Goal: Information Seeking & Learning: Learn about a topic

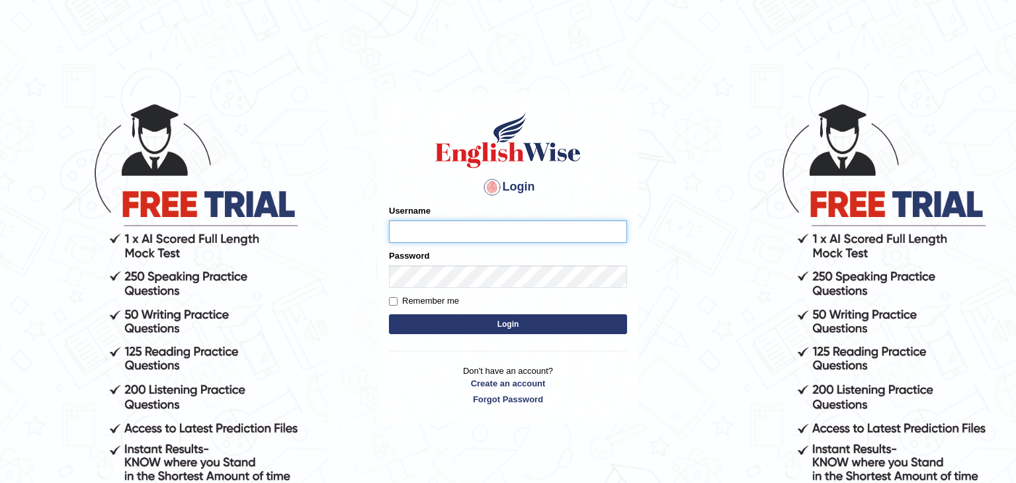
type input "Amitakumari"
click at [478, 317] on button "Login" at bounding box center [508, 324] width 238 height 20
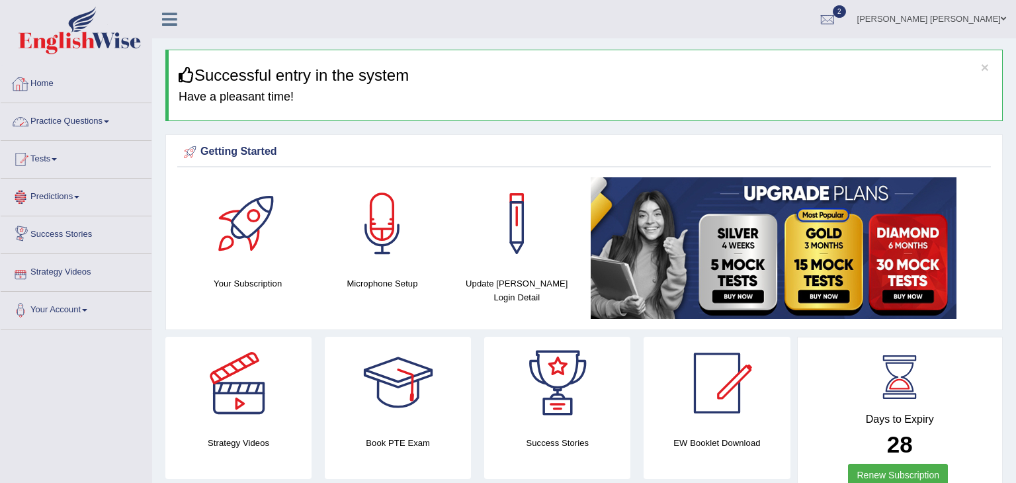
click at [52, 120] on link "Practice Questions" at bounding box center [76, 119] width 151 height 33
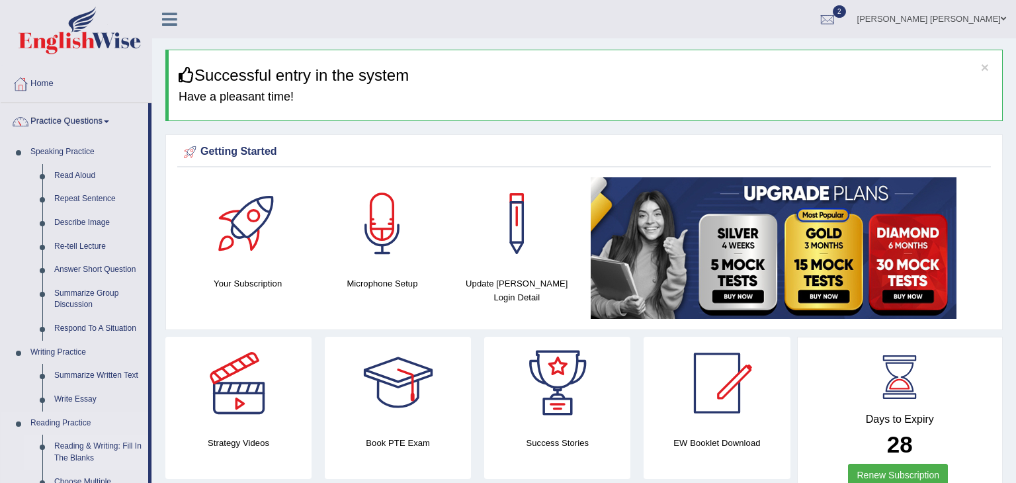
click at [99, 448] on link "Reading & Writing: Fill In The Blanks" at bounding box center [98, 452] width 100 height 35
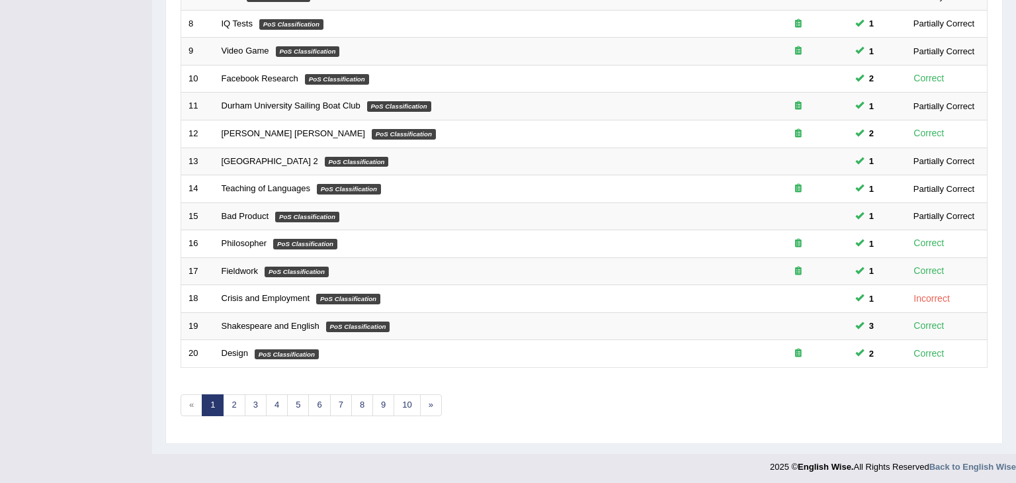
scroll to position [389, 0]
click at [260, 398] on link "3" at bounding box center [256, 405] width 22 height 22
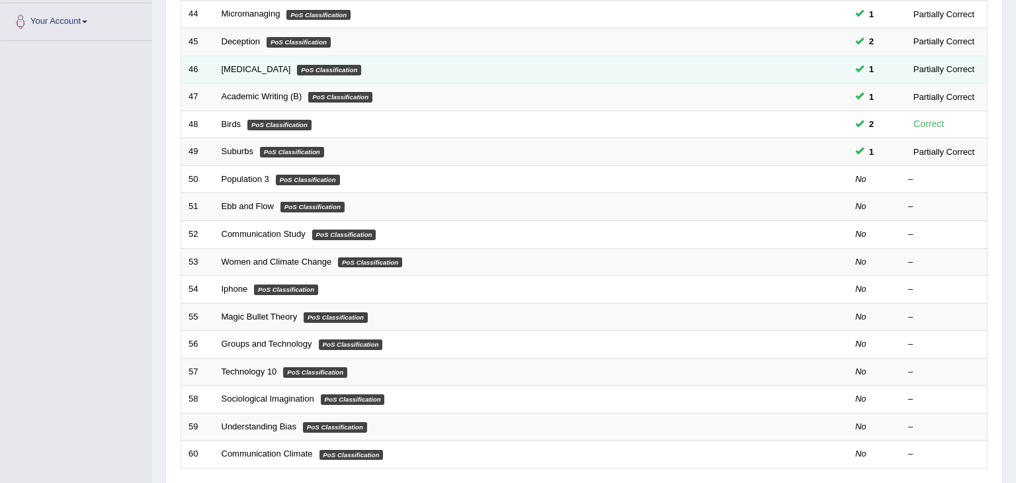
scroll to position [291, 0]
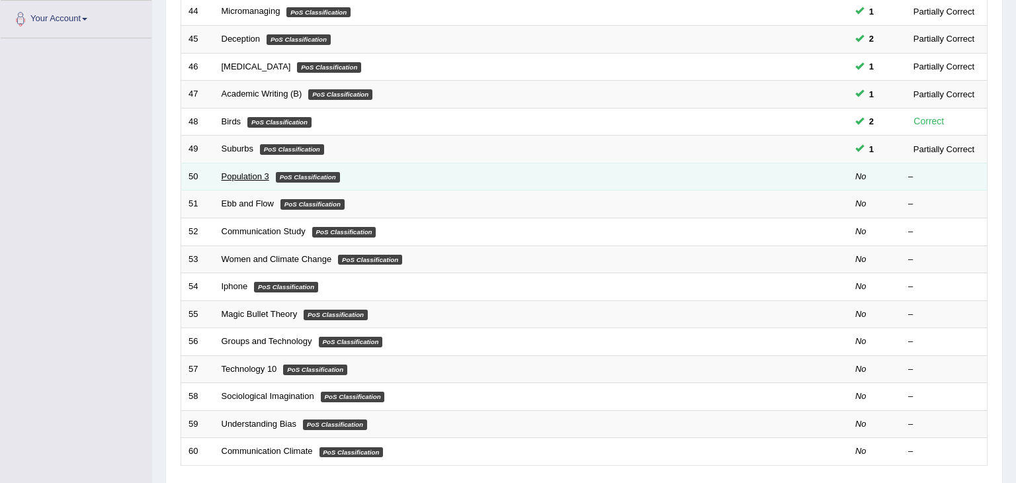
click at [262, 175] on link "Population 3" at bounding box center [246, 176] width 48 height 10
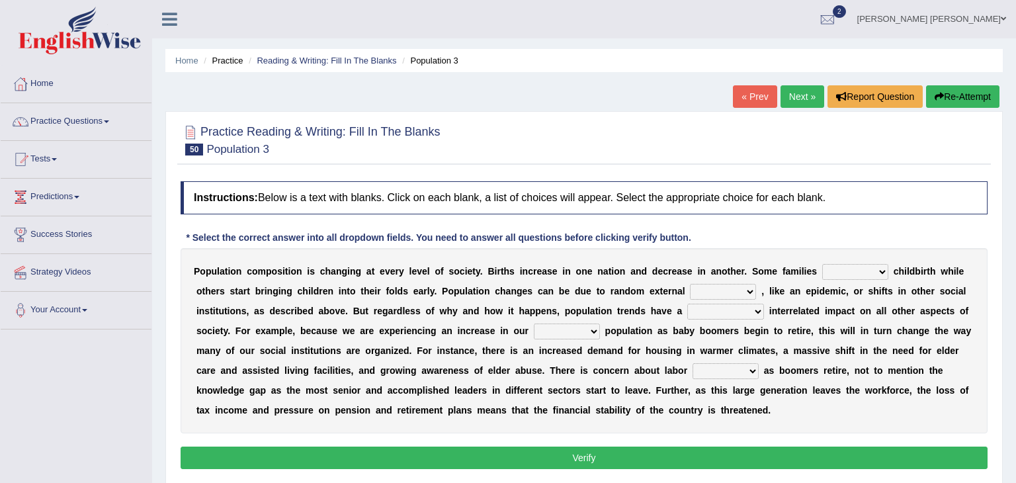
click at [847, 270] on select "demand default deliver delay" at bounding box center [855, 272] width 66 height 16
select select "delay"
click at [822, 264] on select "demand default deliver delay" at bounding box center [855, 272] width 66 height 16
click at [690, 288] on select "variations fortune formation forces" at bounding box center [723, 292] width 66 height 16
select select "forces"
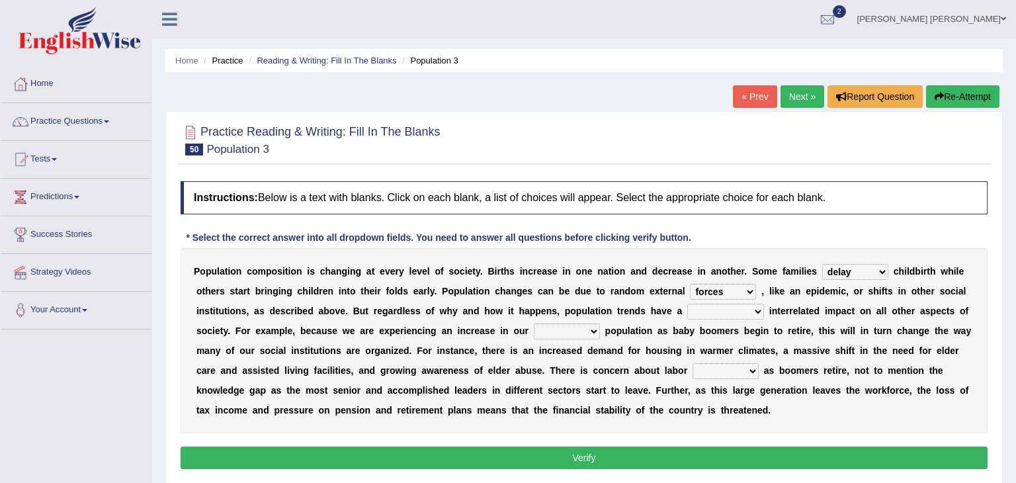
click at [690, 284] on select "variations fortune formation forces" at bounding box center [723, 292] width 66 height 16
click at [467, 316] on div "P o p u l a t i o n c o m p o s i t i o n i s c h a n g i n g a t e v e r y l e…" at bounding box center [584, 340] width 807 height 185
click at [687, 308] on select "tremendous tenuous tremulous spontaneous" at bounding box center [725, 312] width 77 height 16
select select "tremendous"
click at [687, 304] on select "tremendous tenuous tremulous spontaneous" at bounding box center [725, 312] width 77 height 16
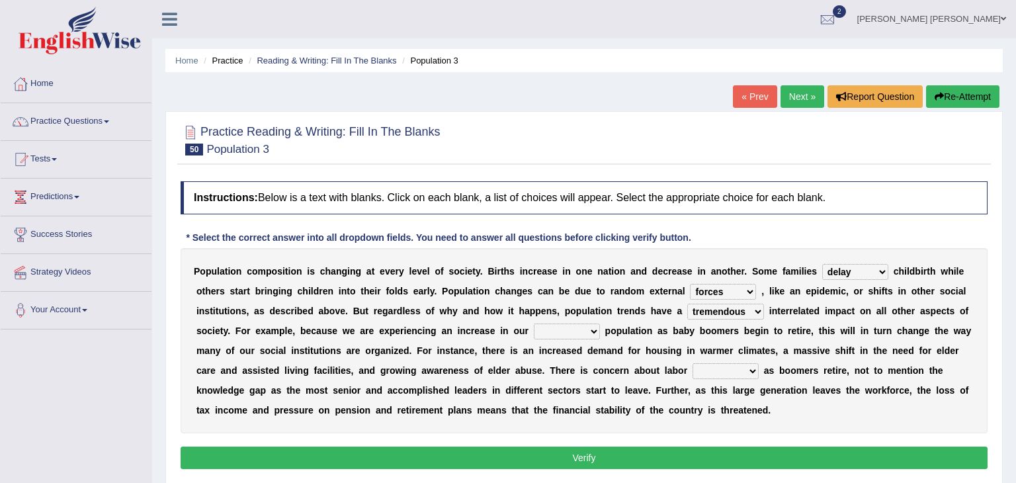
click at [534, 331] on select "tertiary senior junior primary" at bounding box center [567, 331] width 66 height 16
select select "primary"
click at [534, 323] on select "tertiary senior junior primary" at bounding box center [567, 331] width 66 height 16
click at [693, 370] on select "shortcuts shortfalls shortages shorthand" at bounding box center [726, 371] width 66 height 16
select select "shortages"
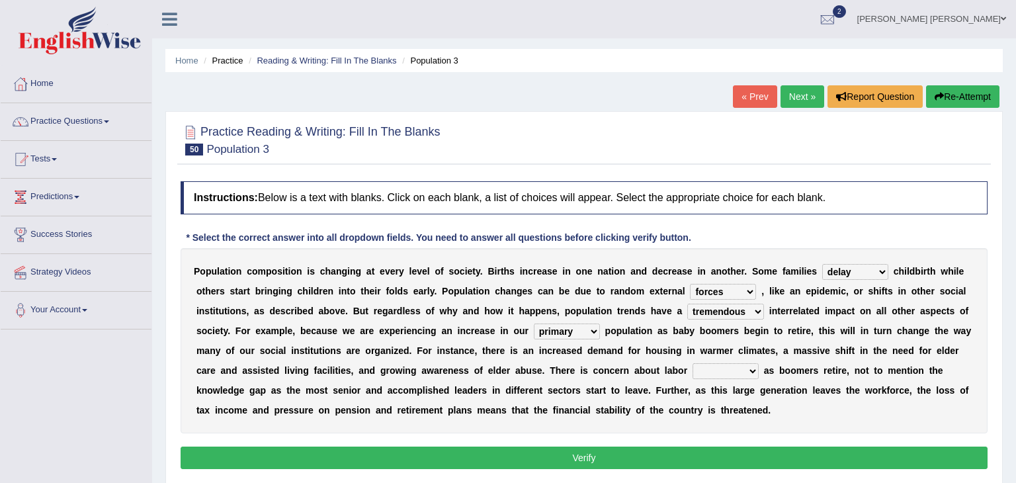
click at [693, 363] on select "shortcuts shortfalls shortages shorthand" at bounding box center [726, 371] width 66 height 16
click at [523, 459] on button "Verify" at bounding box center [584, 457] width 807 height 22
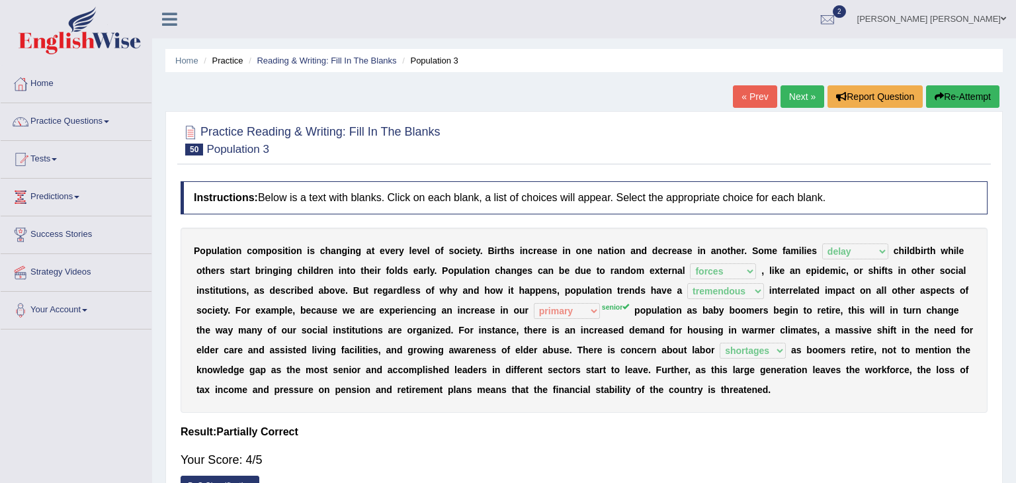
click at [806, 91] on link "Next »" at bounding box center [802, 96] width 44 height 22
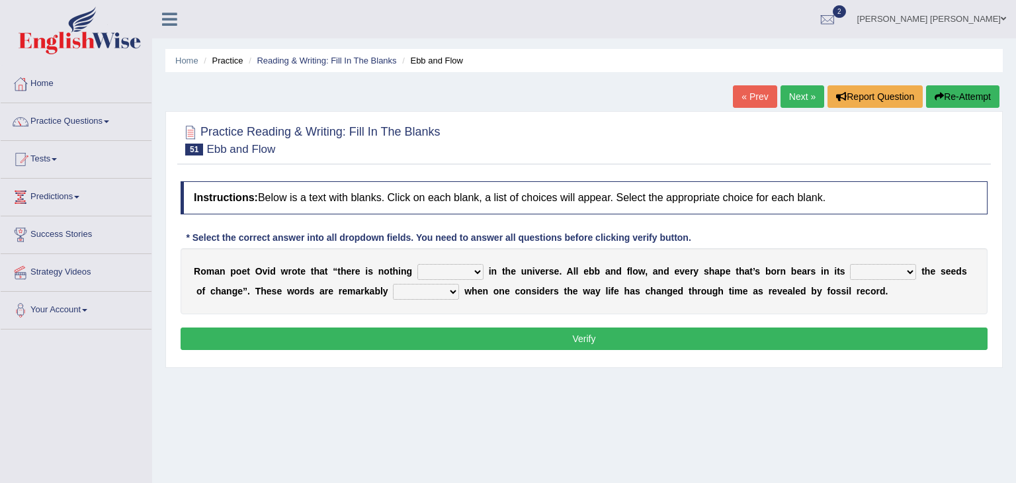
click at [462, 271] on select "orthodox volatile constant cheap" at bounding box center [450, 272] width 66 height 16
select select "constant"
click at [417, 264] on select "orthodox volatile constant cheap" at bounding box center [450, 272] width 66 height 16
click at [872, 268] on select "heart limb womb brain" at bounding box center [883, 272] width 66 height 16
select select "womb"
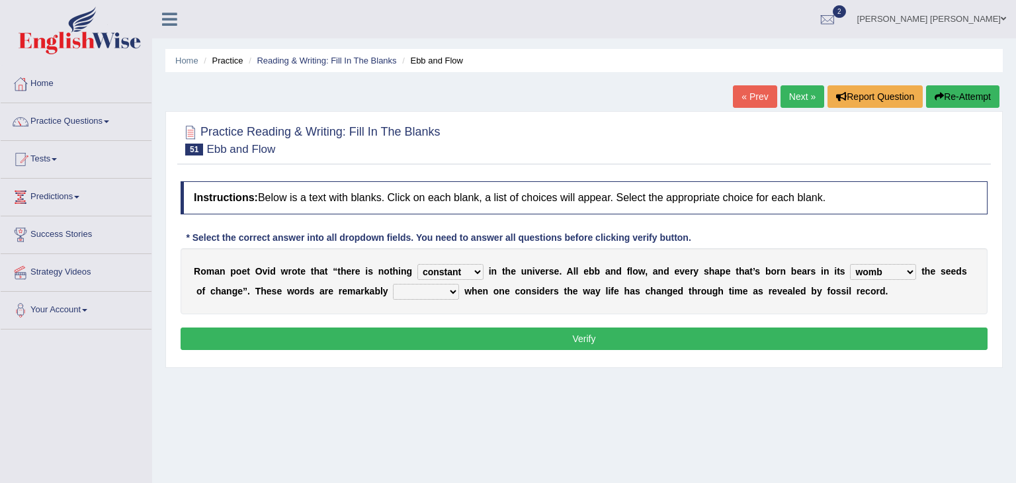
click at [850, 264] on select "heart limb womb brain" at bounding box center [883, 272] width 66 height 16
click at [869, 268] on select "heart limb womb brain" at bounding box center [883, 272] width 66 height 16
click at [850, 264] on select "heart limb womb brain" at bounding box center [883, 272] width 66 height 16
click at [432, 291] on select "prevalent detached relevant dominant" at bounding box center [426, 292] width 66 height 16
select select "relevant"
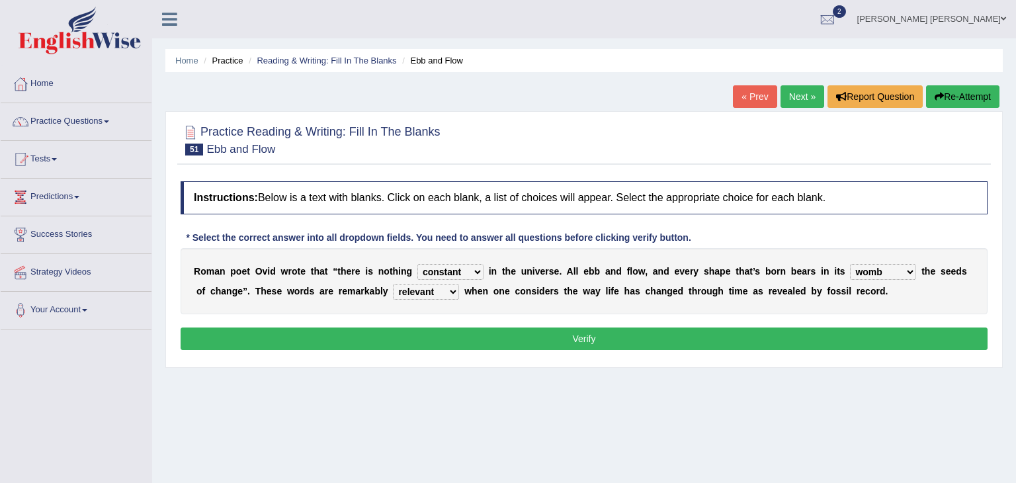
click at [393, 284] on select "prevalent detached relevant dominant" at bounding box center [426, 292] width 66 height 16
click at [489, 336] on button "Verify" at bounding box center [584, 338] width 807 height 22
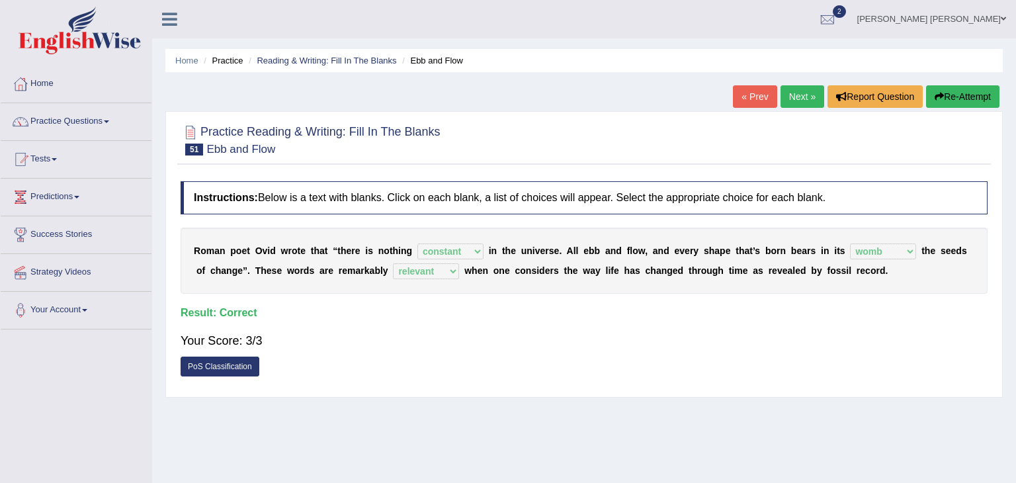
click at [802, 96] on link "Next »" at bounding box center [802, 96] width 44 height 22
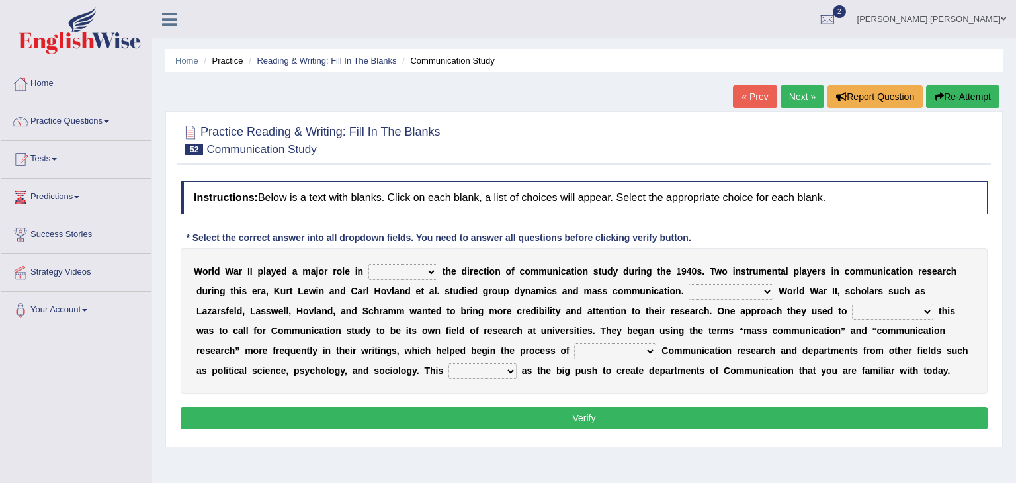
click at [419, 269] on select "shaping sharpening shunning shivering" at bounding box center [402, 272] width 69 height 16
select select "shaping"
click at [368, 264] on select "shaping sharpening shunning shivering" at bounding box center [402, 272] width 69 height 16
click at [689, 289] on select "Being followed To be followed Following Followed" at bounding box center [731, 292] width 85 height 16
select select "Following"
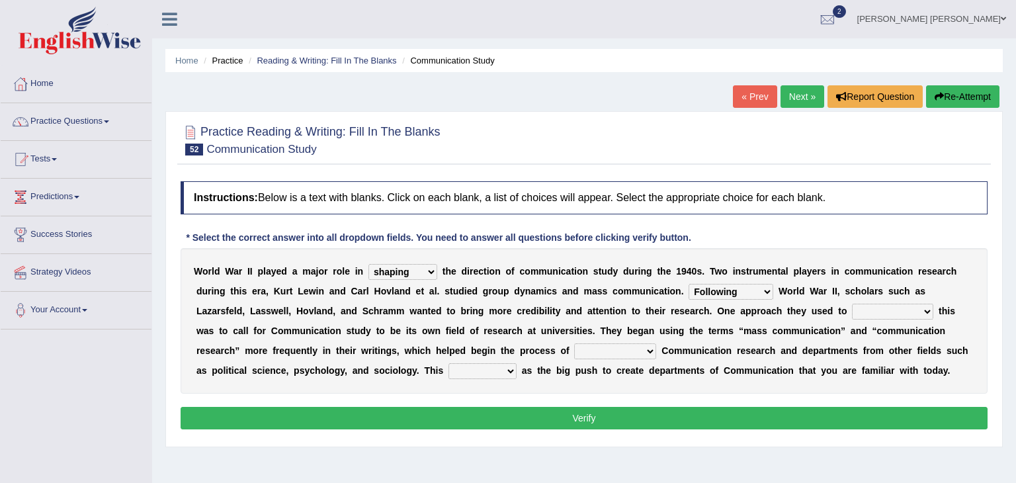
click at [689, 284] on select "Being followed To be followed Following Followed" at bounding box center [731, 292] width 85 height 16
click at [852, 308] on select "accompany accomplish acknowledge accommodate" at bounding box center [892, 312] width 81 height 16
select select "acknowledge"
click at [852, 304] on select "accompany accomplish acknowledge accommodate" at bounding box center [892, 312] width 81 height 16
click at [574, 351] on select "discharging distinguishing disputing displaying" at bounding box center [615, 351] width 82 height 16
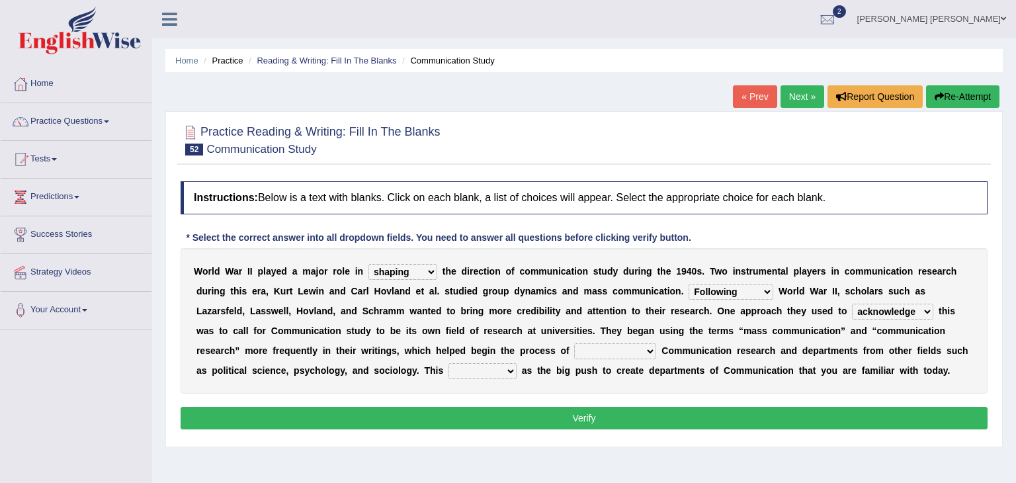
select select "distinguishing"
click at [574, 343] on select "discharging distinguishing disputing displaying" at bounding box center [615, 351] width 82 height 16
click at [517, 363] on select "served considered regarded provided" at bounding box center [482, 371] width 68 height 16
select select "considered"
click at [517, 363] on select "served considered regarded provided" at bounding box center [482, 371] width 68 height 16
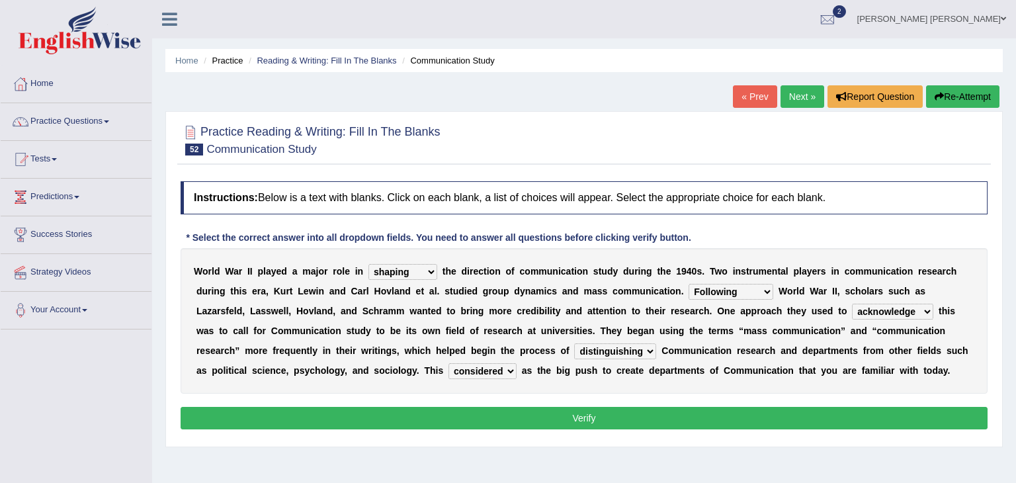
click at [652, 417] on button "Verify" at bounding box center [584, 418] width 807 height 22
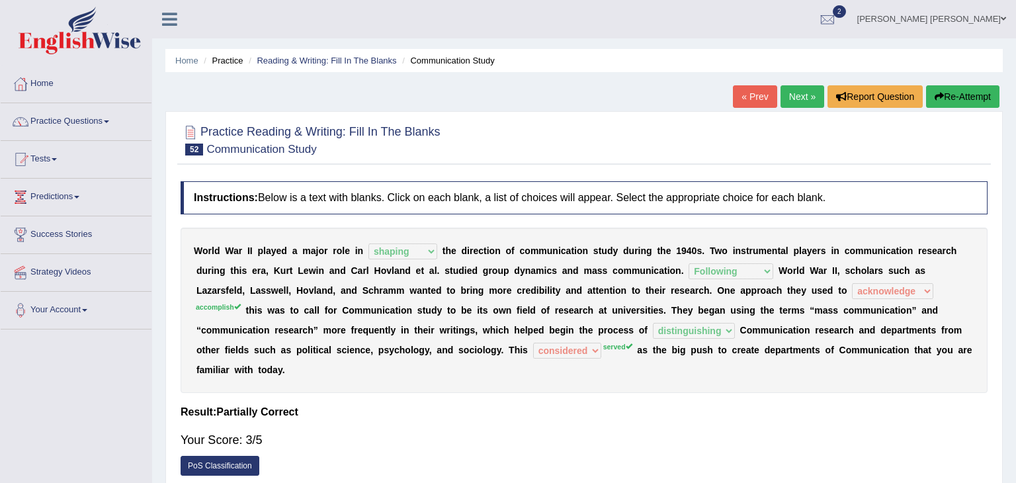
click at [808, 93] on link "Next »" at bounding box center [802, 96] width 44 height 22
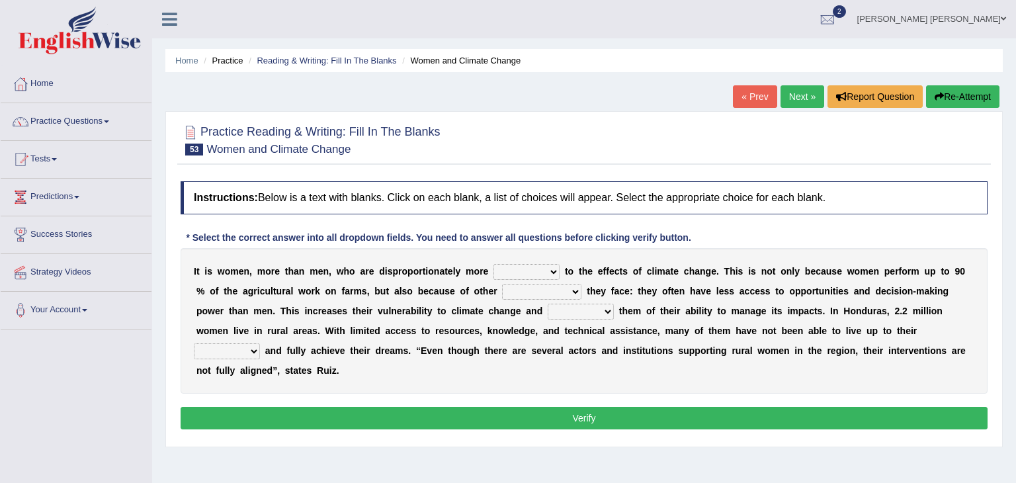
click at [535, 269] on select "defensive beatable vulnerable defective" at bounding box center [526, 272] width 66 height 16
select select "defensive"
click at [493, 264] on select "defensive beatable vulnerable defective" at bounding box center [526, 272] width 66 height 16
click at [508, 292] on select "chances challenges awkwardness changes" at bounding box center [541, 292] width 79 height 16
select select "challenges"
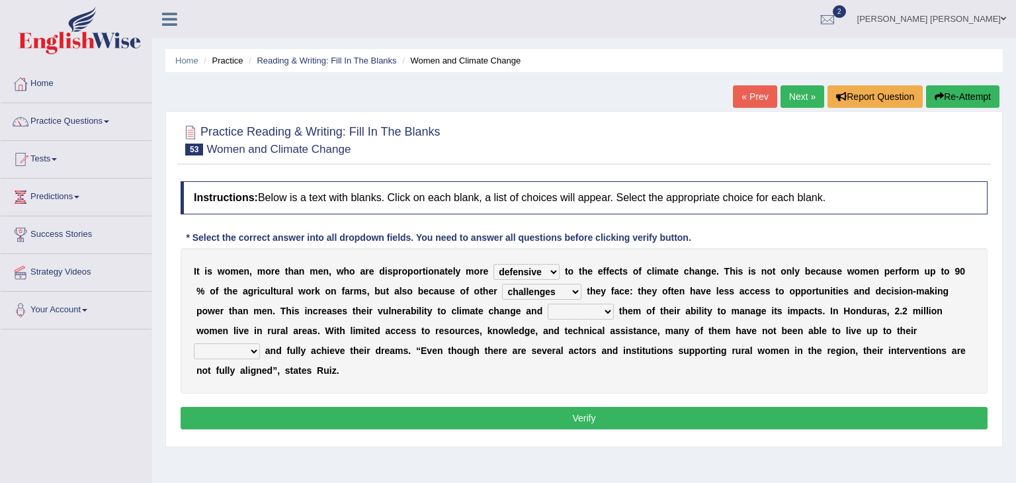
click at [502, 284] on select "chances challenges awkwardness changes" at bounding box center [541, 292] width 79 height 16
click at [548, 310] on select "deprives caprices deposits thrives" at bounding box center [581, 312] width 66 height 16
select select "deprives"
click at [548, 304] on select "deprives caprices deposits thrives" at bounding box center [581, 312] width 66 height 16
click at [260, 343] on select "endurance patience capacities publicity" at bounding box center [227, 351] width 66 height 16
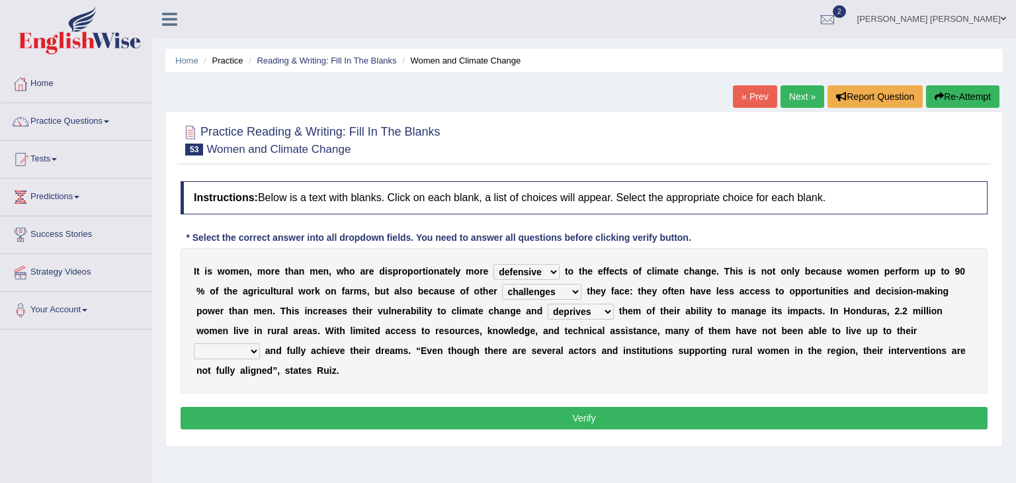
select select "capacities"
click at [260, 343] on select "endurance patience capacities publicity" at bounding box center [227, 351] width 66 height 16
click at [730, 407] on button "Verify" at bounding box center [584, 418] width 807 height 22
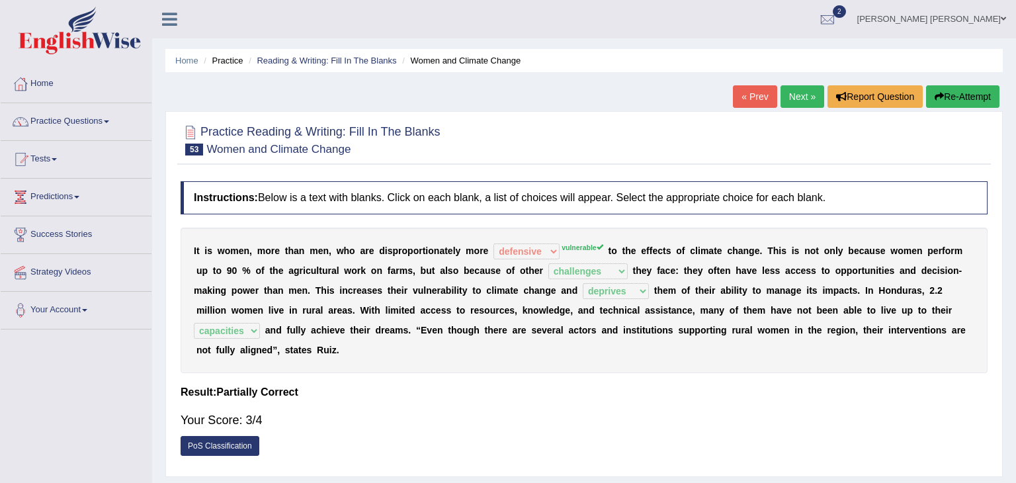
click at [804, 97] on link "Next »" at bounding box center [802, 96] width 44 height 22
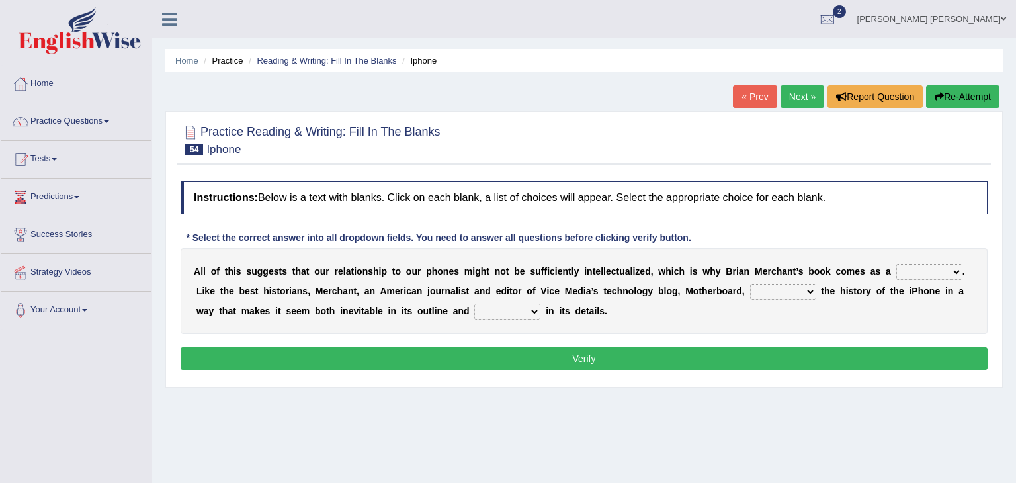
click at [913, 271] on select "privilege relief demotion flash" at bounding box center [929, 272] width 66 height 16
click at [772, 376] on div "Instructions: Below is a text with blanks. Click on each blank, a list of choic…" at bounding box center [584, 278] width 814 height 206
click at [909, 269] on select "privilege relief demotion flash" at bounding box center [929, 272] width 66 height 16
click at [773, 336] on div "Instructions: Below is a text with blanks. Click on each blank, a list of choic…" at bounding box center [584, 278] width 814 height 206
click at [911, 270] on select "privilege relief demotion flash" at bounding box center [929, 272] width 66 height 16
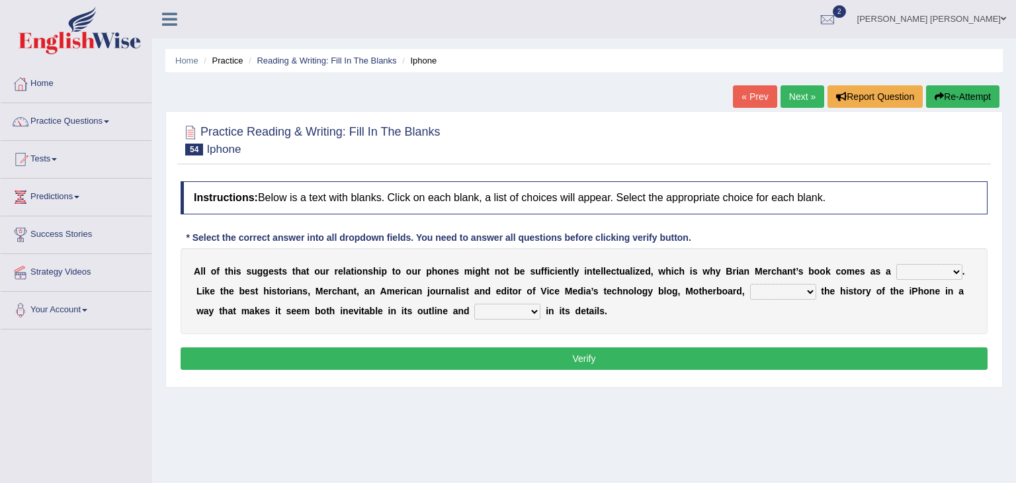
select select "privilege"
click at [896, 264] on select "privilege relief demotion flash" at bounding box center [929, 272] width 66 height 16
click at [750, 290] on select "enriches unpacks detours contorts" at bounding box center [783, 292] width 66 height 16
select select "enriches"
click at [750, 284] on select "enriches unpacks detours contorts" at bounding box center [783, 292] width 66 height 16
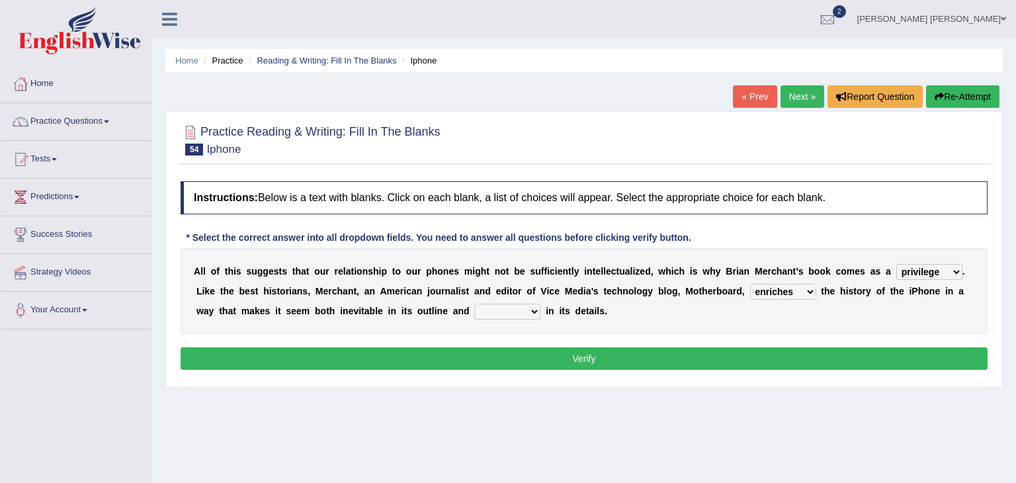
click at [474, 311] on select "surprises surprised surprising surprise" at bounding box center [507, 312] width 66 height 16
select select "surprise"
click at [474, 304] on select "surprises surprised surprising surprise" at bounding box center [507, 312] width 66 height 16
click at [460, 359] on button "Verify" at bounding box center [584, 358] width 807 height 22
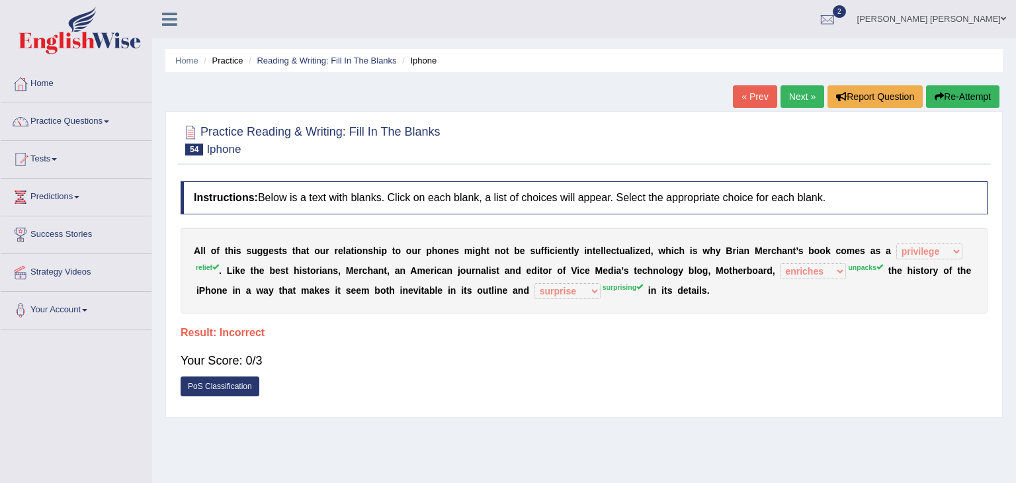
click at [809, 98] on link "Next »" at bounding box center [802, 96] width 44 height 22
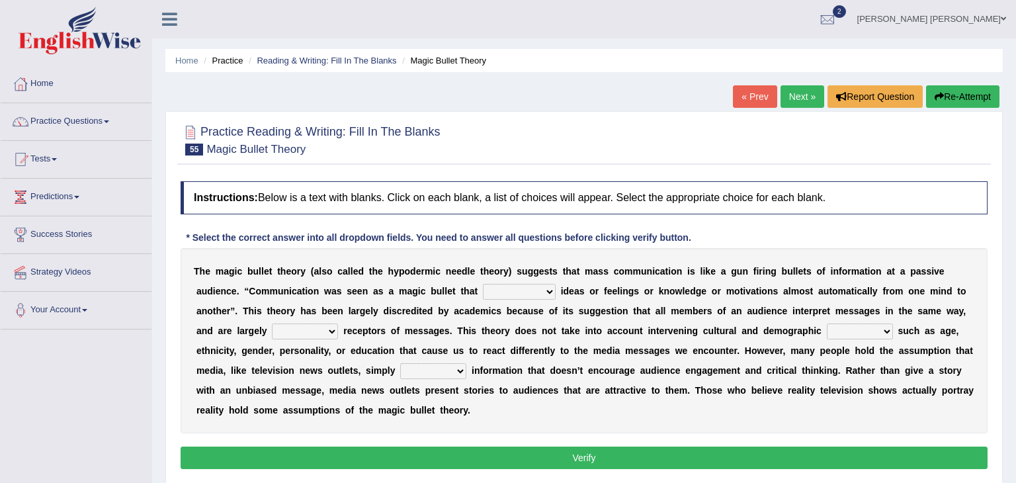
click at [755, 98] on link "« Prev" at bounding box center [755, 96] width 44 height 22
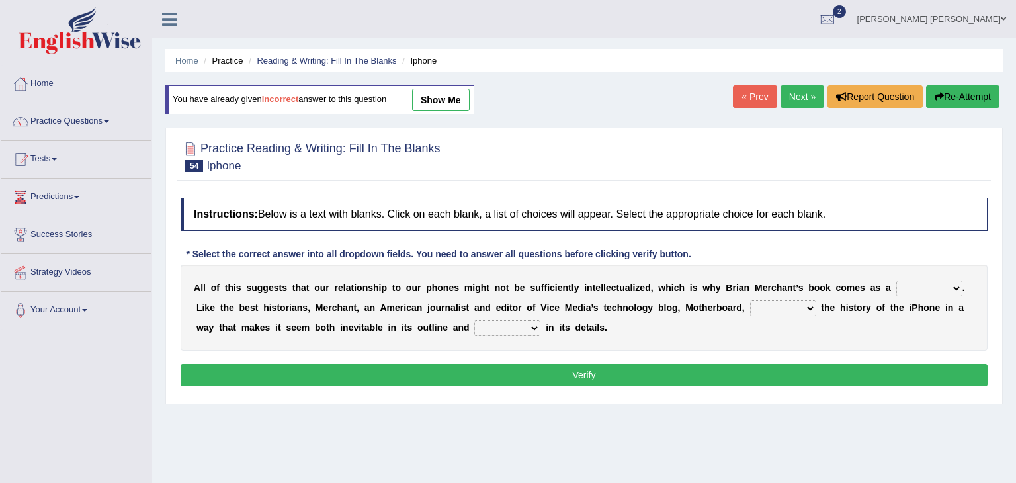
click at [909, 284] on select "privilege relief demotion flash" at bounding box center [929, 288] width 66 height 16
select select "relief"
click at [896, 280] on select "privilege relief demotion flash" at bounding box center [929, 288] width 66 height 16
click at [750, 310] on select "enriches unpacks detours contorts" at bounding box center [783, 308] width 66 height 16
click at [750, 300] on select "enriches unpacks detours contorts" at bounding box center [783, 308] width 66 height 16
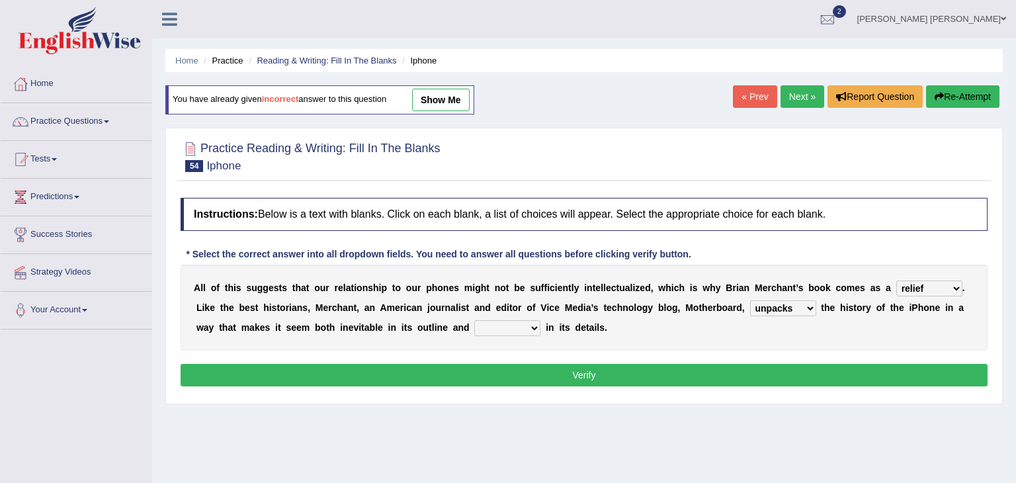
click at [750, 310] on select "enriches unpacks detours contorts" at bounding box center [783, 308] width 66 height 16
select select "enriches"
click at [750, 300] on select "enriches unpacks detours contorts" at bounding box center [783, 308] width 66 height 16
click at [470, 377] on button "Verify" at bounding box center [584, 375] width 807 height 22
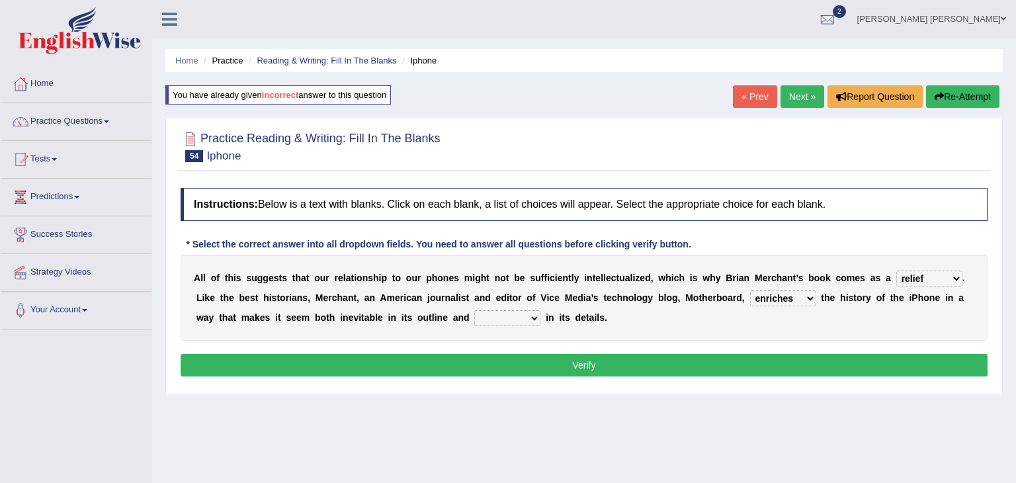
click at [474, 314] on select "surprises surprised surprising surprise" at bounding box center [507, 318] width 66 height 16
select select "surprising"
click at [474, 310] on select "surprises surprised surprising surprise" at bounding box center [507, 318] width 66 height 16
click at [474, 364] on button "Verify" at bounding box center [584, 365] width 807 height 22
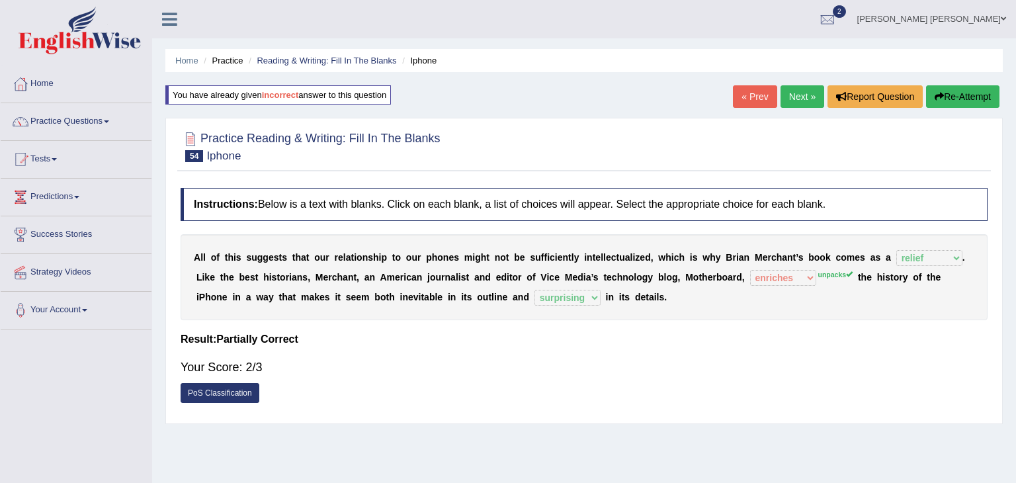
click at [802, 92] on link "Next »" at bounding box center [802, 96] width 44 height 22
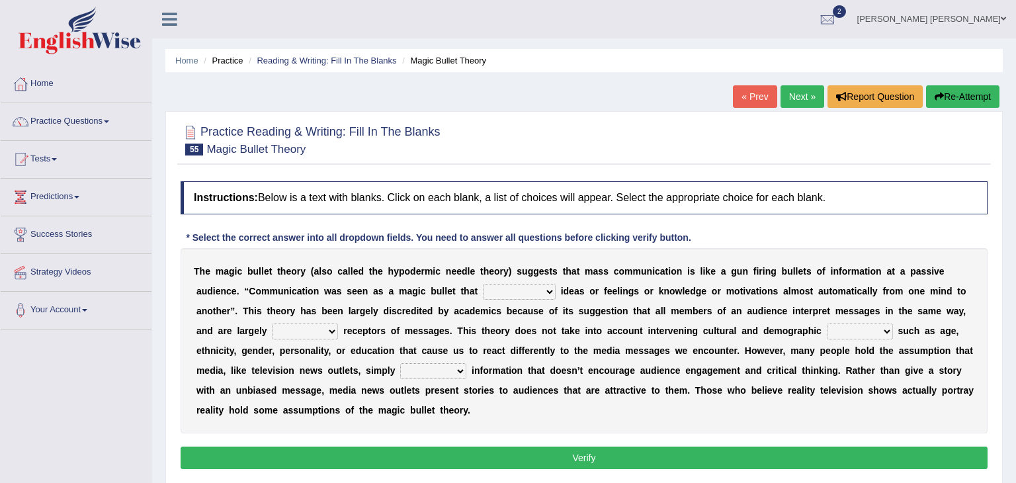
click at [483, 292] on select "transported translated transferred transformed" at bounding box center [519, 292] width 73 height 16
click at [483, 284] on select "transported translated transferred transformed" at bounding box center [519, 292] width 73 height 16
click at [483, 291] on select "transported translated transferred transformed" at bounding box center [519, 292] width 73 height 16
select select "transferred"
click at [483, 284] on select "transported translated transferred transformed" at bounding box center [519, 292] width 73 height 16
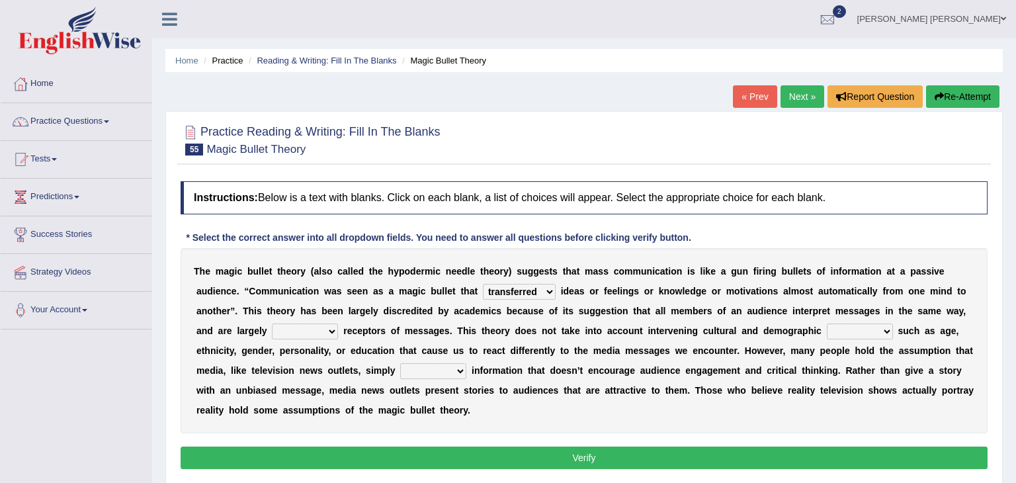
click at [338, 323] on select "negative active positive passive" at bounding box center [305, 331] width 66 height 16
select select "active"
click at [338, 323] on select "negative active positive passive" at bounding box center [305, 331] width 66 height 16
click at [827, 329] on select "variables varies varieties variations" at bounding box center [860, 331] width 66 height 16
select select "variations"
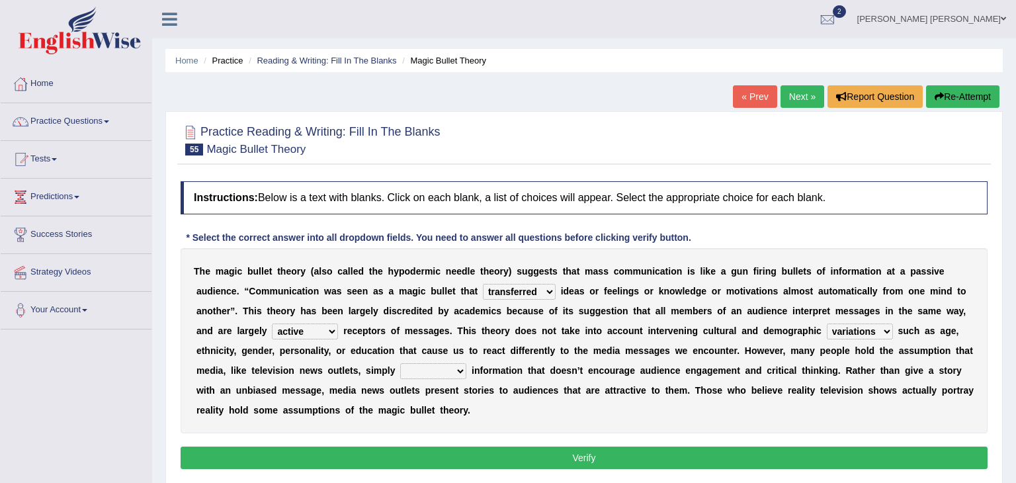
click at [827, 323] on select "variables varies varieties variations" at bounding box center [860, 331] width 66 height 16
click at [400, 373] on select "respond resume release request" at bounding box center [433, 371] width 66 height 16
select select "release"
click at [400, 363] on select "respond resume release request" at bounding box center [433, 371] width 66 height 16
click at [271, 446] on button "Verify" at bounding box center [584, 457] width 807 height 22
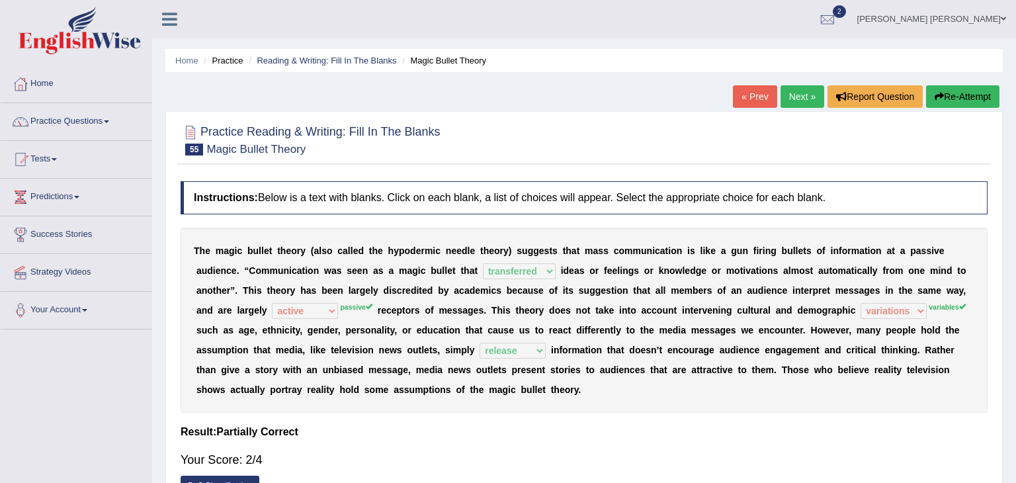
click at [814, 97] on link "Next »" at bounding box center [802, 96] width 44 height 22
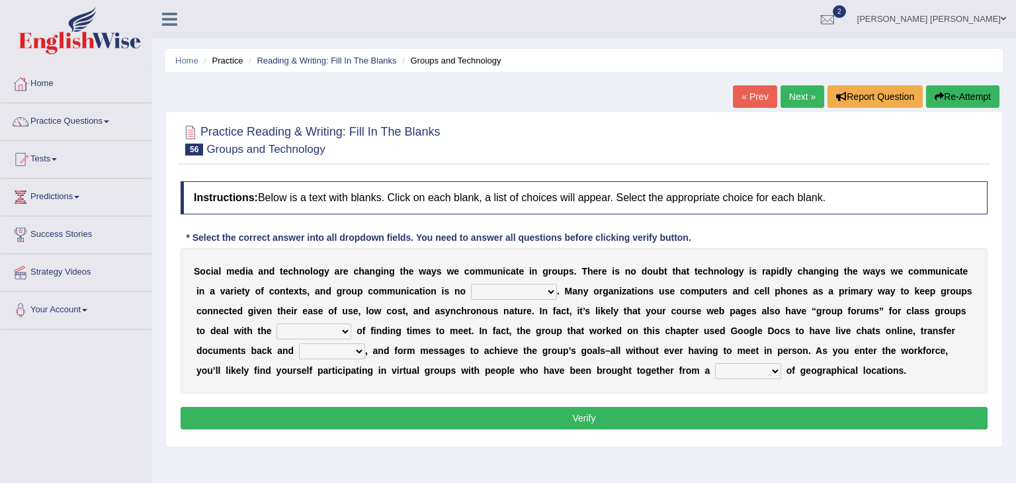
click at [472, 292] on select "exception exemplification extradition excursion" at bounding box center [514, 292] width 86 height 16
select select "exception"
click at [471, 284] on select "exception exemplification extradition excursion" at bounding box center [514, 292] width 86 height 16
click at [351, 323] on select "localities liabilities complexities causalities" at bounding box center [313, 331] width 75 height 16
select select "complexities"
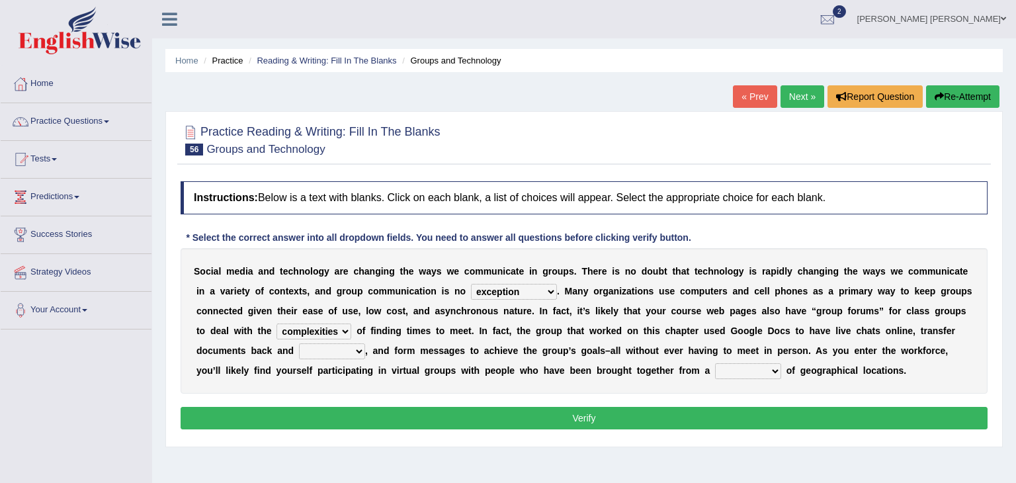
click at [351, 323] on select "localities liabilities complexities causalities" at bounding box center [313, 331] width 75 height 16
click at [365, 343] on select "fill forth toward beyond" at bounding box center [332, 351] width 66 height 16
select select "toward"
click at [365, 343] on select "fill forth toward beyond" at bounding box center [332, 351] width 66 height 16
click at [715, 370] on select "form variety kind variation" at bounding box center [748, 371] width 66 height 16
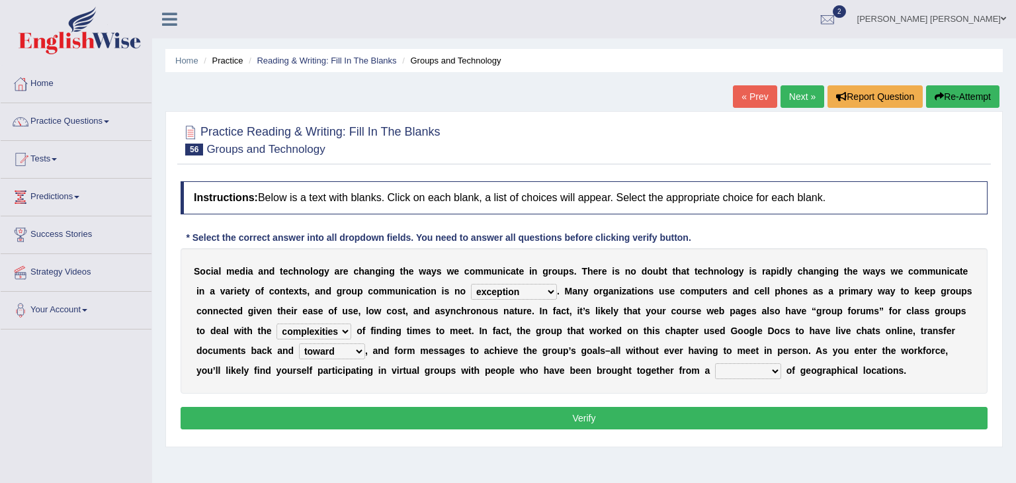
select select "variety"
click at [715, 363] on select "form variety kind variation" at bounding box center [748, 371] width 66 height 16
click at [458, 423] on button "Verify" at bounding box center [584, 418] width 807 height 22
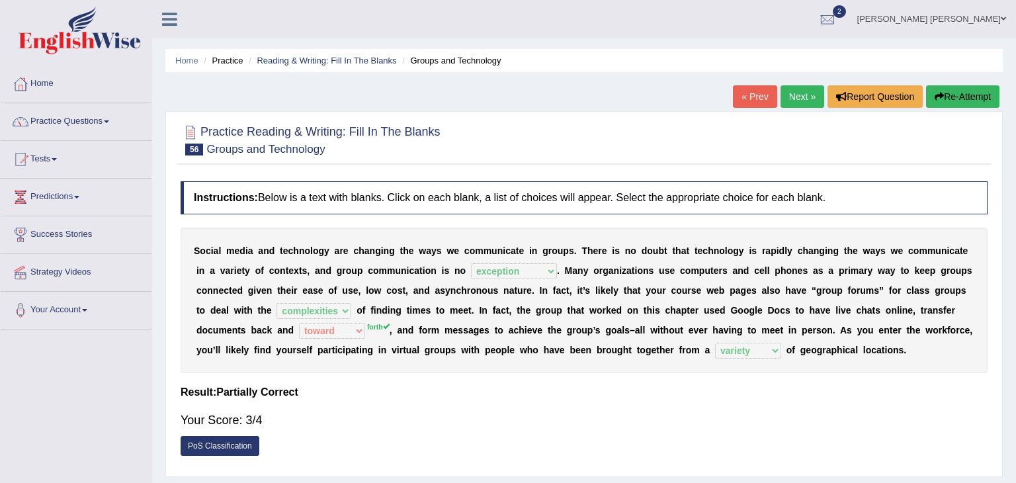
click at [794, 97] on link "Next »" at bounding box center [802, 96] width 44 height 22
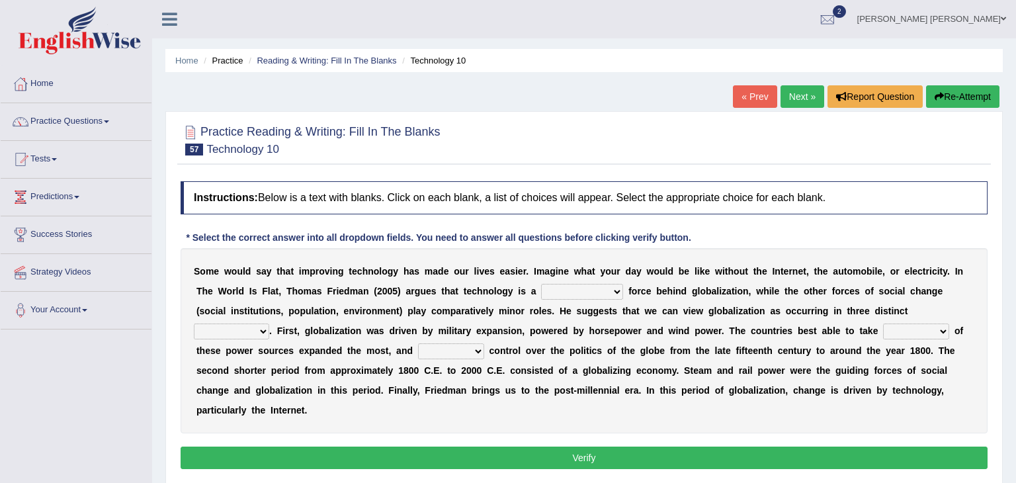
click at [543, 291] on select "driving demeaning distinguishing demanding" at bounding box center [582, 292] width 82 height 16
select select "driving"
click at [541, 284] on select "driving demeaning distinguishing demanding" at bounding box center [582, 292] width 82 height 16
click at [269, 323] on select "periods periodicals perspectives perceptions" at bounding box center [231, 331] width 75 height 16
select select "perspectives"
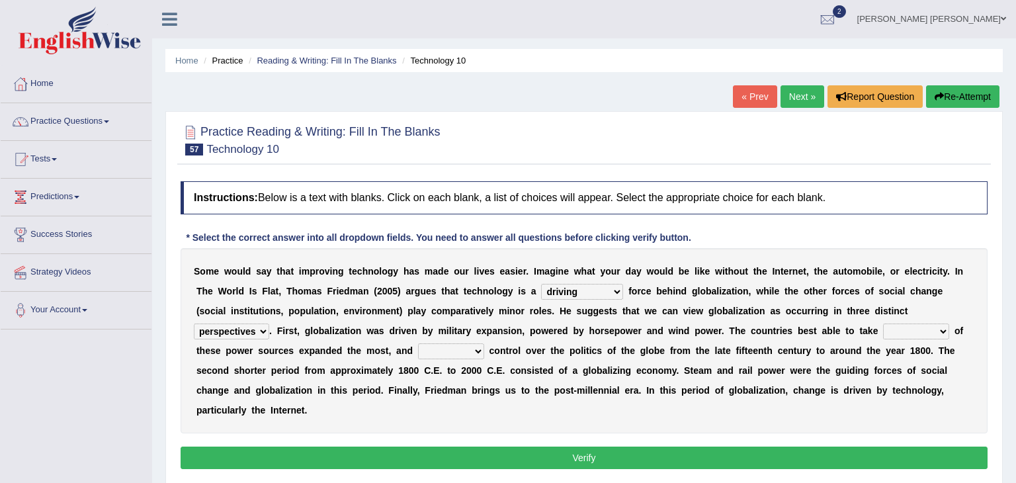
click at [269, 323] on select "periods periodicals perspectives perceptions" at bounding box center [231, 331] width 75 height 16
click at [883, 329] on select "action advantage account care" at bounding box center [916, 331] width 66 height 16
select select "action"
click at [883, 323] on select "action advantage account care" at bounding box center [916, 331] width 66 height 16
click at [418, 349] on select "exist extract exert expect" at bounding box center [451, 351] width 66 height 16
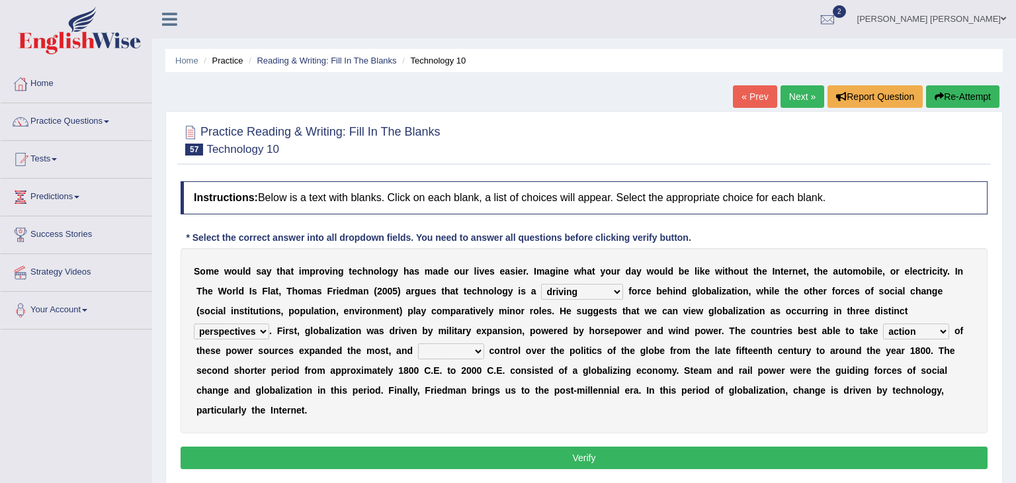
select select "expect"
click at [418, 343] on select "exist extract exert expect" at bounding box center [451, 351] width 66 height 16
click at [253, 446] on button "Verify" at bounding box center [584, 457] width 807 height 22
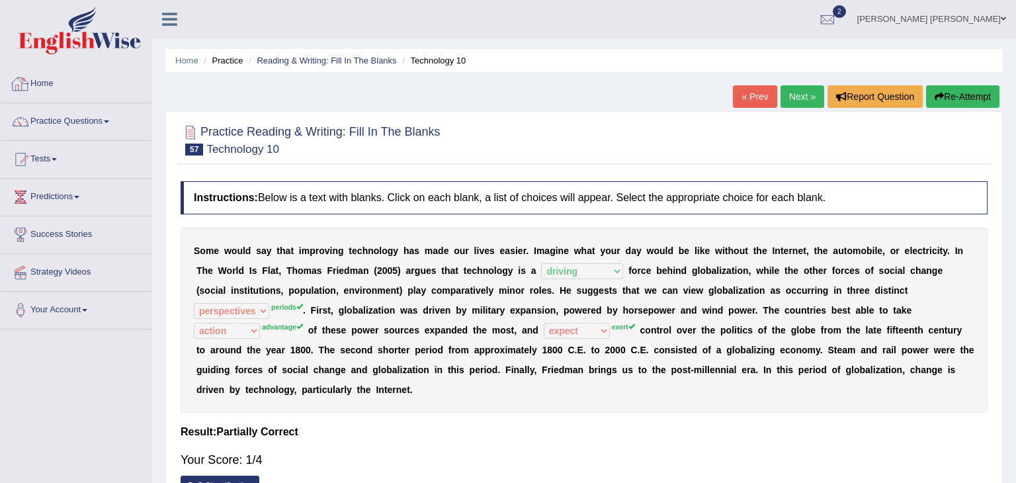
click at [60, 84] on link "Home" at bounding box center [76, 81] width 151 height 33
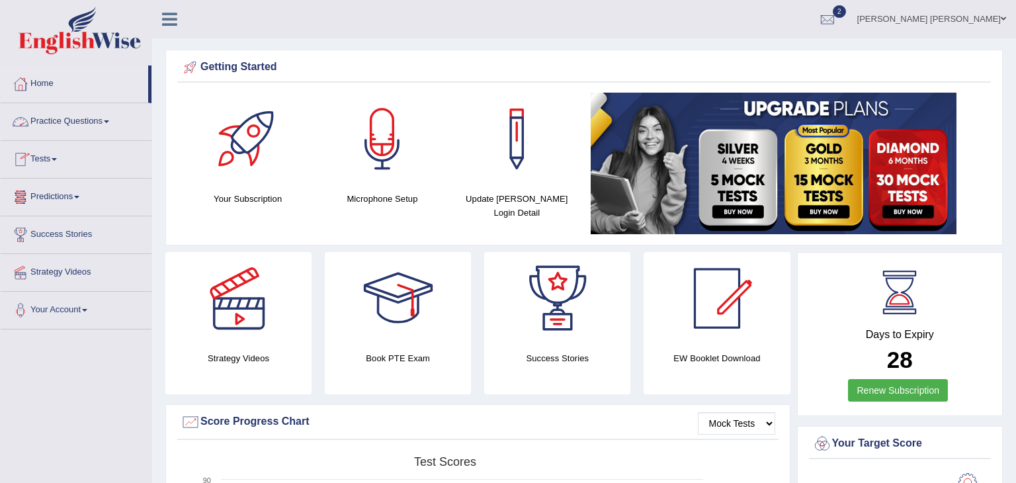
click at [81, 120] on link "Practice Questions" at bounding box center [76, 119] width 151 height 33
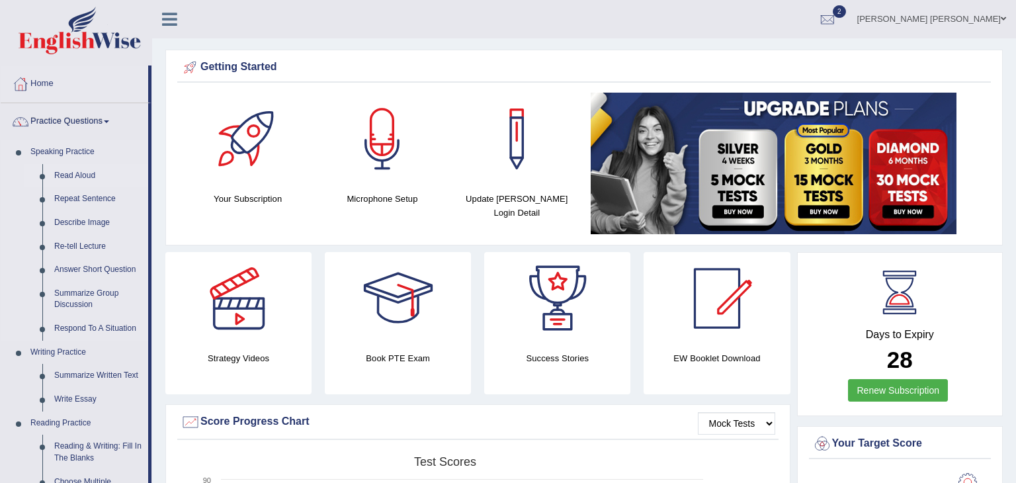
click at [65, 176] on link "Read Aloud" at bounding box center [98, 176] width 100 height 24
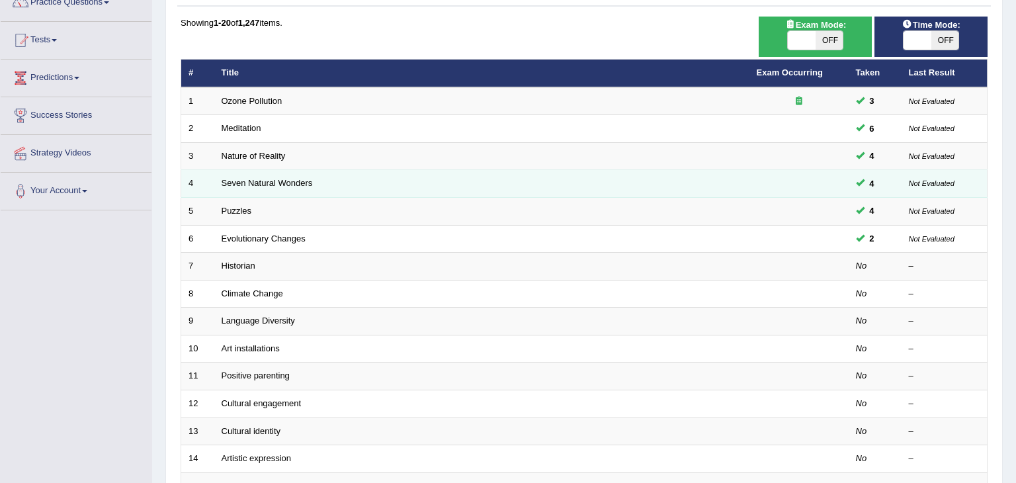
scroll to position [132, 0]
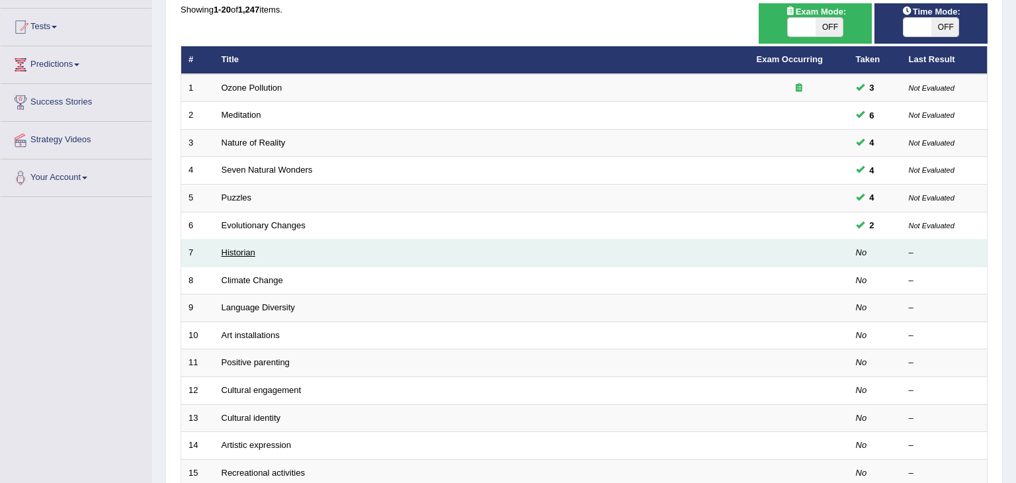
click at [245, 253] on link "Historian" at bounding box center [239, 252] width 34 height 10
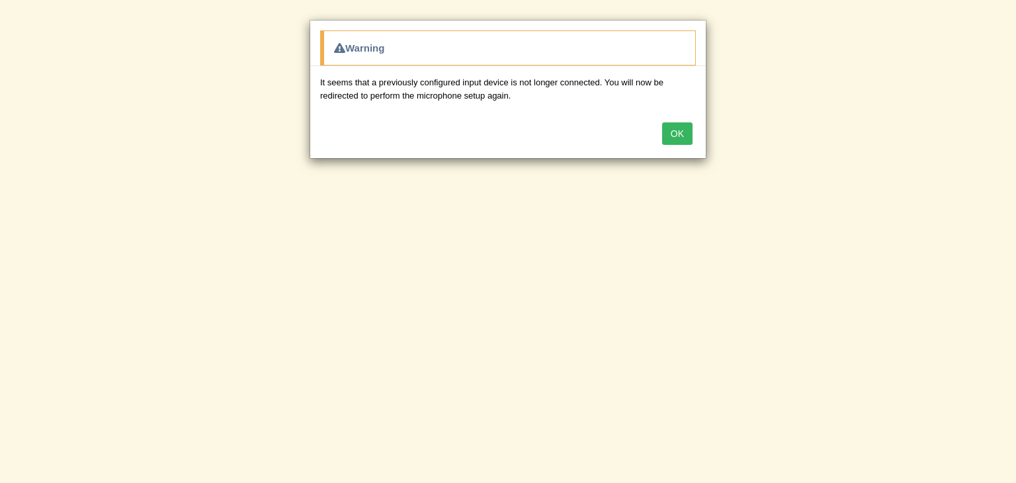
click at [677, 134] on button "OK" at bounding box center [677, 133] width 30 height 22
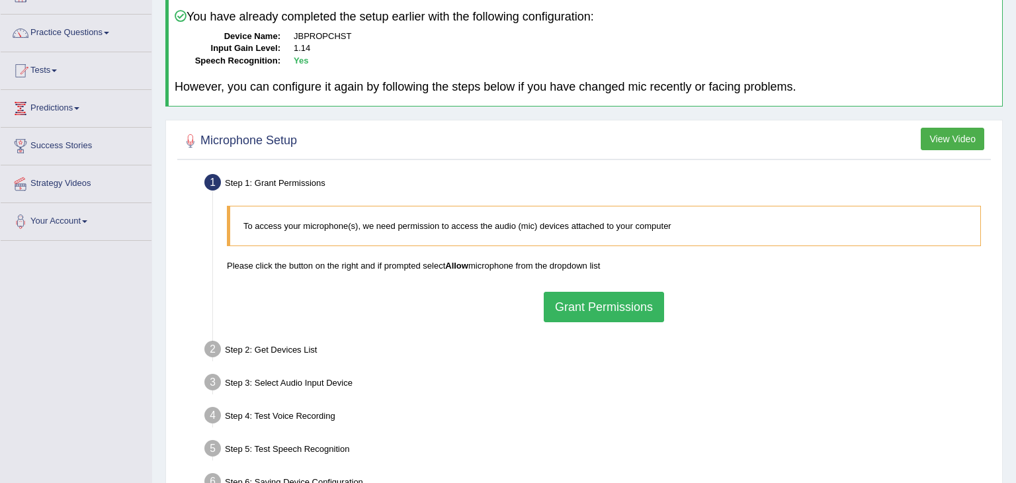
scroll to position [106, 0]
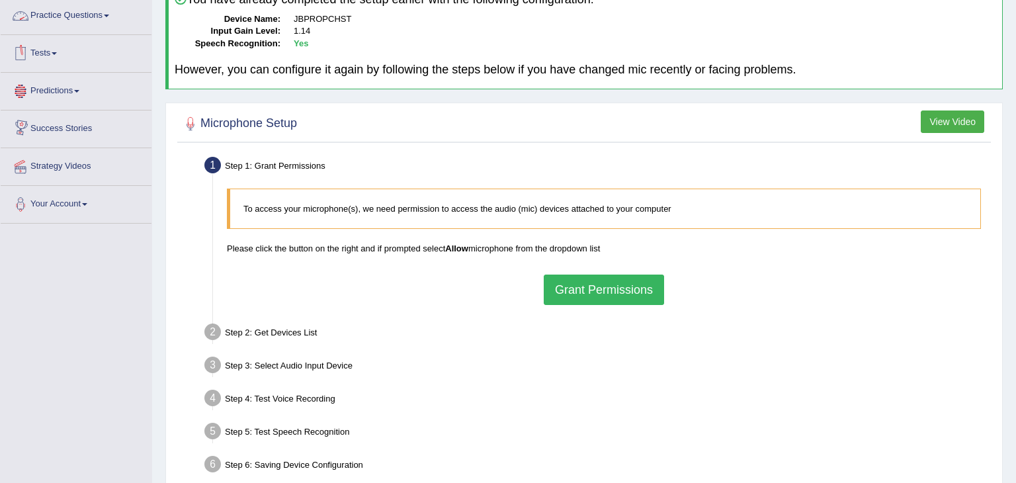
click at [101, 21] on link "Practice Questions" at bounding box center [76, 13] width 151 height 33
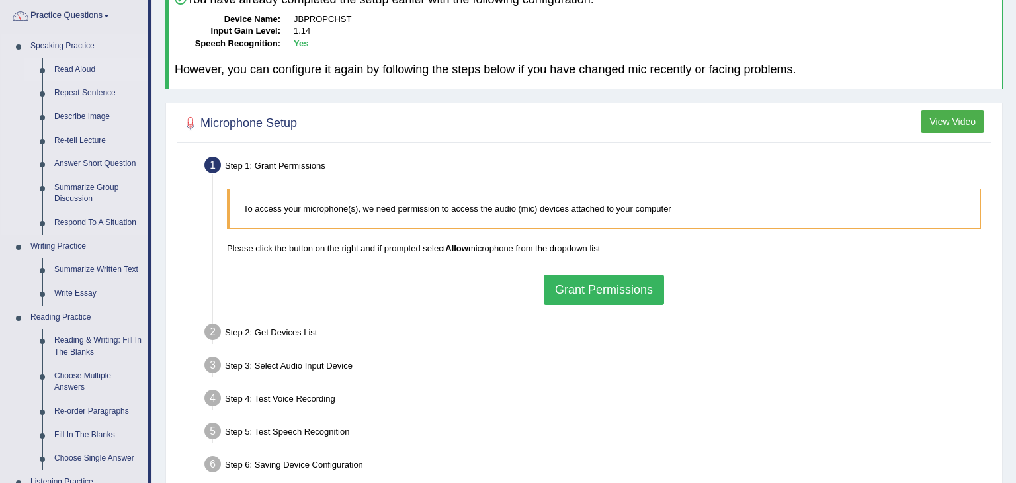
click at [79, 71] on link "Read Aloud" at bounding box center [98, 70] width 100 height 24
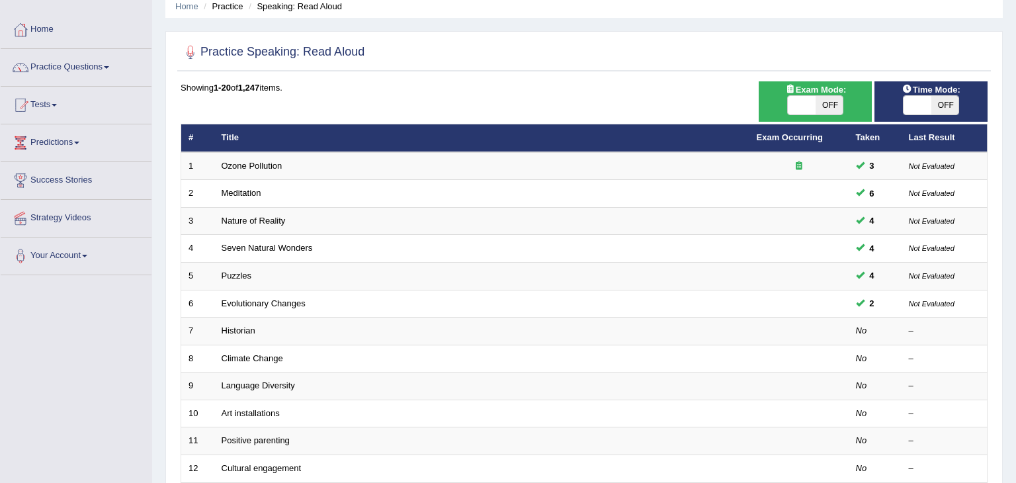
scroll to position [53, 0]
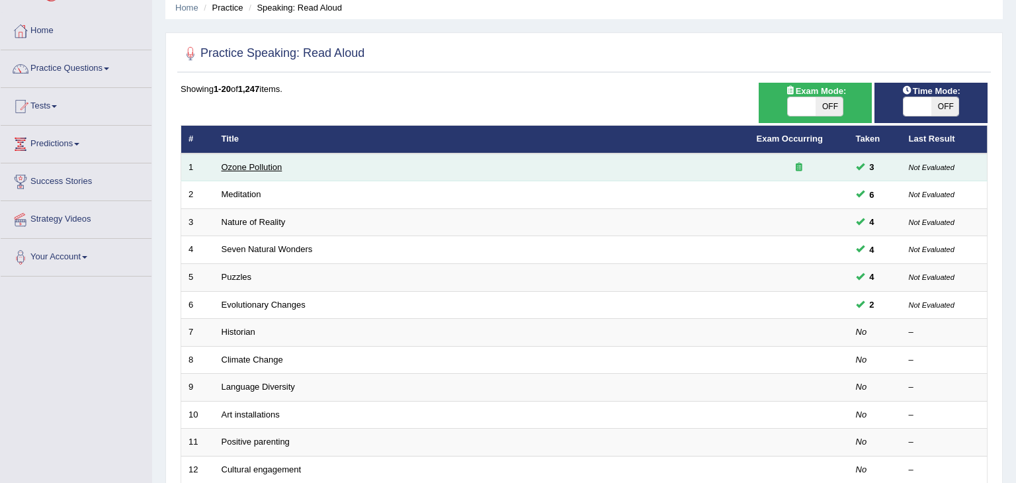
click at [257, 167] on link "Ozone Pollution" at bounding box center [252, 167] width 61 height 10
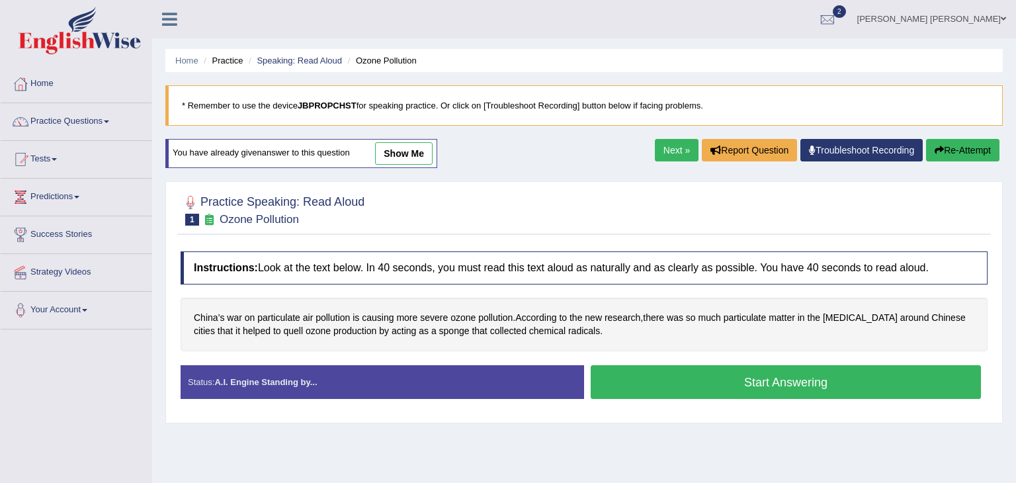
click at [693, 386] on button "Start Answering" at bounding box center [786, 382] width 390 height 34
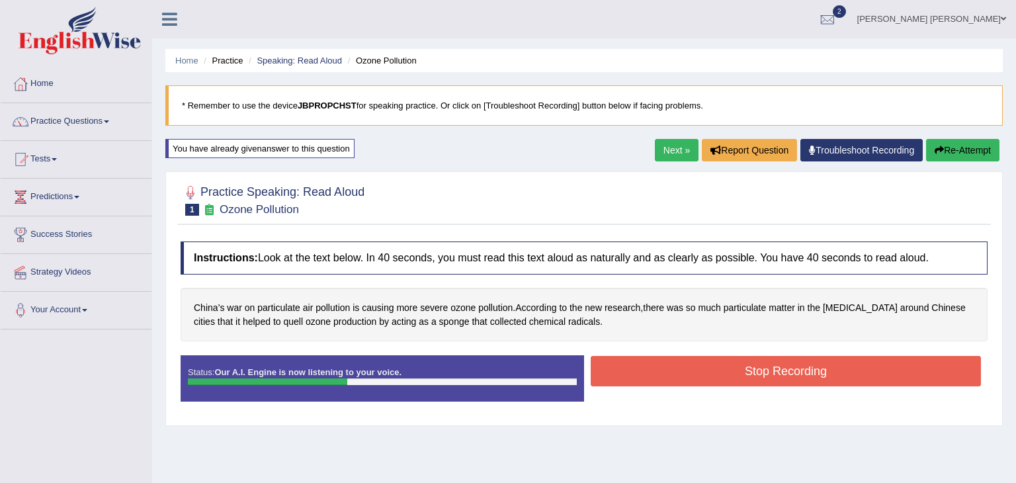
click at [778, 376] on button "Stop Recording" at bounding box center [786, 371] width 390 height 30
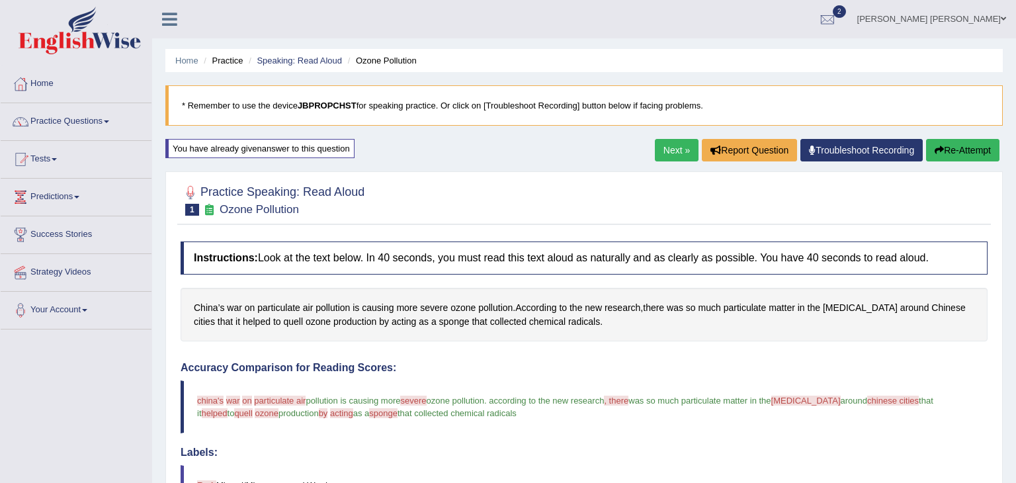
click at [673, 147] on link "Next »" at bounding box center [677, 150] width 44 height 22
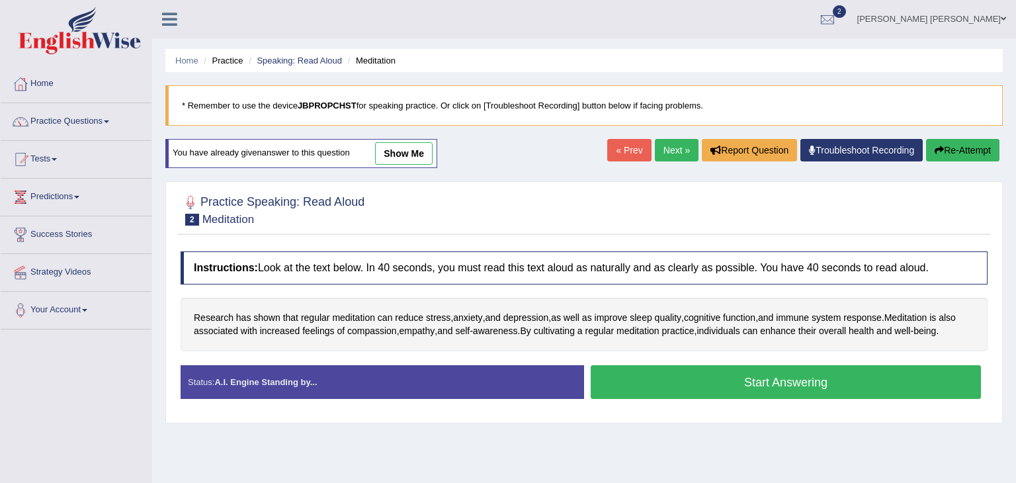
click at [681, 384] on button "Start Answering" at bounding box center [786, 382] width 390 height 34
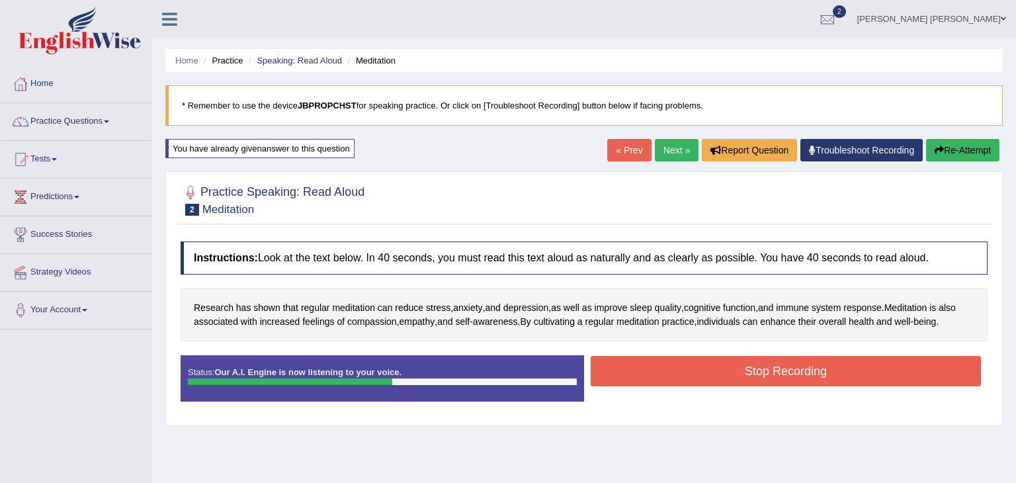
click at [681, 384] on button "Stop Recording" at bounding box center [786, 371] width 390 height 30
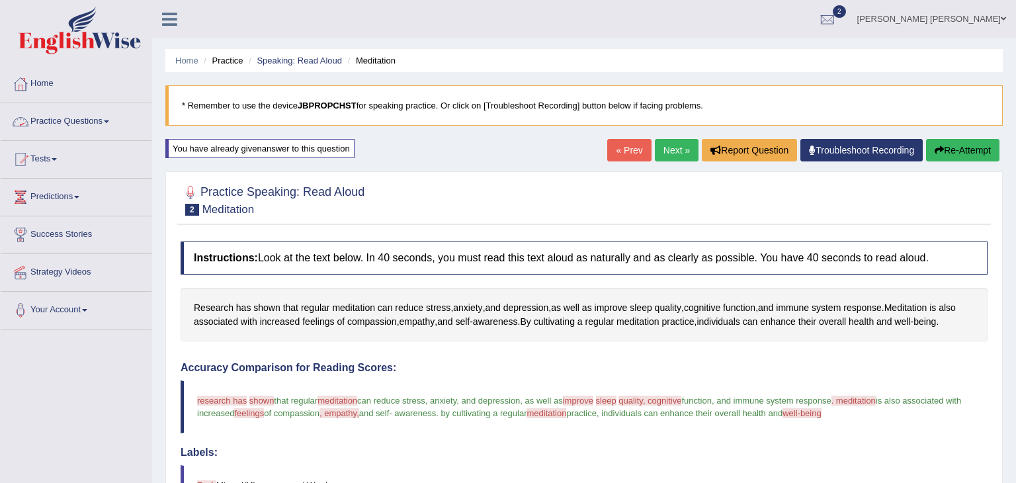
click at [95, 120] on link "Practice Questions" at bounding box center [76, 119] width 151 height 33
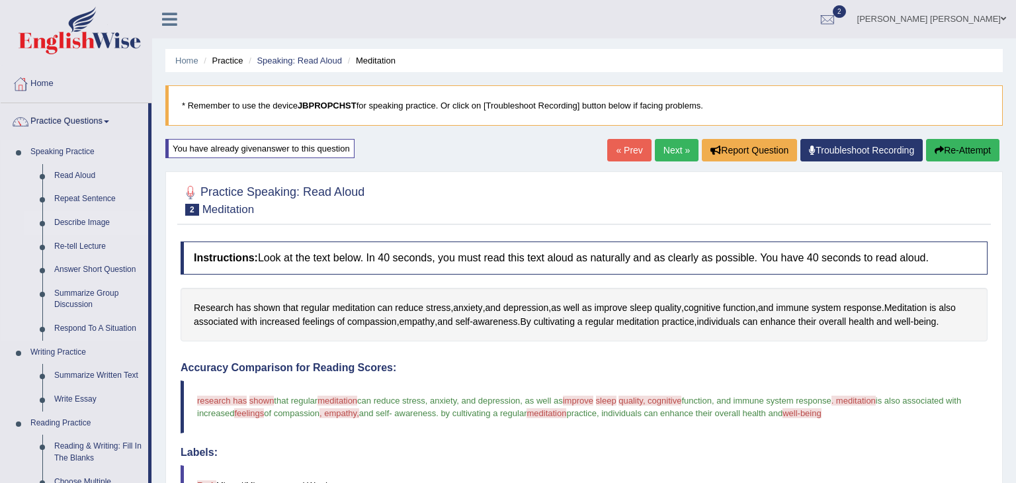
click at [80, 226] on link "Describe Image" at bounding box center [98, 223] width 100 height 24
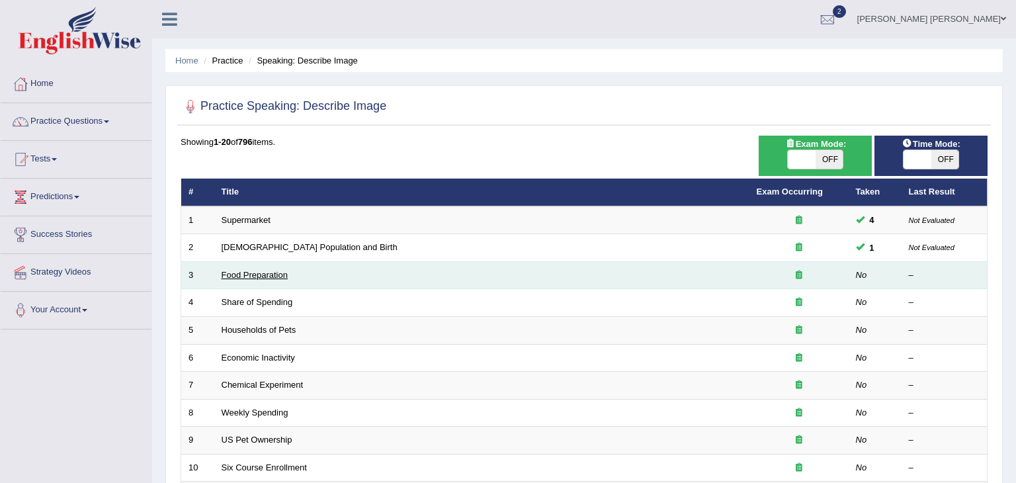
click at [257, 275] on link "Food Preparation" at bounding box center [255, 275] width 66 height 10
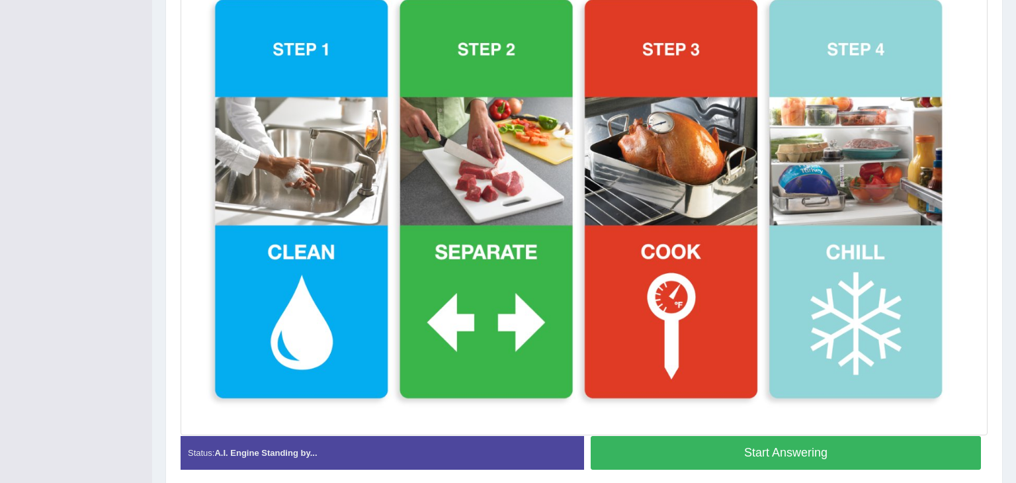
scroll to position [339, 0]
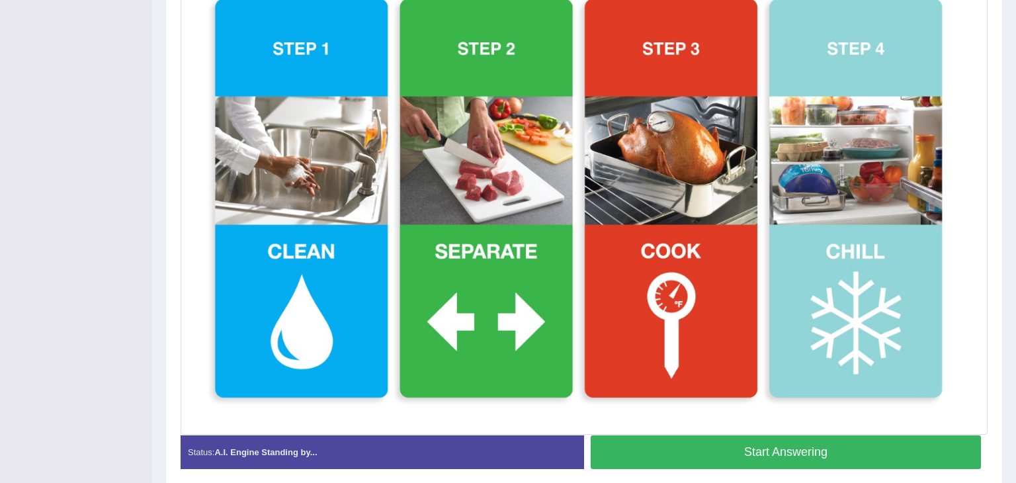
click at [766, 450] on button "Start Answering" at bounding box center [786, 452] width 390 height 34
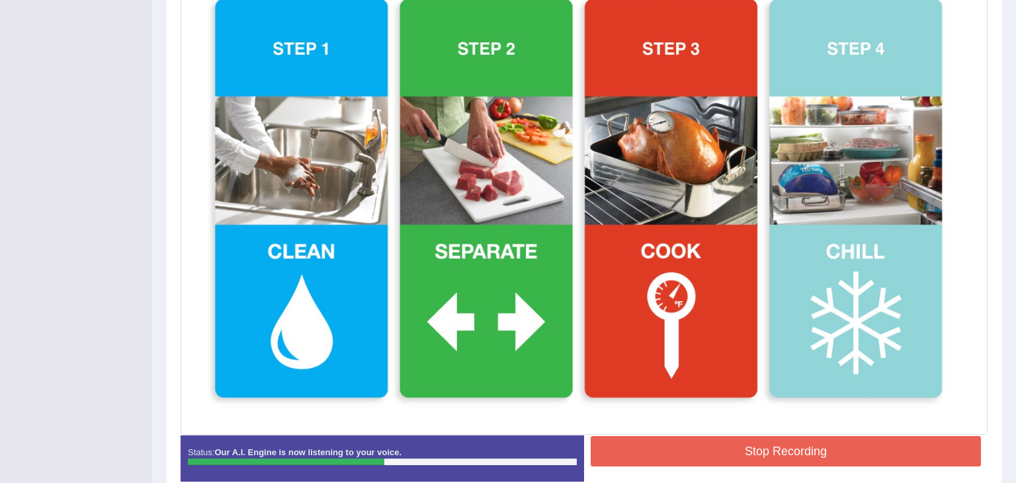
click at [798, 454] on button "Stop Recording" at bounding box center [786, 451] width 390 height 30
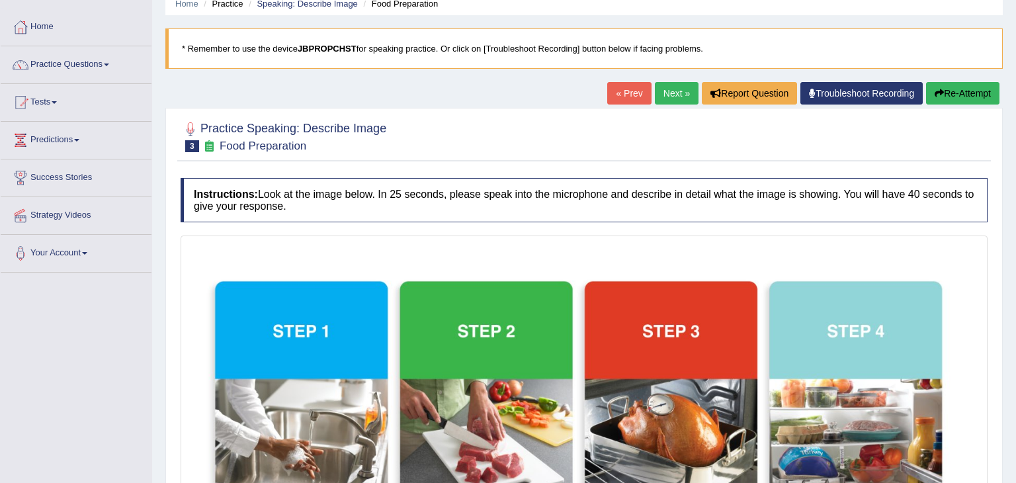
scroll to position [22, 0]
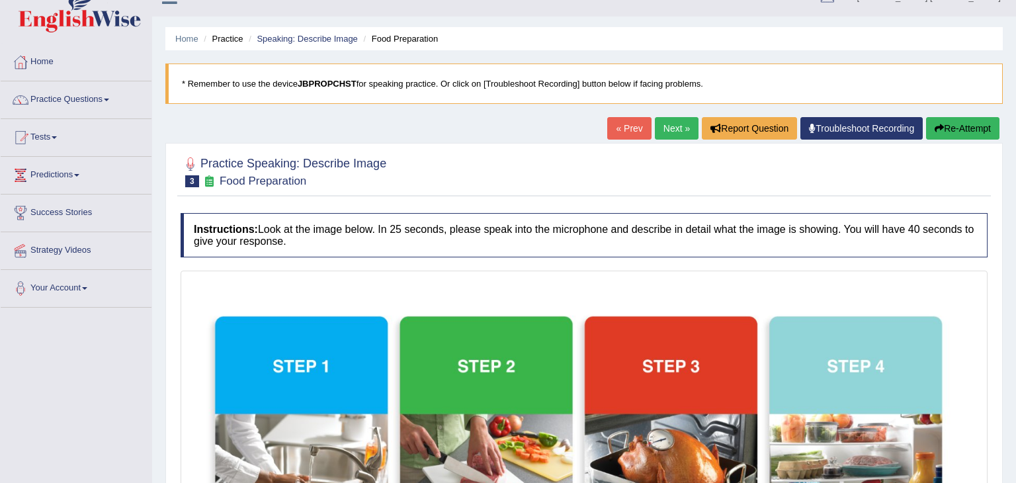
click at [974, 124] on button "Re-Attempt" at bounding box center [962, 128] width 73 height 22
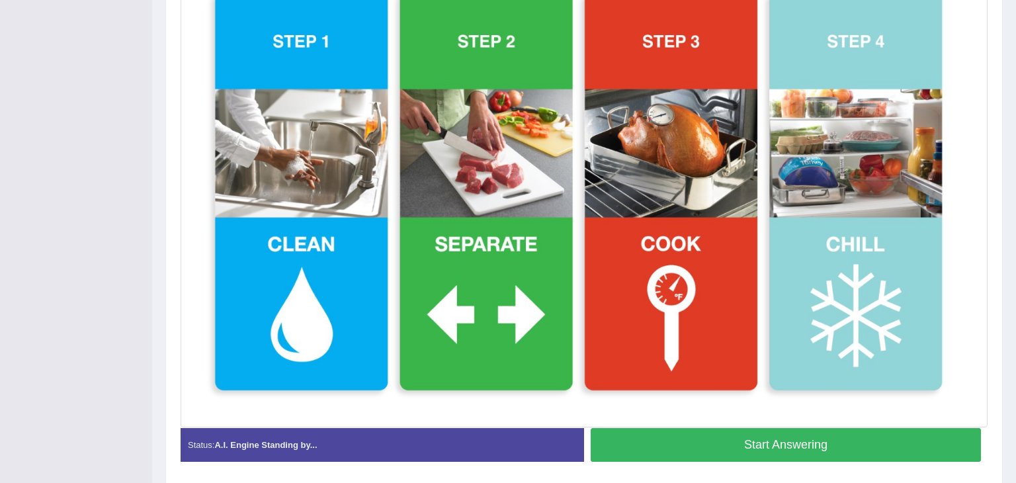
scroll to position [366, 0]
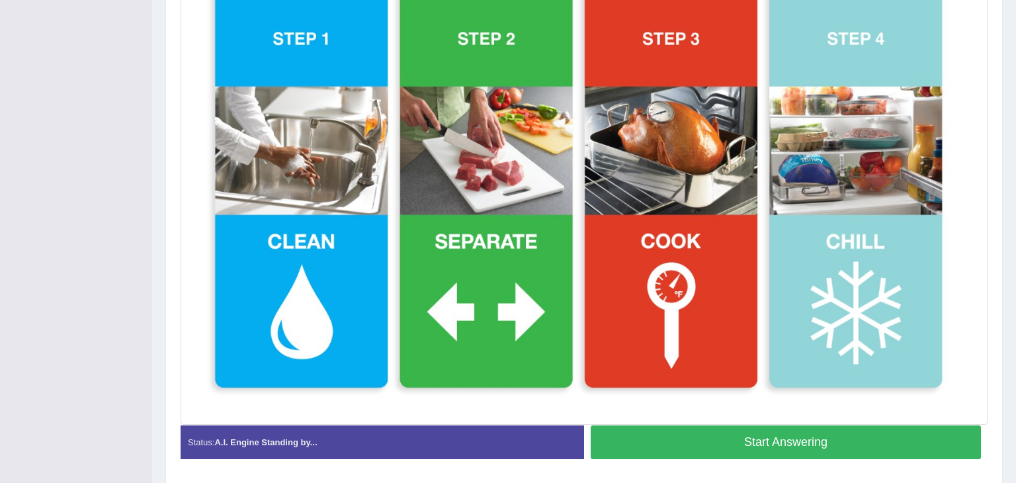
click at [733, 435] on button "Start Answering" at bounding box center [786, 442] width 390 height 34
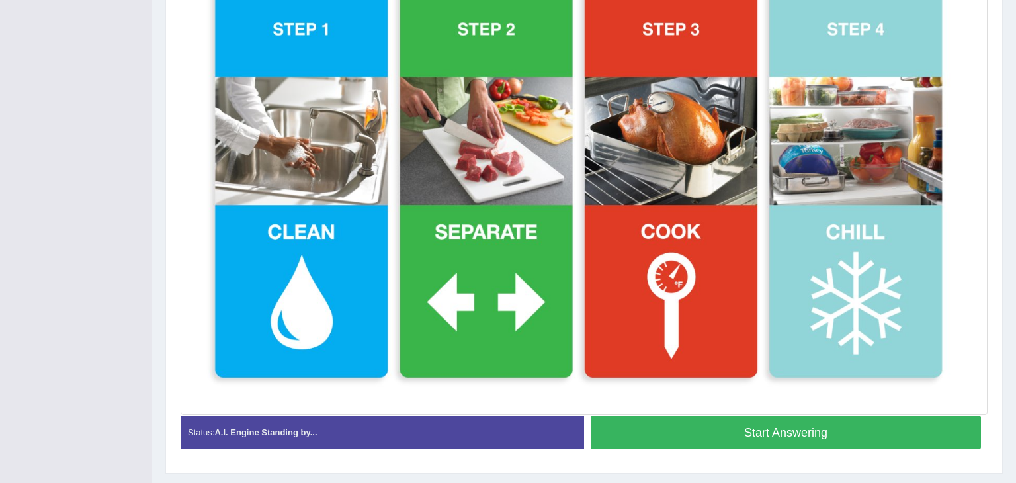
scroll to position [357, 0]
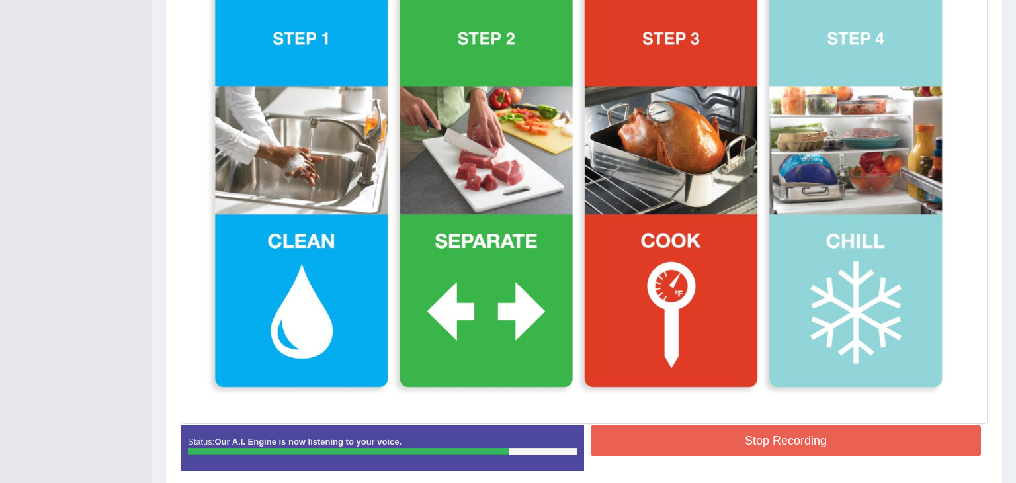
click at [766, 446] on button "Stop Recording" at bounding box center [786, 440] width 390 height 30
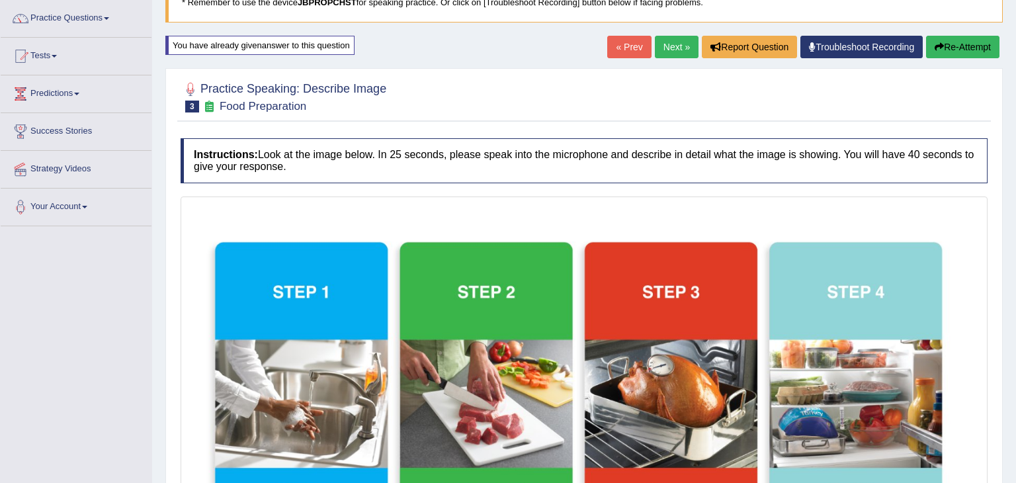
scroll to position [97, 0]
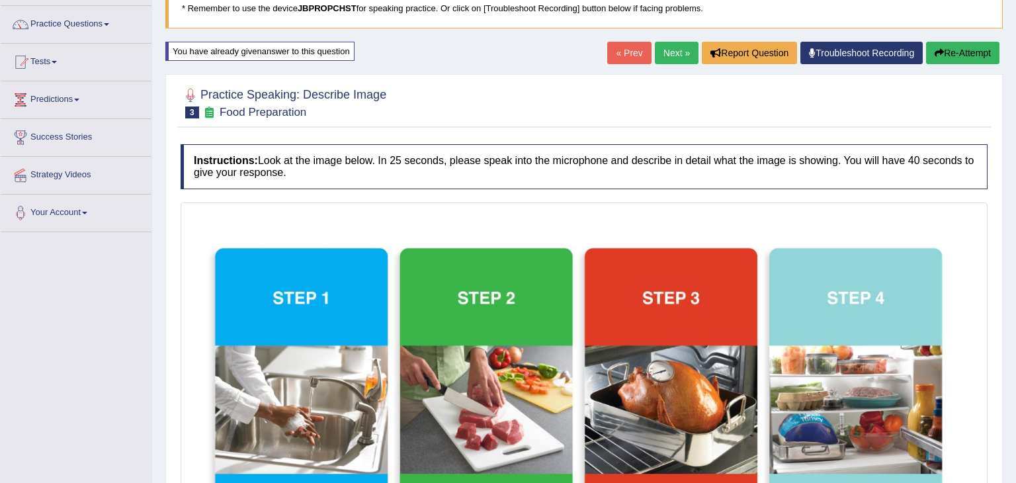
click at [670, 53] on link "Next »" at bounding box center [677, 53] width 44 height 22
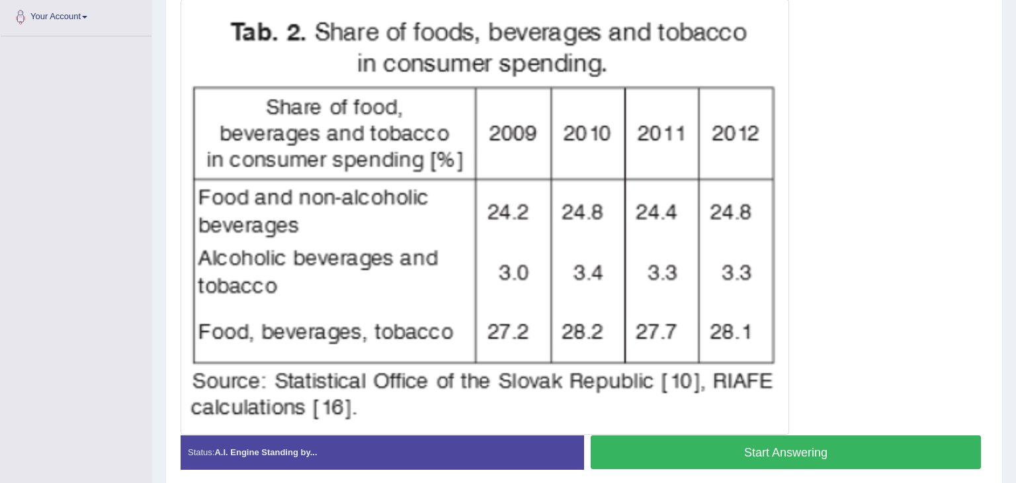
scroll to position [291, 0]
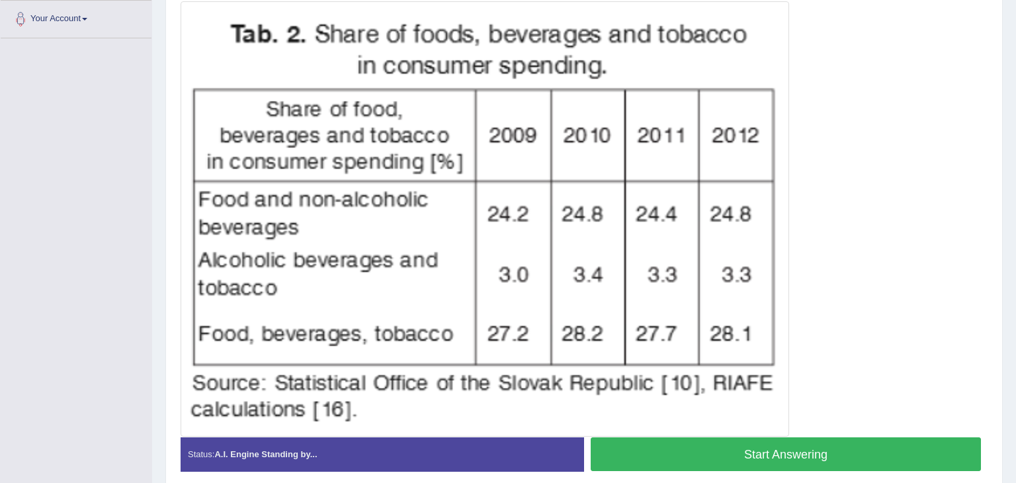
click at [757, 454] on button "Start Answering" at bounding box center [786, 454] width 390 height 34
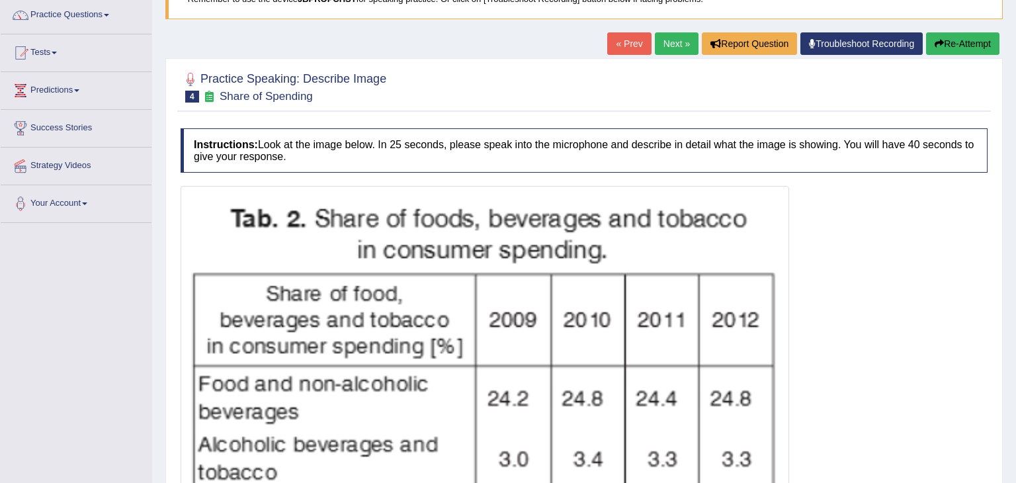
scroll to position [106, 0]
click at [969, 45] on button "Re-Attempt" at bounding box center [962, 44] width 73 height 22
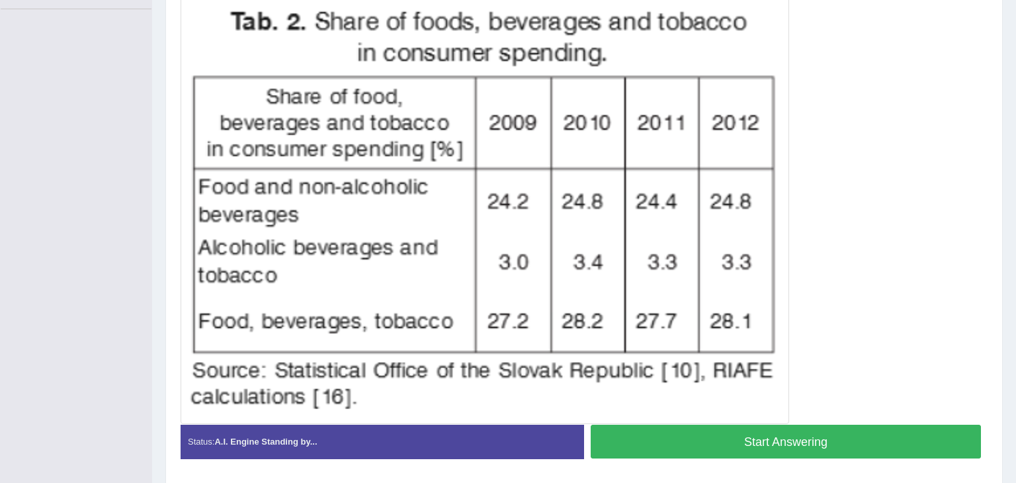
scroll to position [321, 0]
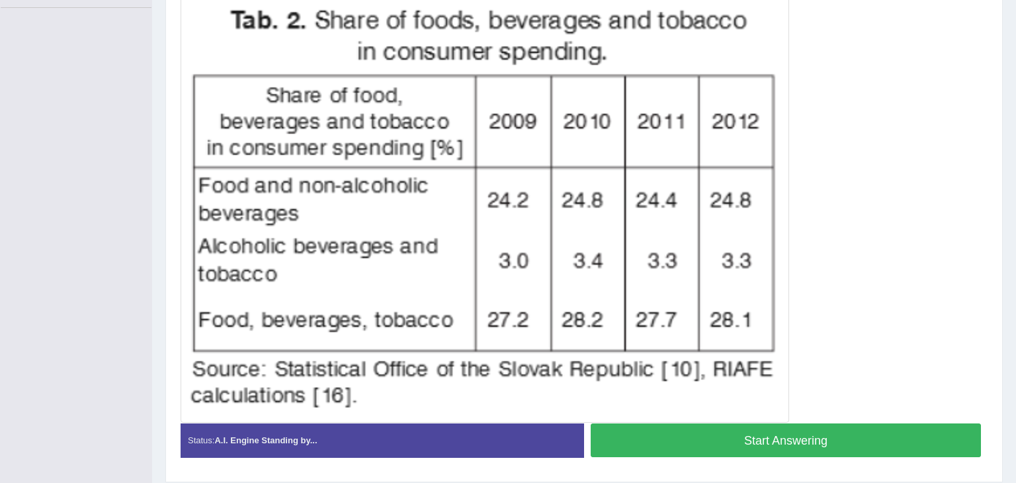
click at [707, 443] on button "Start Answering" at bounding box center [786, 440] width 390 height 34
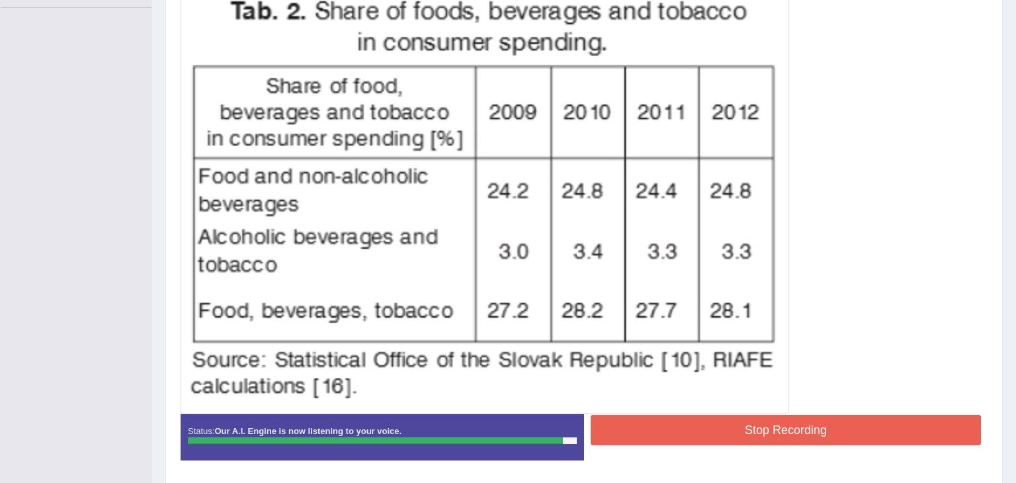
click at [769, 431] on button "Stop Recording" at bounding box center [786, 430] width 390 height 30
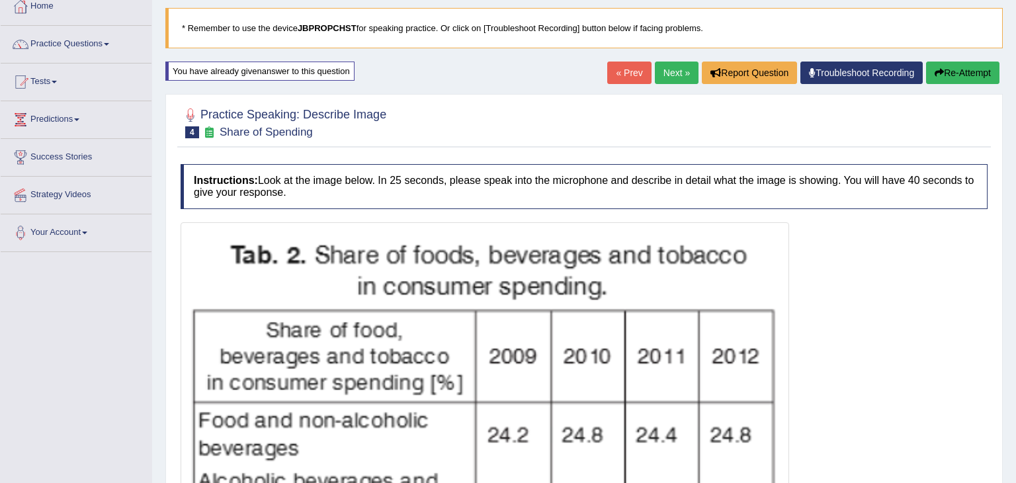
scroll to position [51, 0]
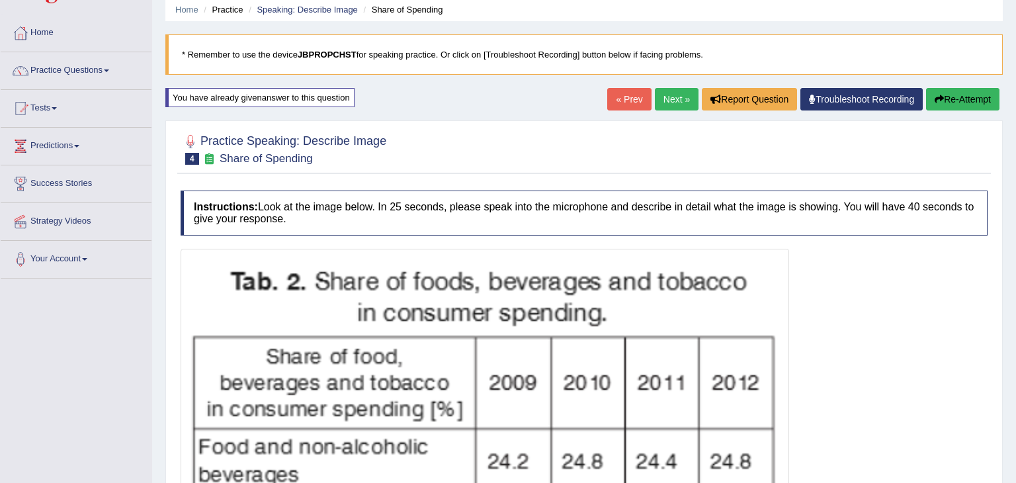
click at [677, 98] on link "Next »" at bounding box center [677, 99] width 44 height 22
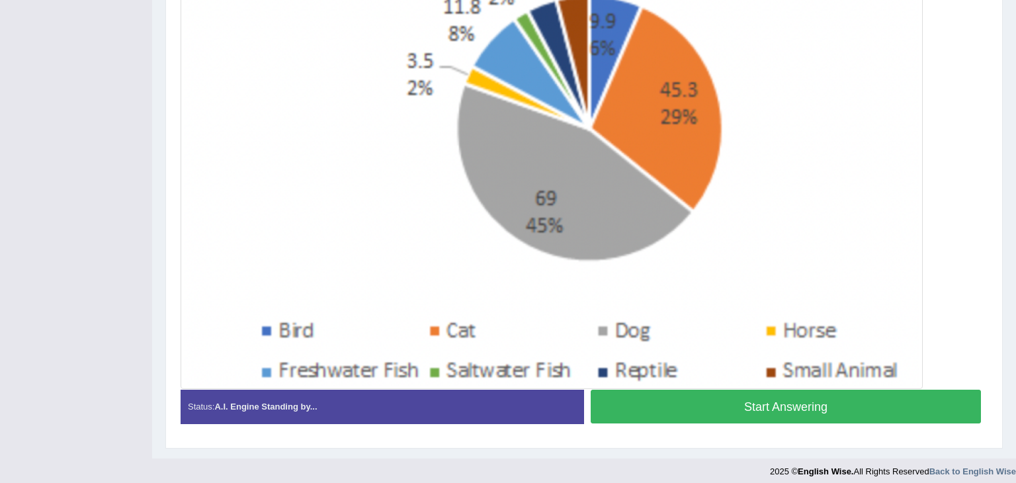
scroll to position [404, 0]
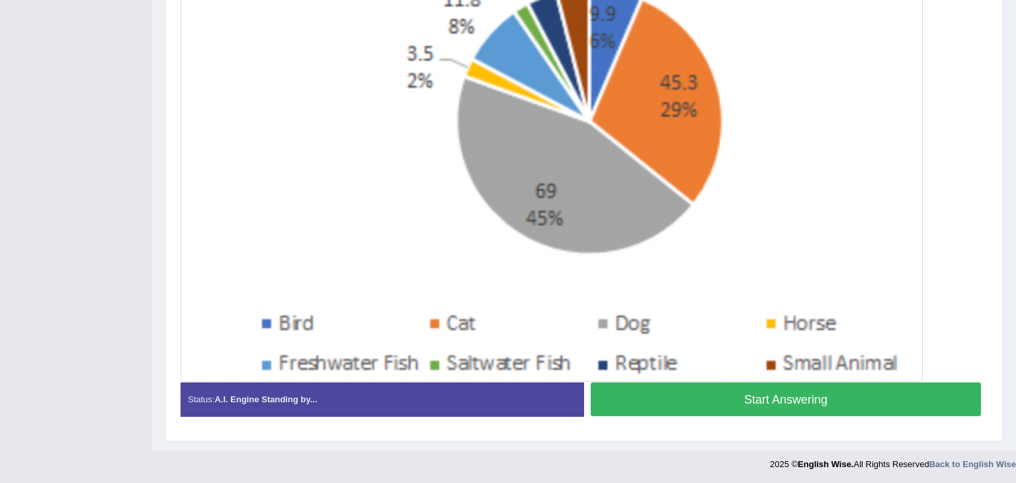
click at [886, 398] on button "Start Answering" at bounding box center [786, 399] width 390 height 34
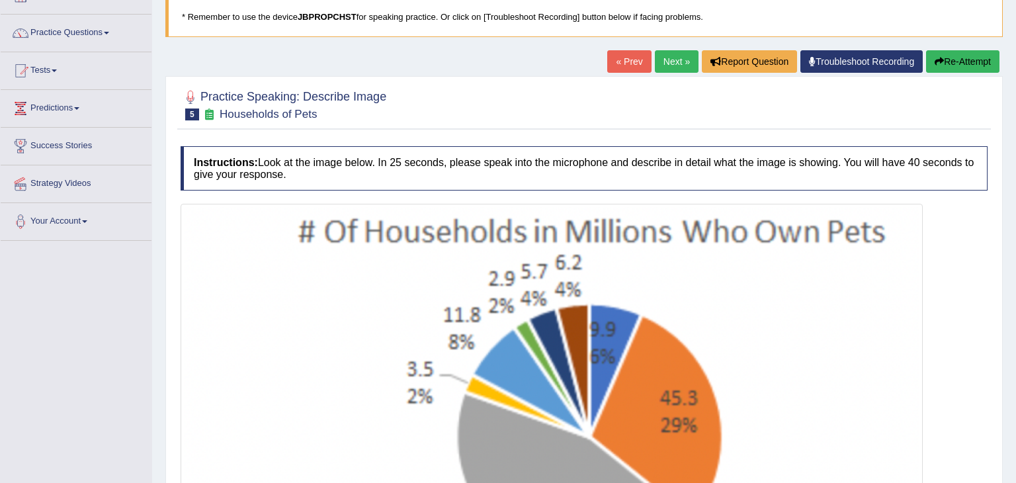
scroll to position [87, 0]
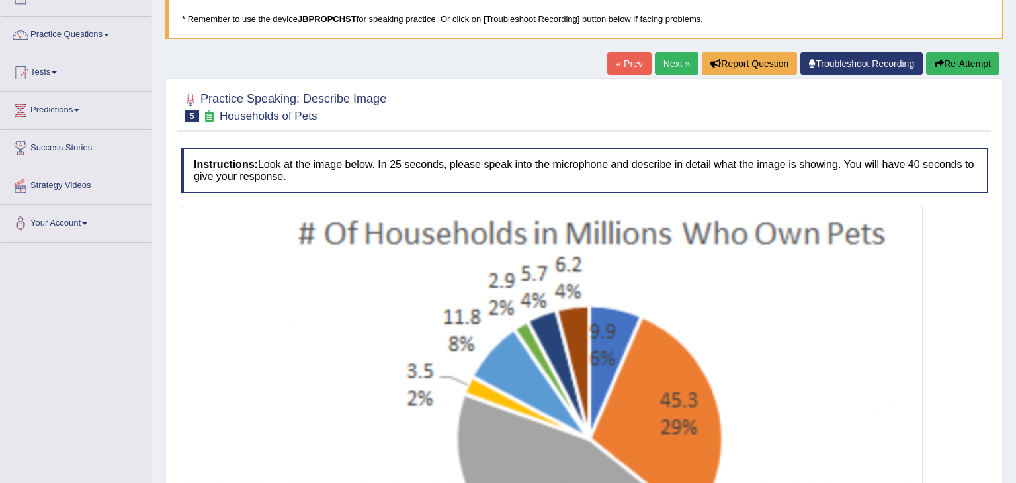
click at [962, 67] on button "Re-Attempt" at bounding box center [962, 63] width 73 height 22
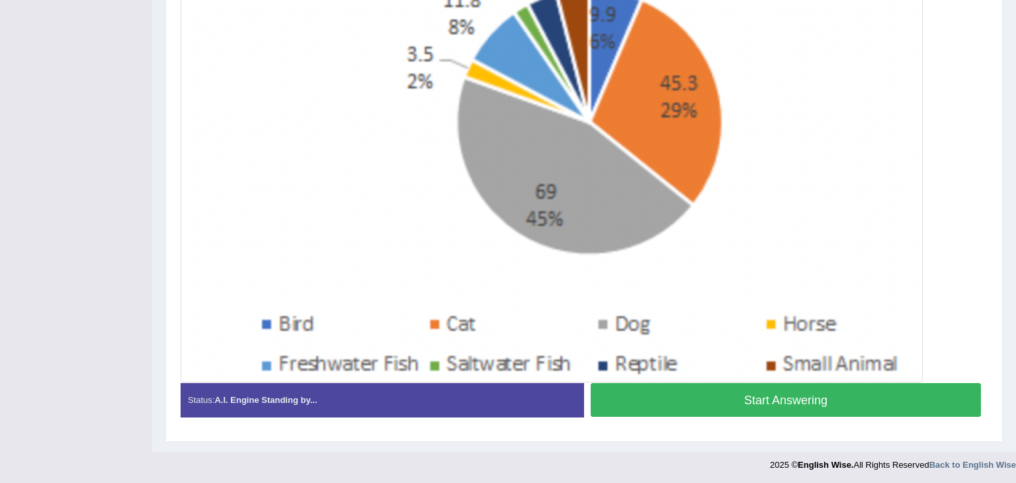
scroll to position [404, 0]
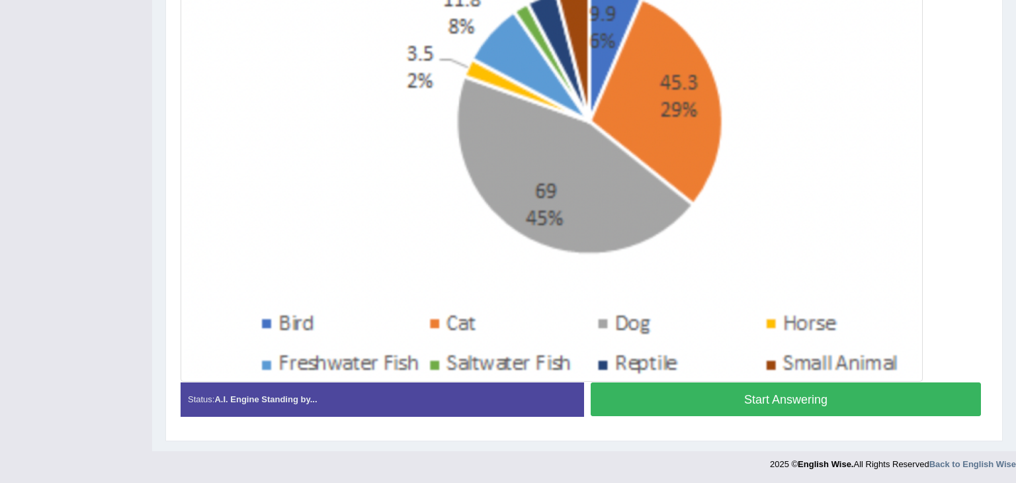
click at [743, 396] on button "Start Answering" at bounding box center [786, 399] width 390 height 34
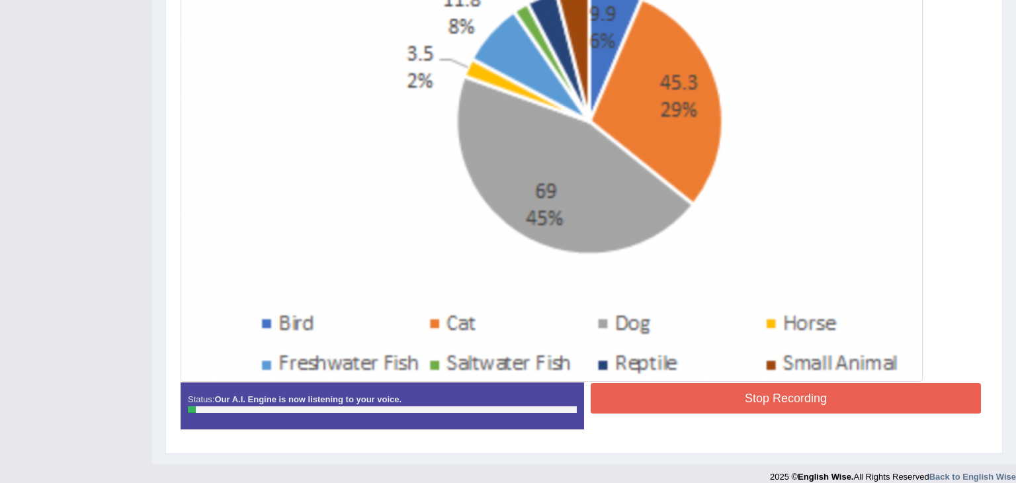
click at [762, 400] on button "Stop Recording" at bounding box center [786, 398] width 390 height 30
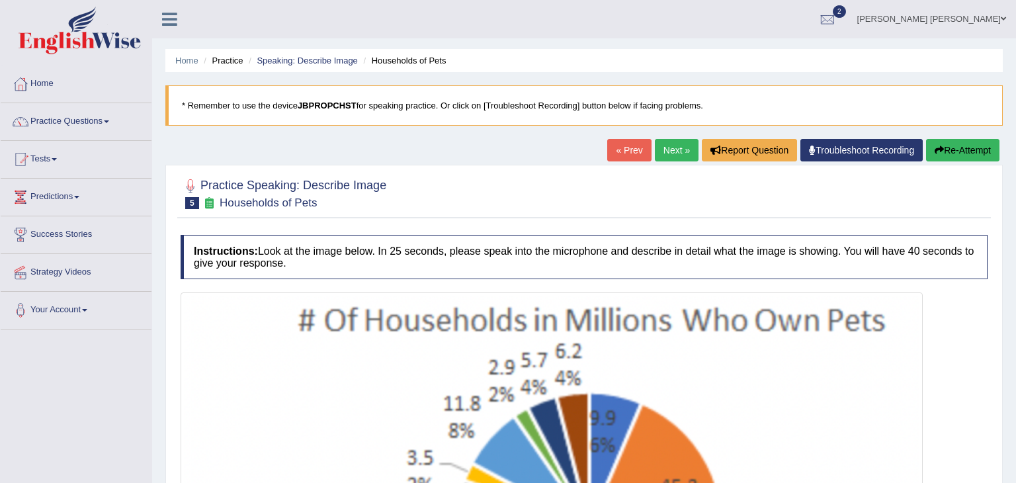
scroll to position [0, 0]
click at [950, 155] on button "Re-Attempt" at bounding box center [962, 150] width 73 height 22
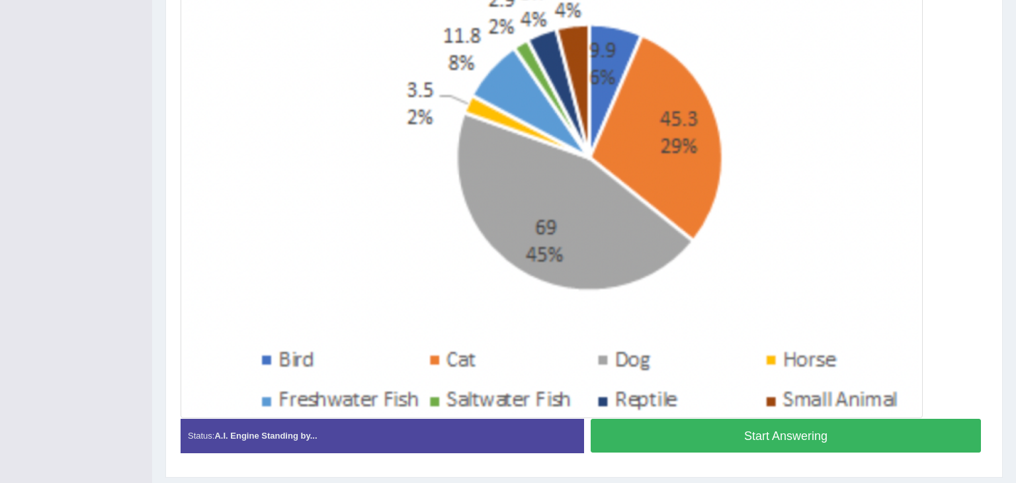
scroll to position [370, 0]
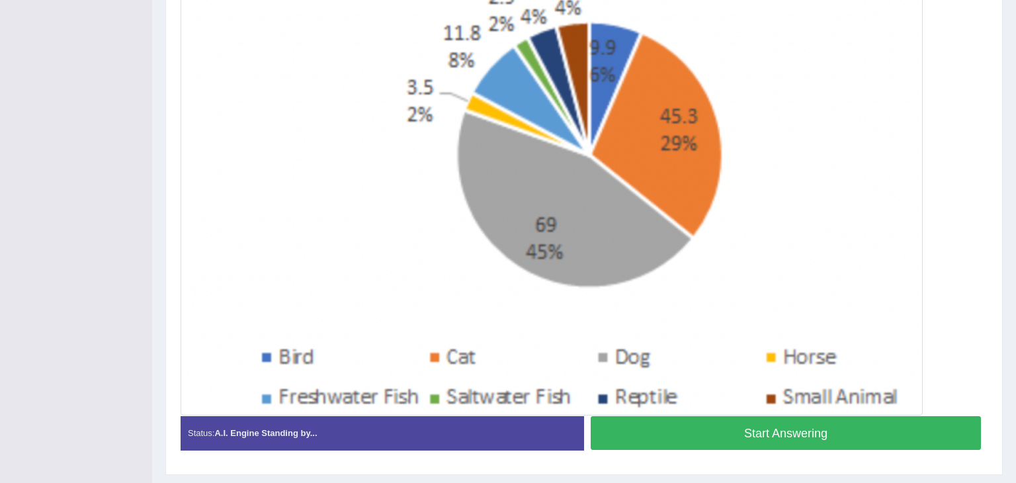
click at [688, 431] on button "Start Answering" at bounding box center [786, 433] width 390 height 34
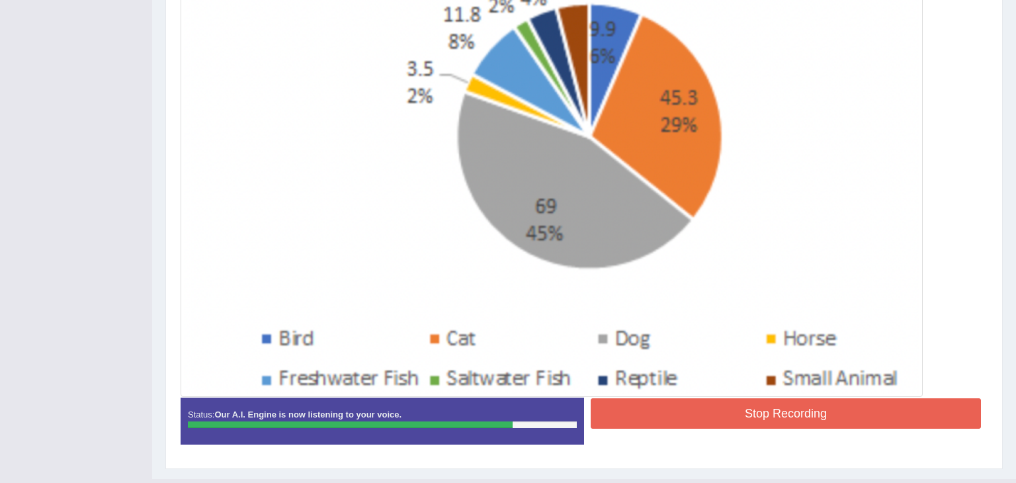
scroll to position [417, 0]
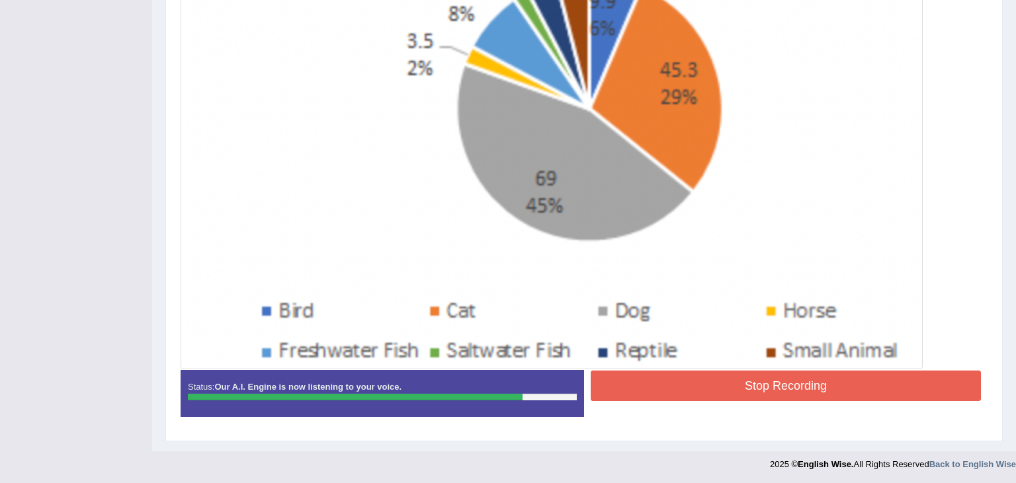
click at [794, 388] on button "Stop Recording" at bounding box center [786, 385] width 390 height 30
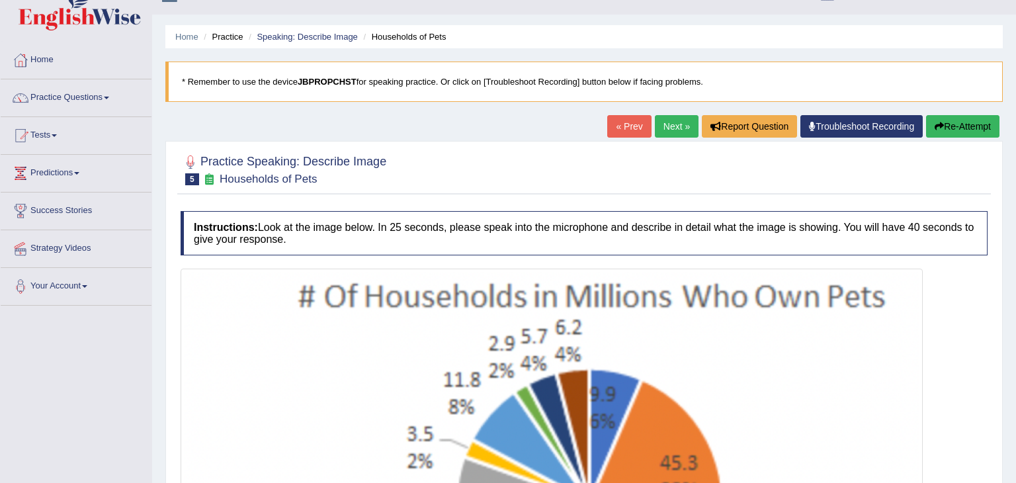
scroll to position [0, 0]
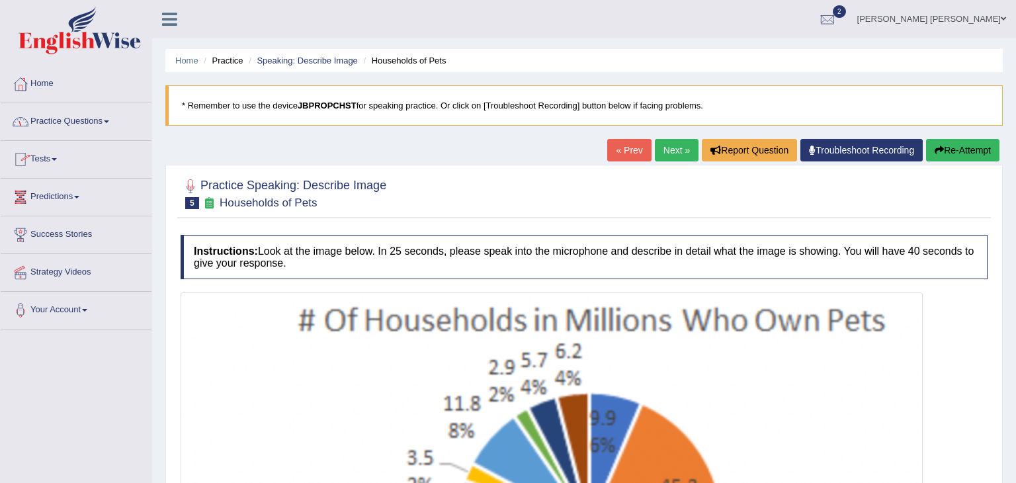
click at [52, 118] on link "Practice Questions" at bounding box center [76, 119] width 151 height 33
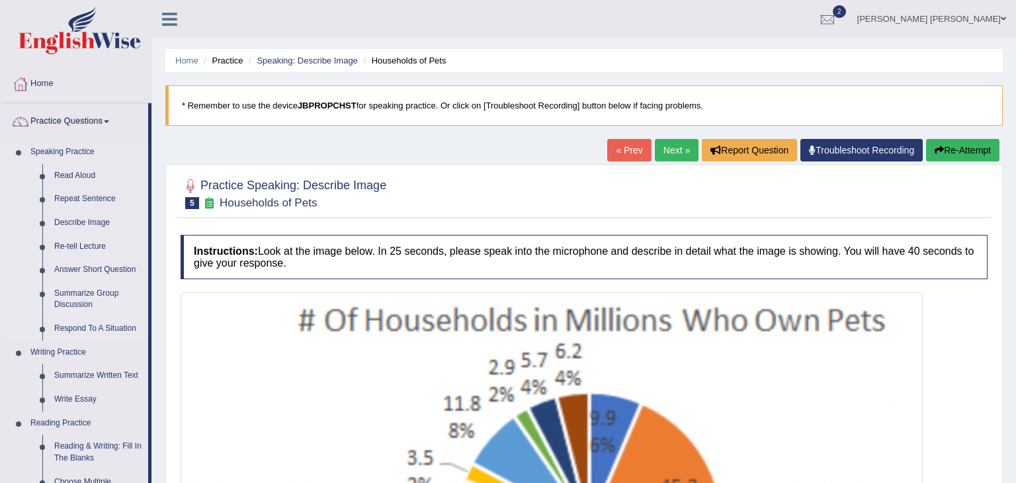
click at [75, 304] on link "Summarize Group Discussion" at bounding box center [98, 299] width 100 height 35
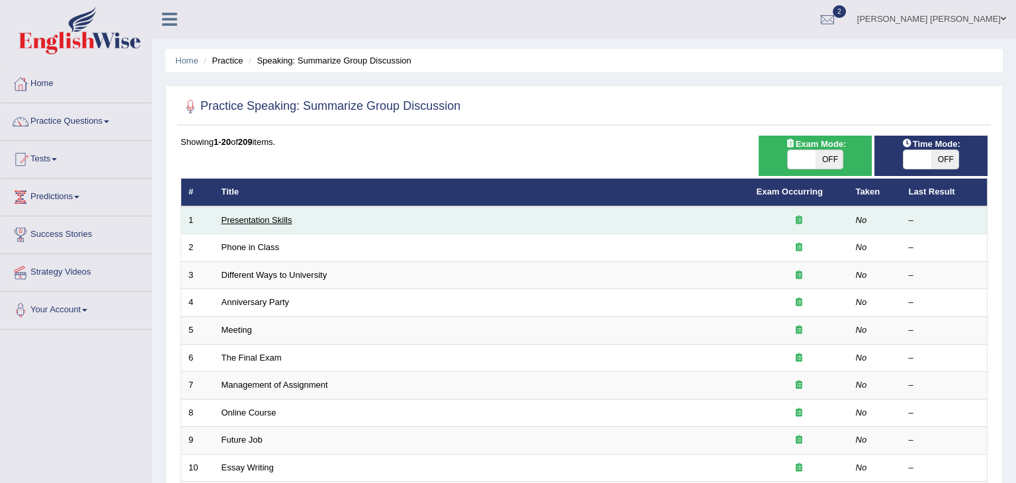
click at [263, 221] on link "Presentation Skills" at bounding box center [257, 220] width 71 height 10
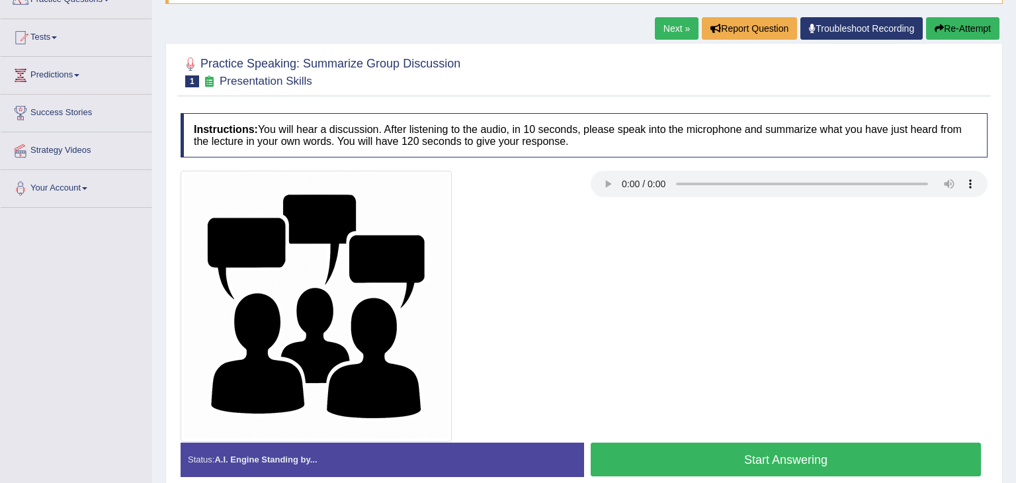
scroll to position [159, 0]
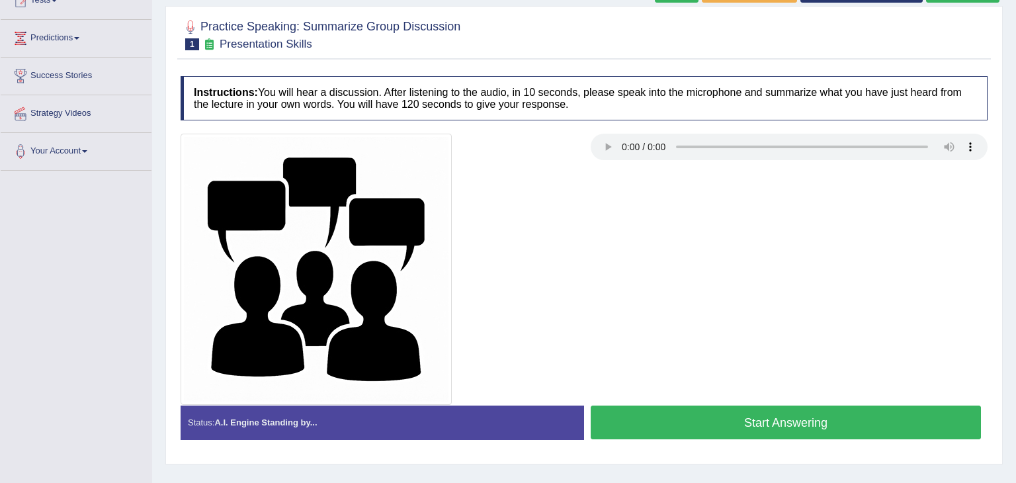
click at [713, 419] on button "Start Answering" at bounding box center [786, 422] width 390 height 34
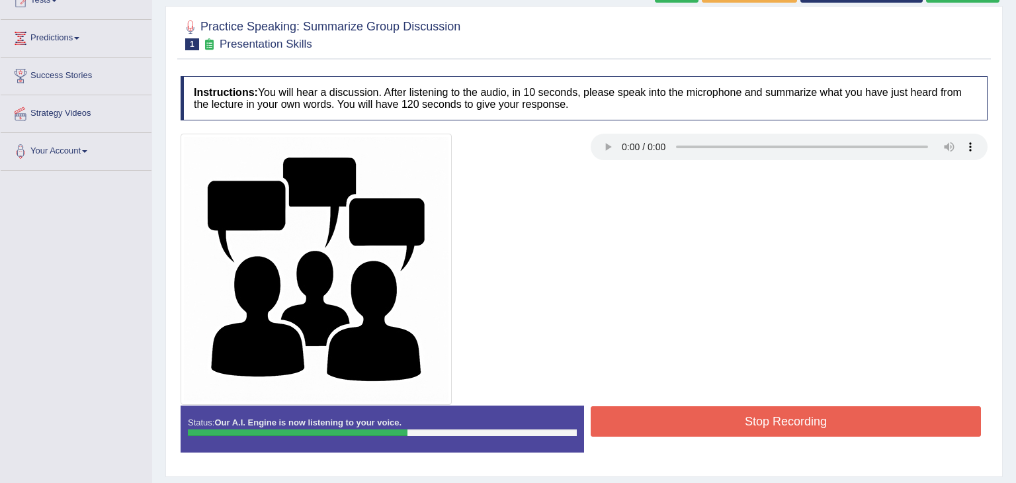
click at [713, 419] on button "Stop Recording" at bounding box center [786, 421] width 390 height 30
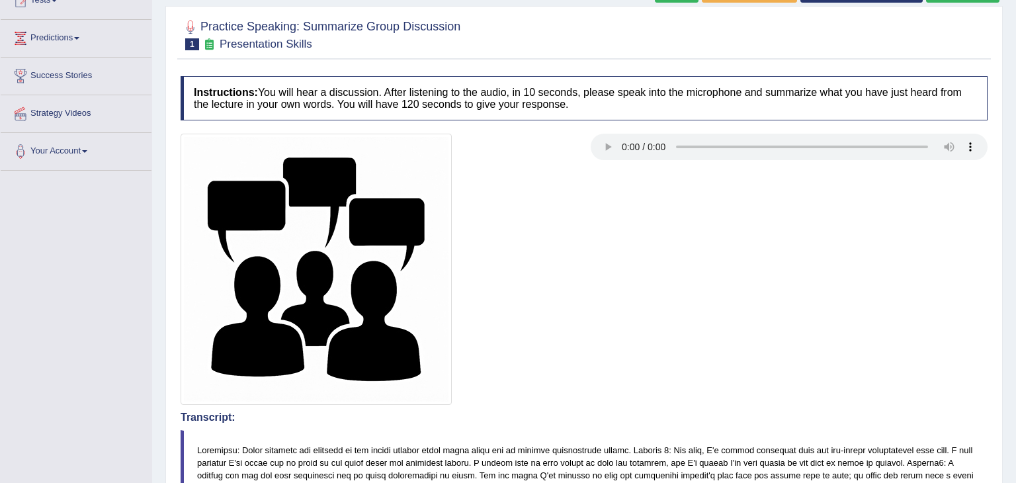
click at [0, 0] on div "Comparing text to speech..." at bounding box center [0, 0] width 0 height 0
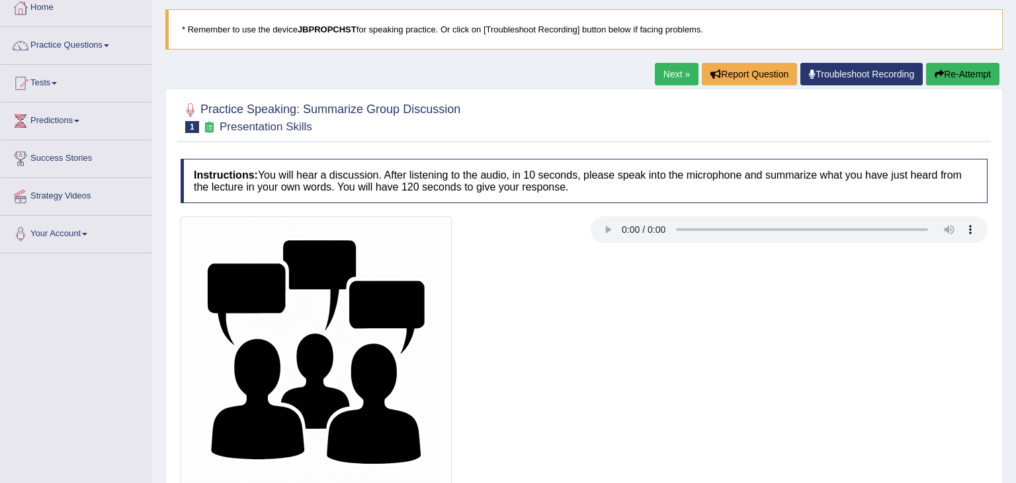
scroll to position [71, 0]
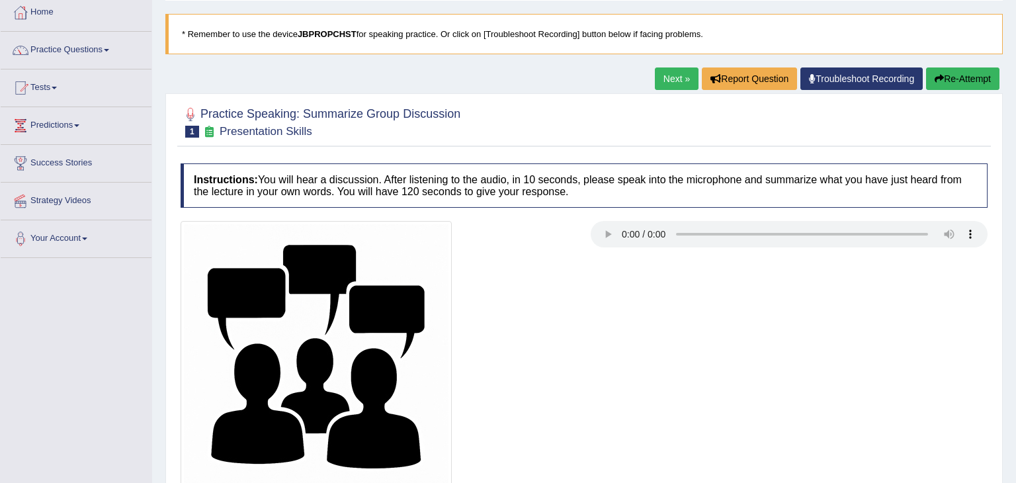
click at [680, 80] on link "Next »" at bounding box center [677, 78] width 44 height 22
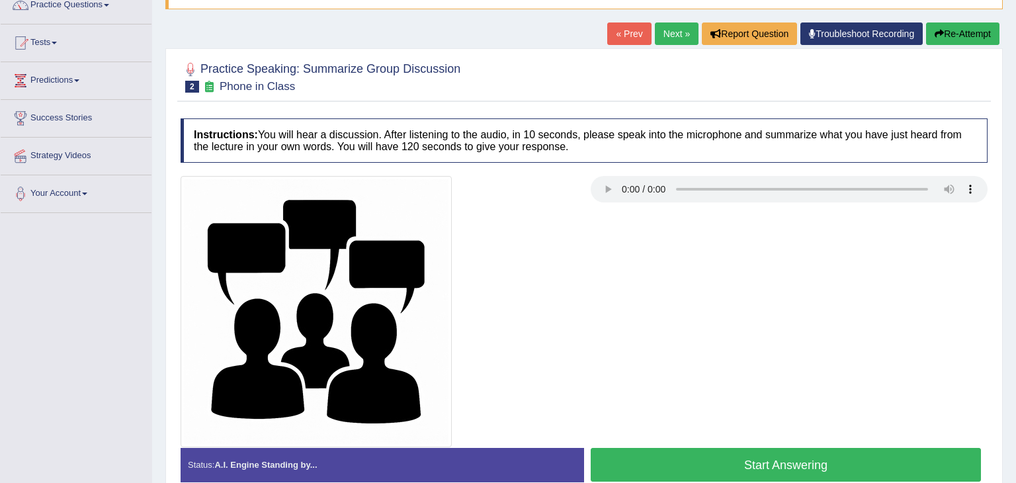
scroll to position [185, 0]
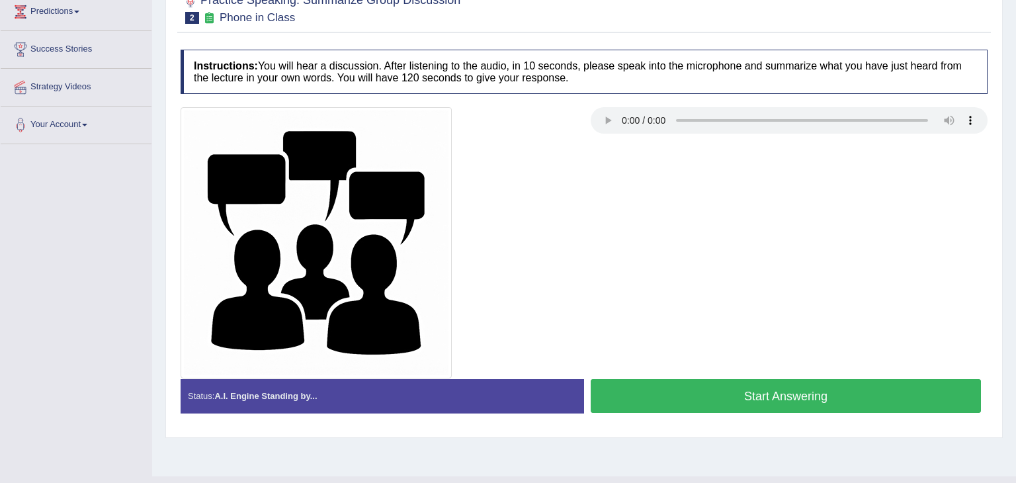
click at [780, 394] on button "Start Answering" at bounding box center [786, 396] width 390 height 34
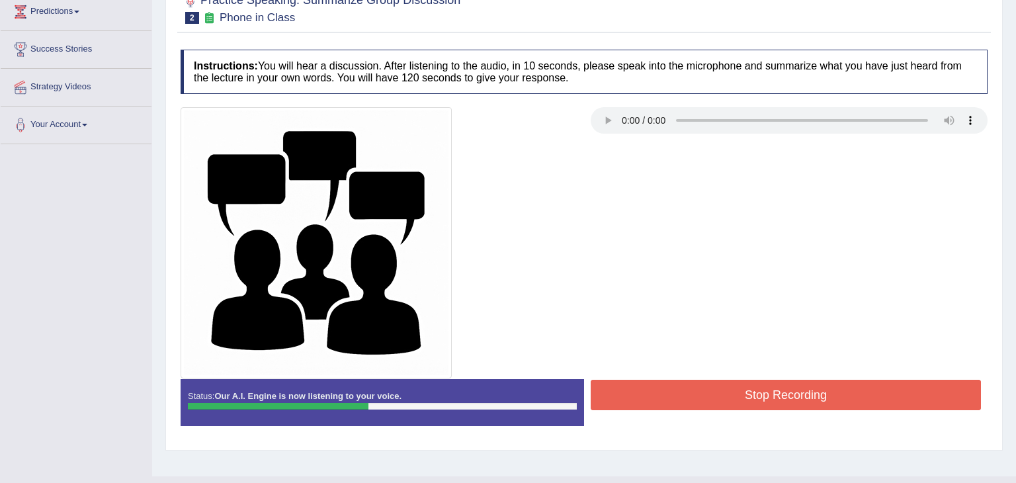
click at [780, 394] on button "Stop Recording" at bounding box center [786, 395] width 390 height 30
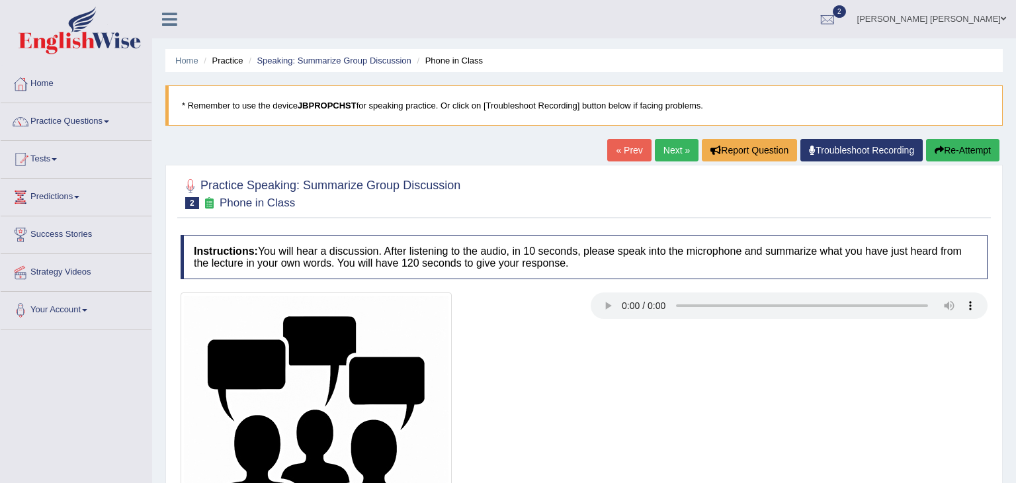
scroll to position [0, 0]
click at [72, 123] on link "Practice Questions" at bounding box center [76, 119] width 151 height 33
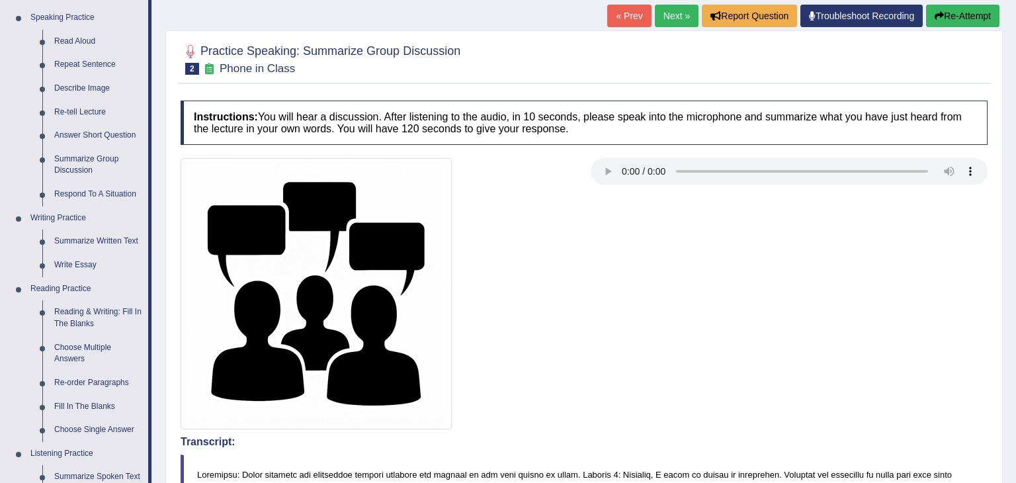
scroll to position [132, 0]
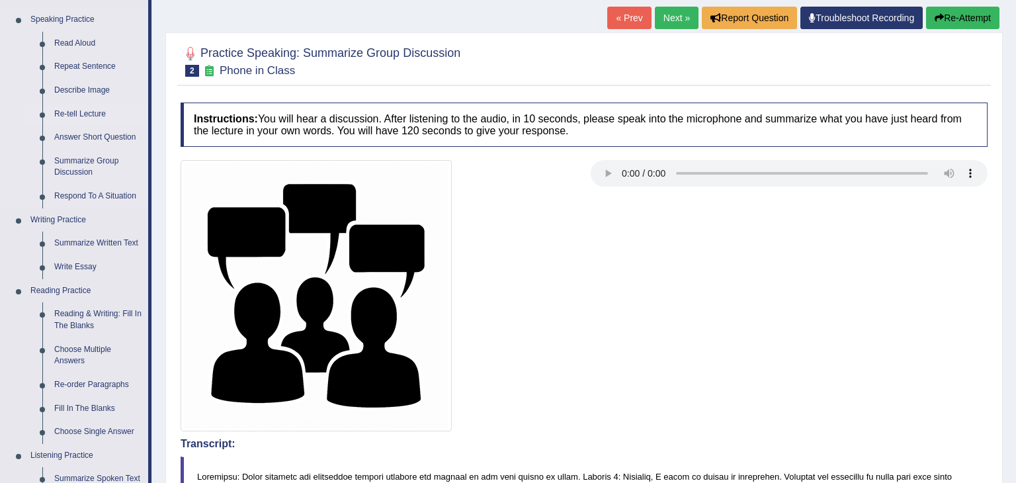
click at [74, 112] on link "Re-tell Lecture" at bounding box center [98, 115] width 100 height 24
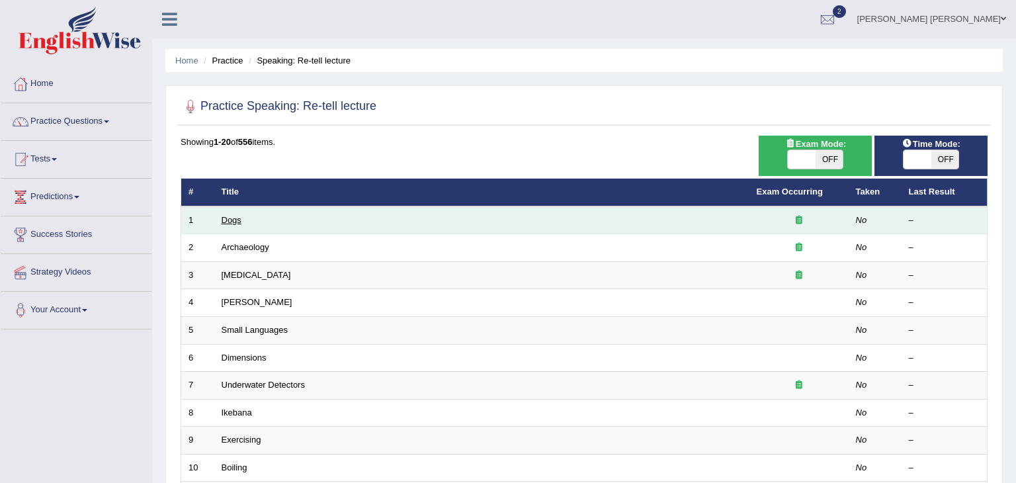
click at [236, 219] on link "Dogs" at bounding box center [232, 220] width 20 height 10
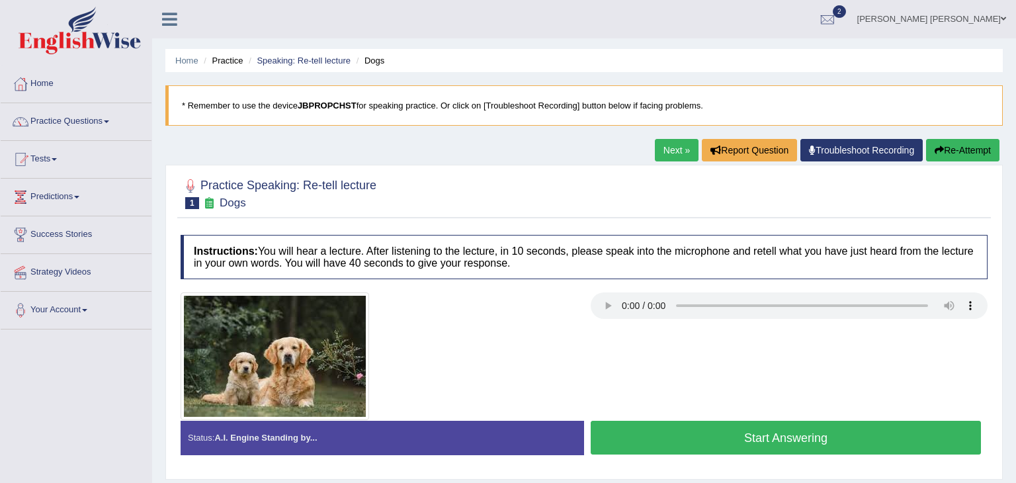
click at [759, 443] on button "Start Answering" at bounding box center [786, 438] width 390 height 34
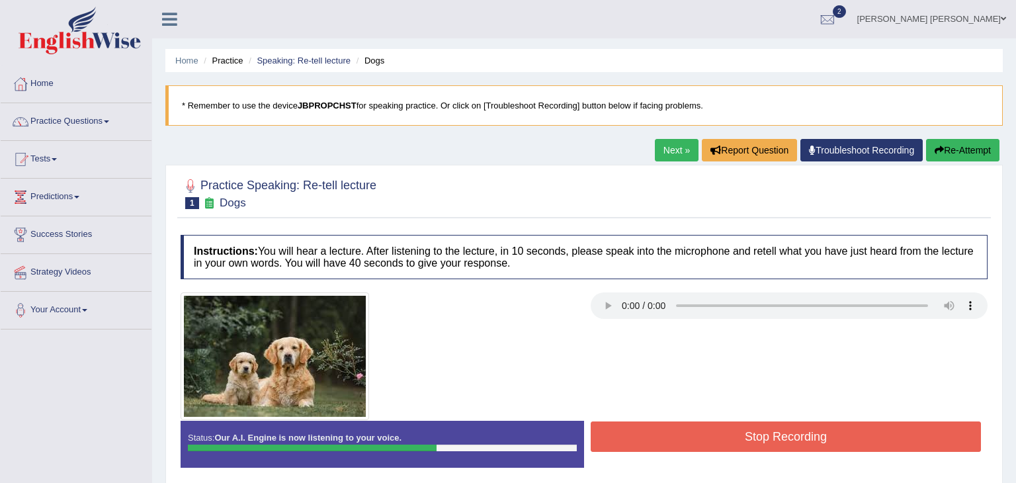
click at [767, 442] on button "Stop Recording" at bounding box center [786, 436] width 390 height 30
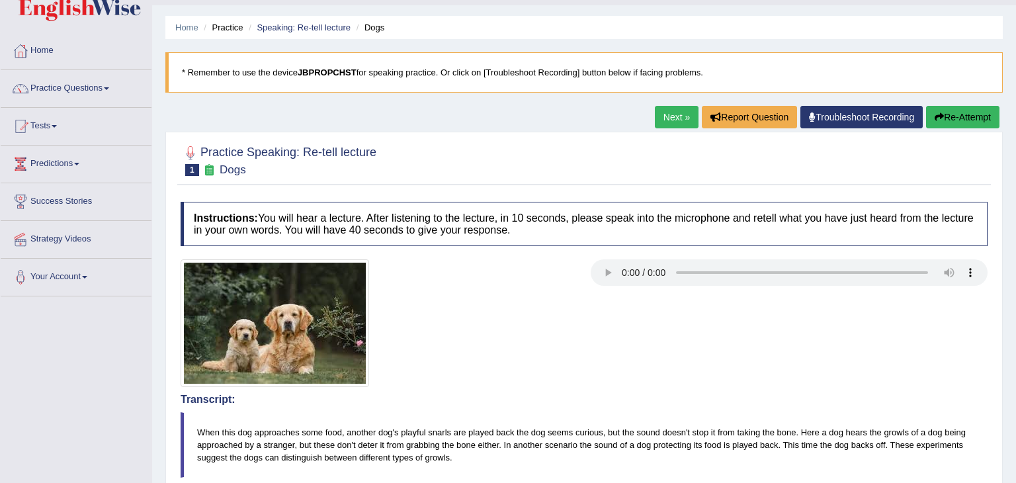
scroll to position [30, 0]
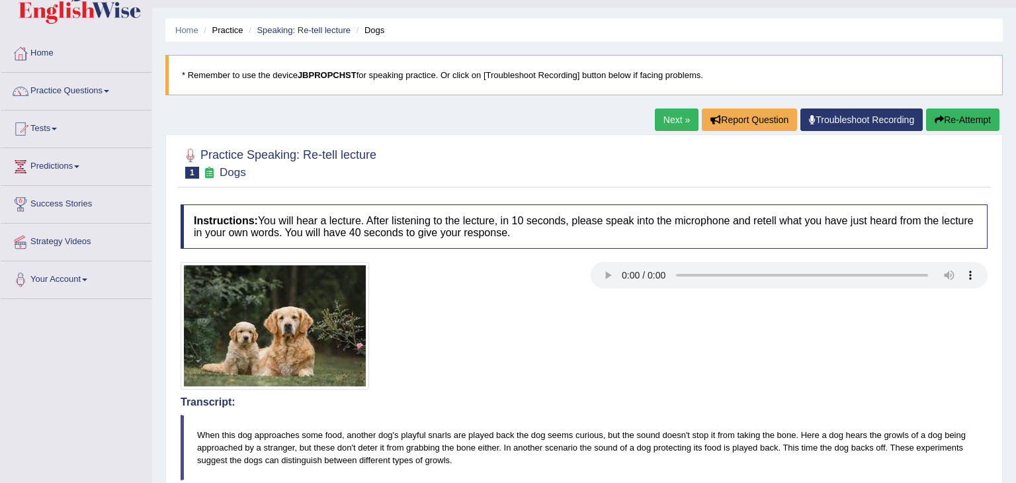
click at [961, 116] on button "Re-Attempt" at bounding box center [962, 119] width 73 height 22
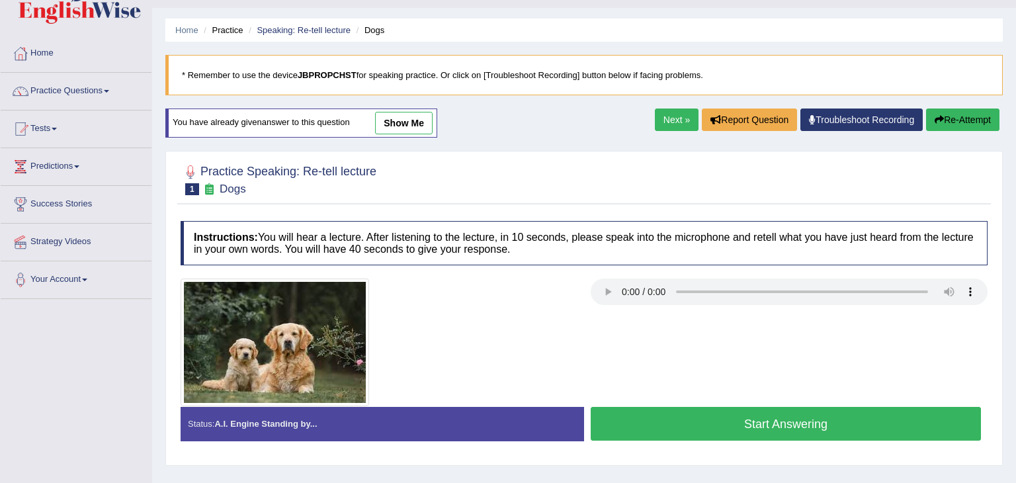
click at [673, 116] on link "Next »" at bounding box center [677, 119] width 44 height 22
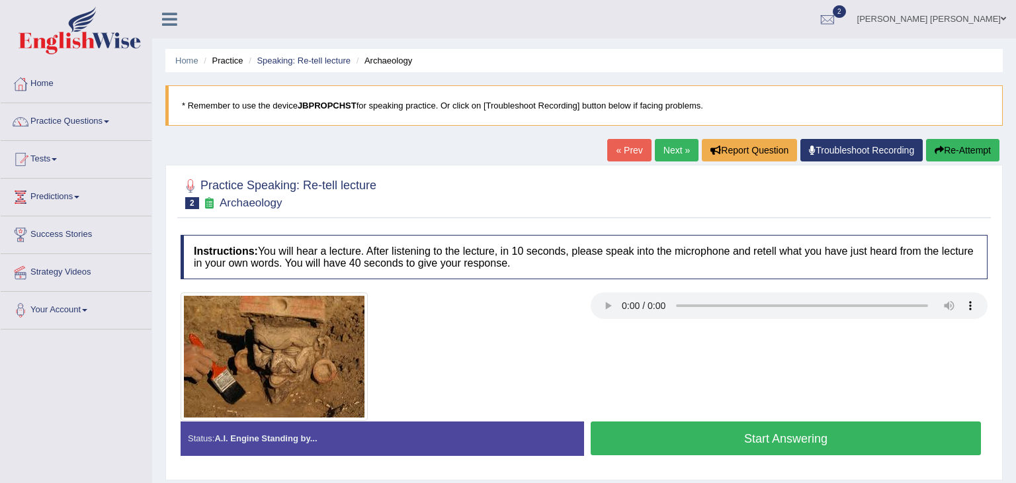
click at [813, 441] on button "Start Answering" at bounding box center [786, 438] width 390 height 34
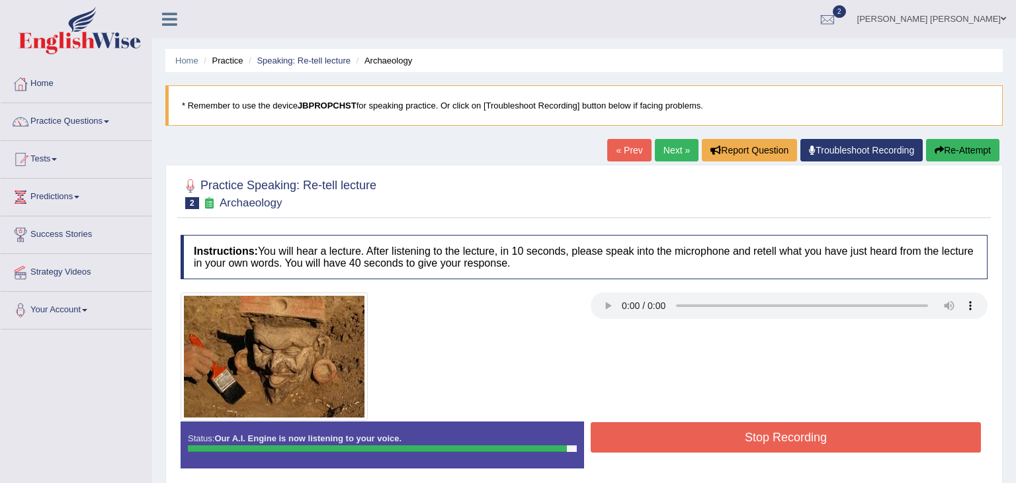
click at [813, 441] on button "Stop Recording" at bounding box center [786, 437] width 390 height 30
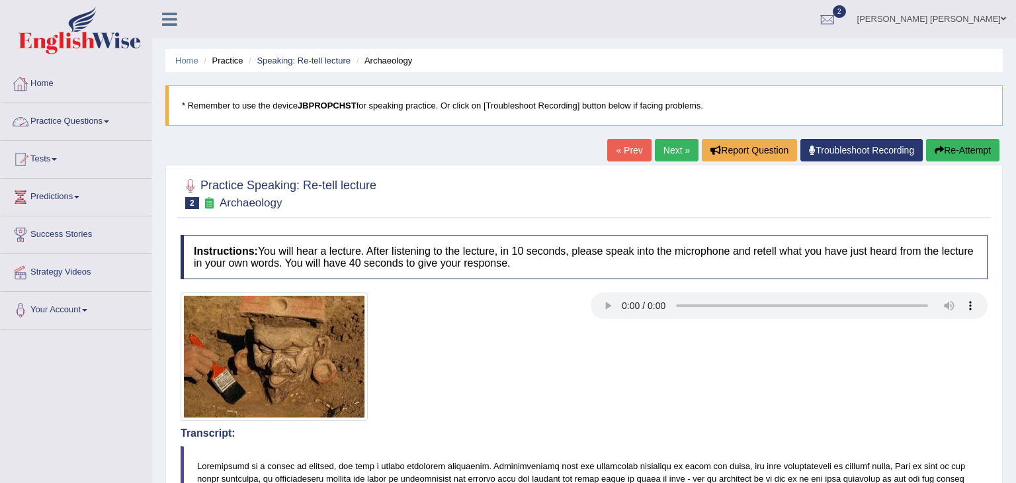
click at [95, 121] on link "Practice Questions" at bounding box center [76, 119] width 151 height 33
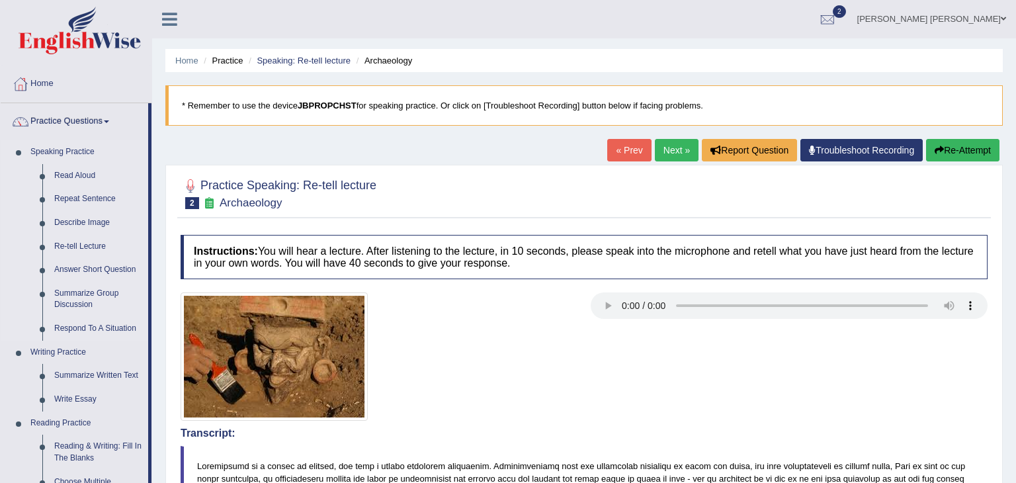
click at [79, 155] on link "Speaking Practice" at bounding box center [86, 152] width 124 height 24
click at [79, 151] on link "Speaking Practice" at bounding box center [86, 152] width 124 height 24
click at [136, 86] on link "Home" at bounding box center [76, 81] width 151 height 33
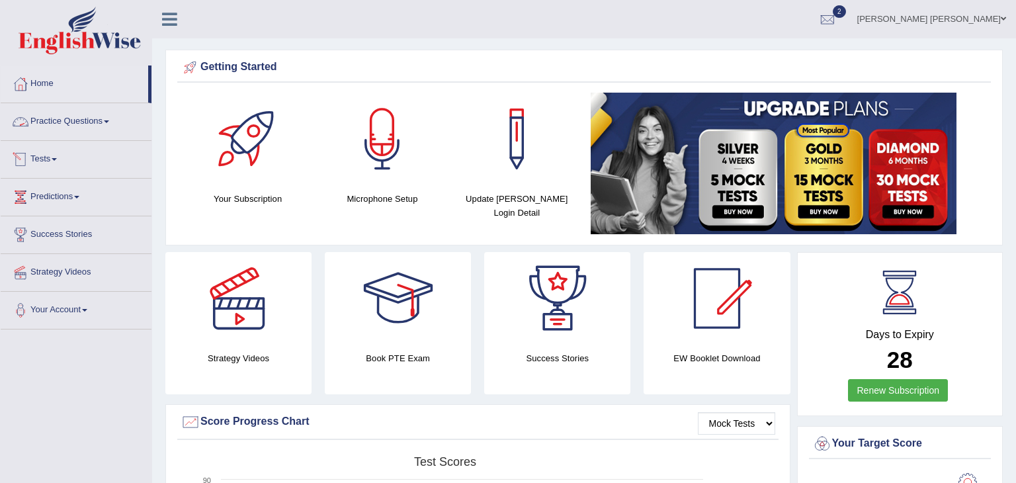
click at [54, 161] on link "Tests" at bounding box center [76, 157] width 151 height 33
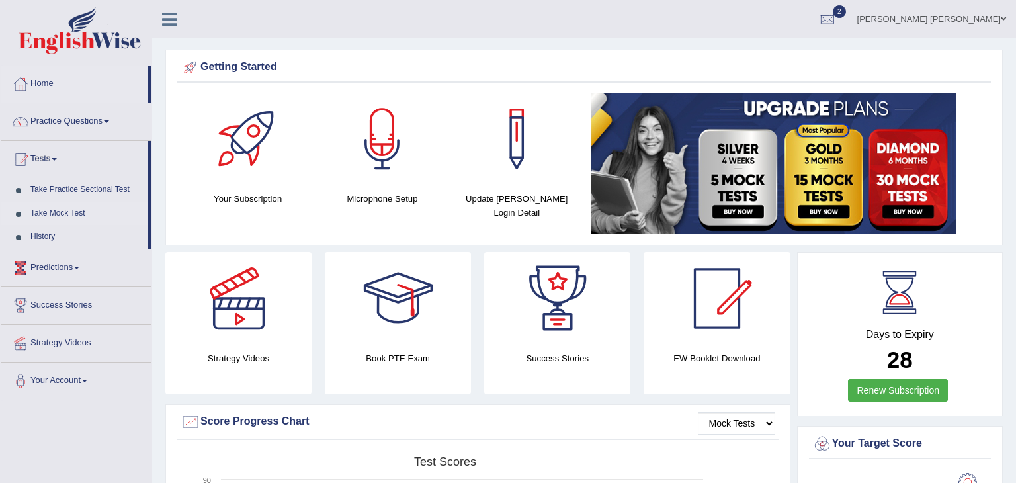
click at [77, 214] on link "Take Mock Test" at bounding box center [86, 214] width 124 height 24
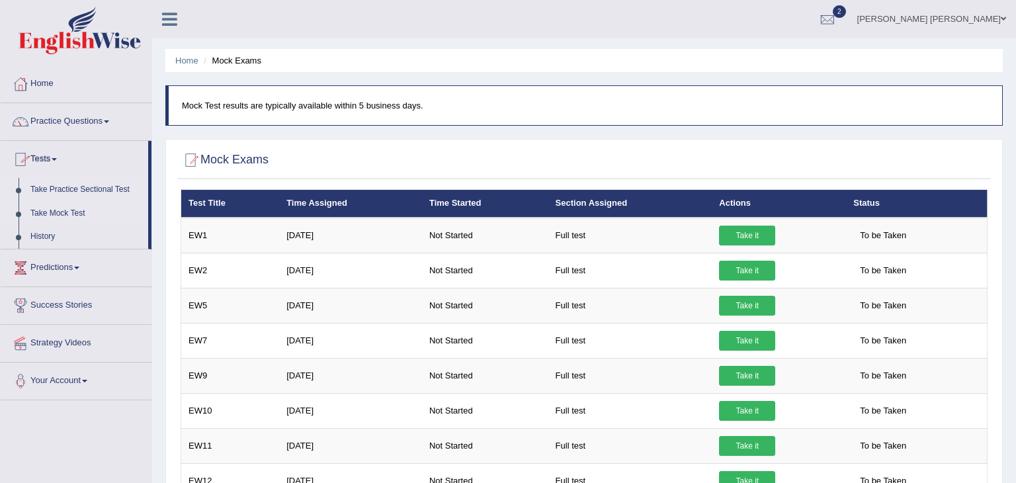
click at [85, 192] on link "Take Practice Sectional Test" at bounding box center [86, 190] width 124 height 24
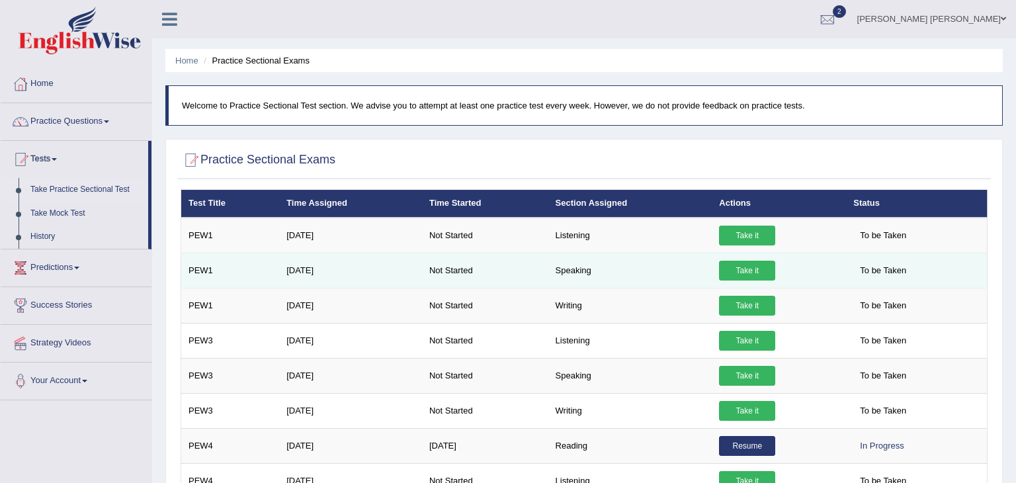
click at [745, 271] on link "Take it" at bounding box center [747, 271] width 56 height 20
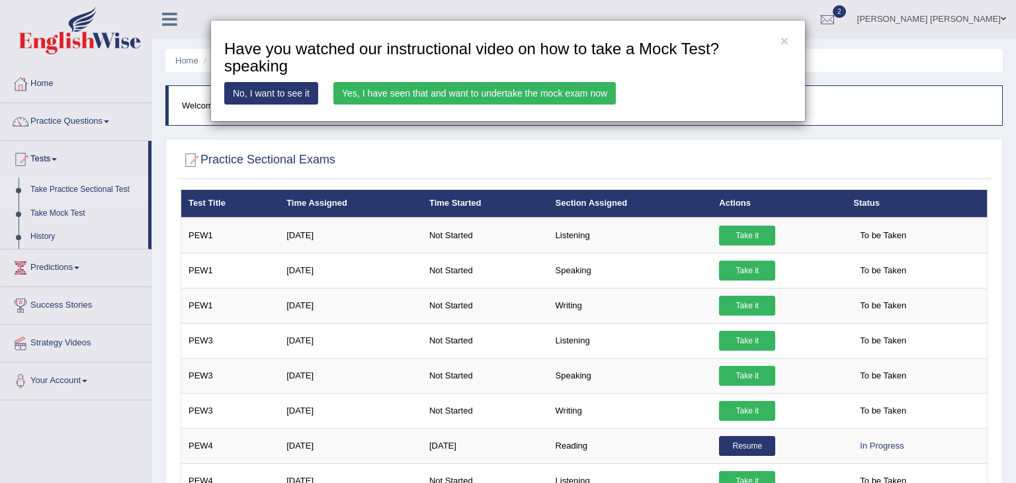
click at [549, 89] on link "Yes, I have seen that and want to undertake the mock exam now" at bounding box center [474, 93] width 282 height 22
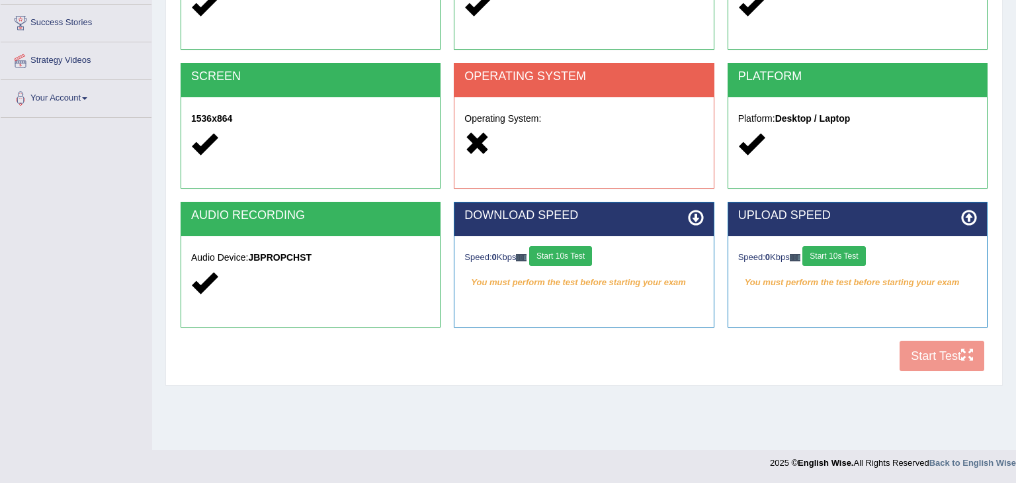
scroll to position [212, 0]
click at [958, 361] on div "COOKIES Cookies Enabled JAVASCRIPT Javascript Enabled BROWSER Browser: Chrome S…" at bounding box center [584, 151] width 814 height 454
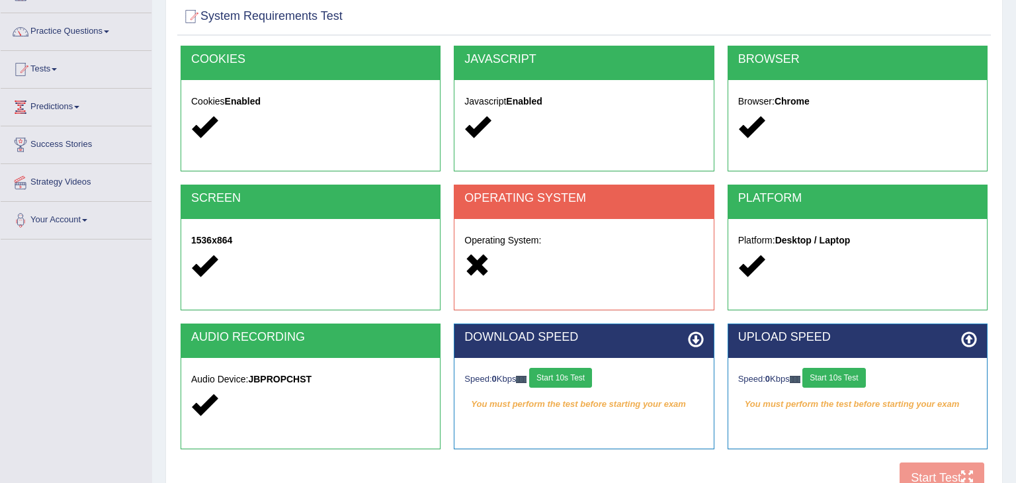
scroll to position [0, 0]
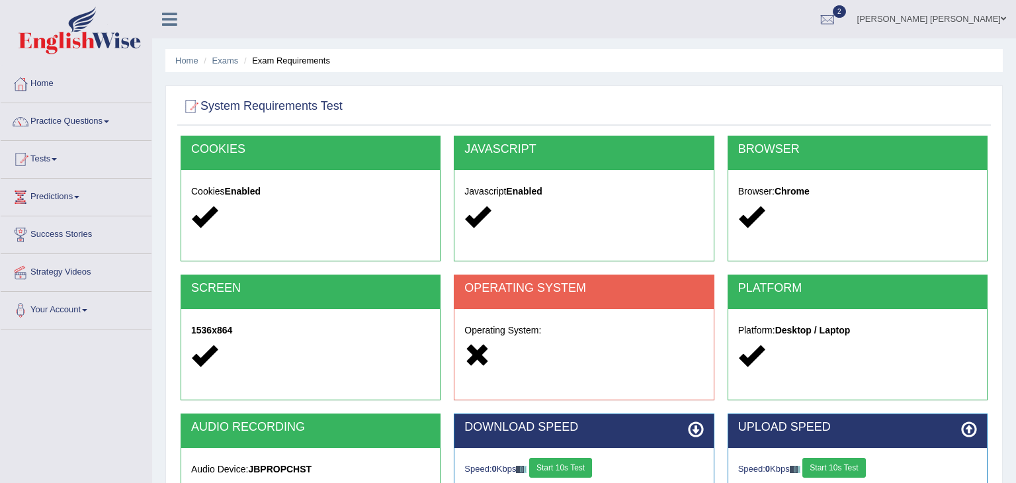
click at [72, 123] on link "Practice Questions" at bounding box center [76, 119] width 151 height 33
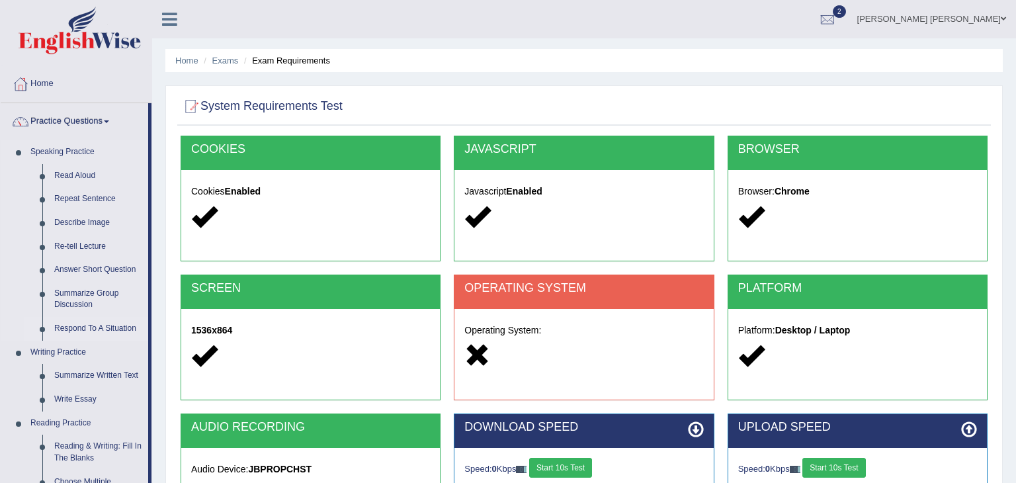
click at [81, 327] on link "Respond To A Situation" at bounding box center [98, 329] width 100 height 24
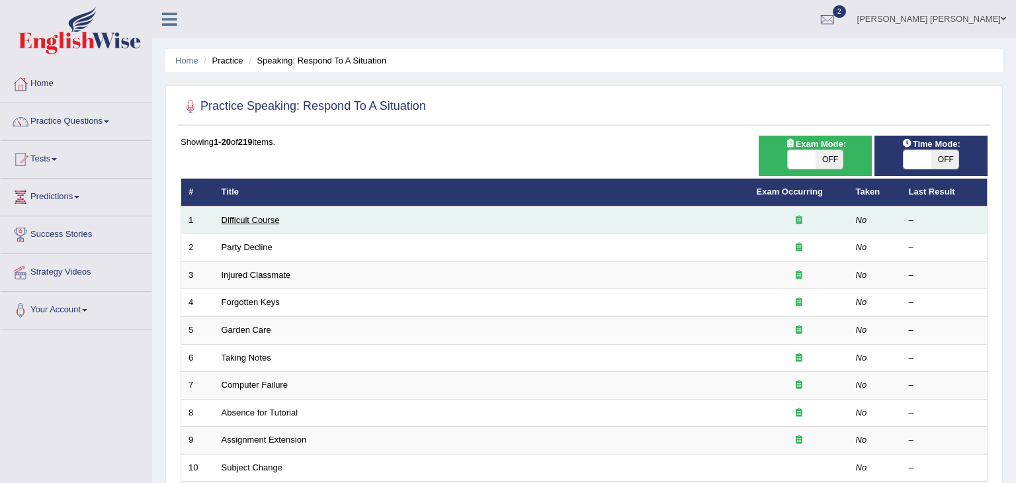
click at [259, 224] on link "Difficult Course" at bounding box center [251, 220] width 58 height 10
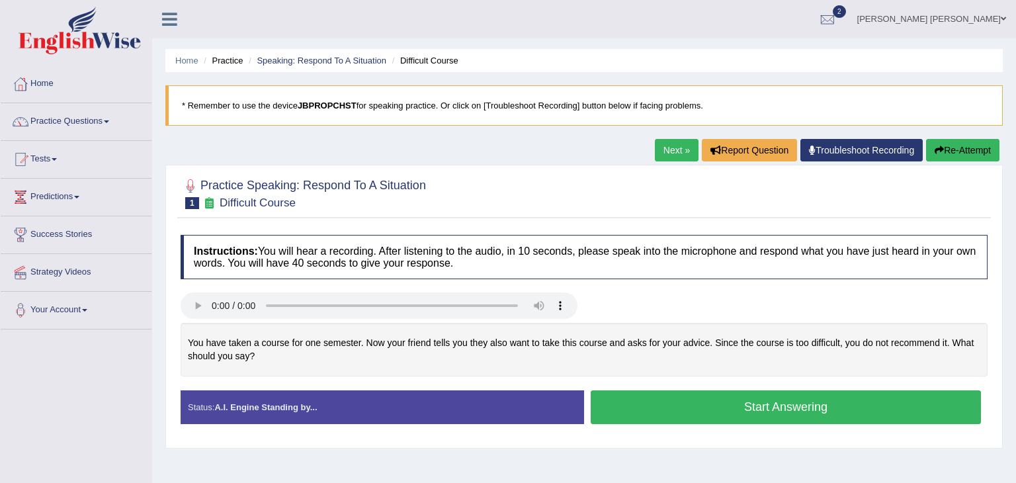
click at [626, 419] on button "Start Answering" at bounding box center [786, 407] width 390 height 34
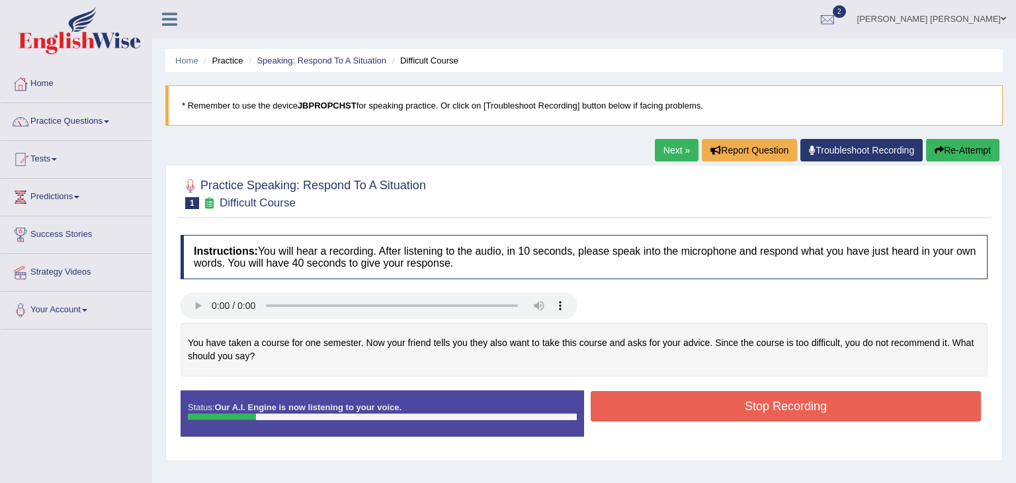
click at [948, 155] on button "Re-Attempt" at bounding box center [962, 150] width 73 height 22
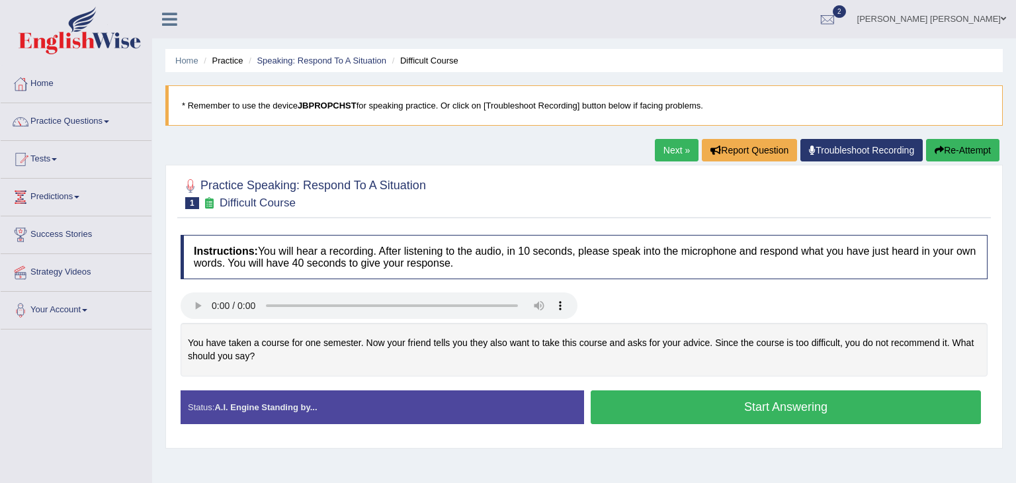
click at [749, 401] on button "Start Answering" at bounding box center [786, 407] width 390 height 34
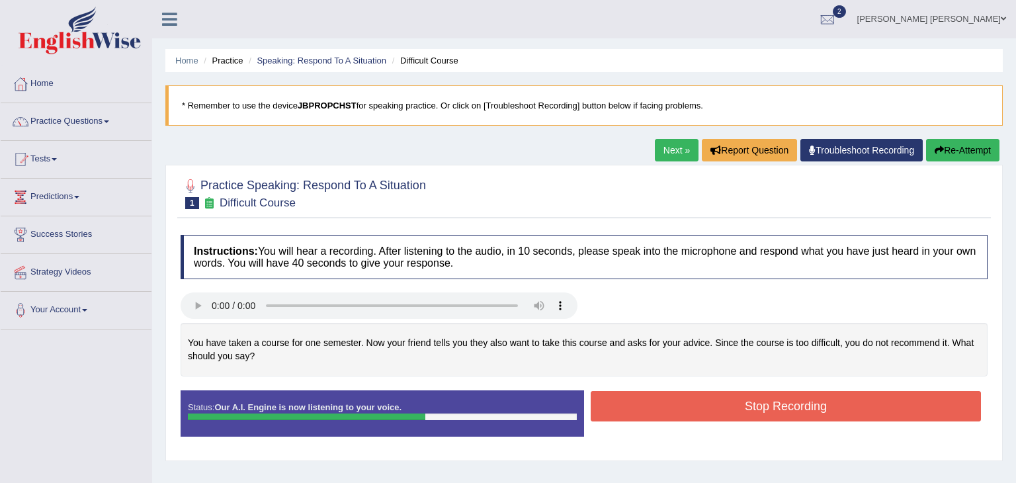
click at [749, 401] on button "Stop Recording" at bounding box center [786, 406] width 390 height 30
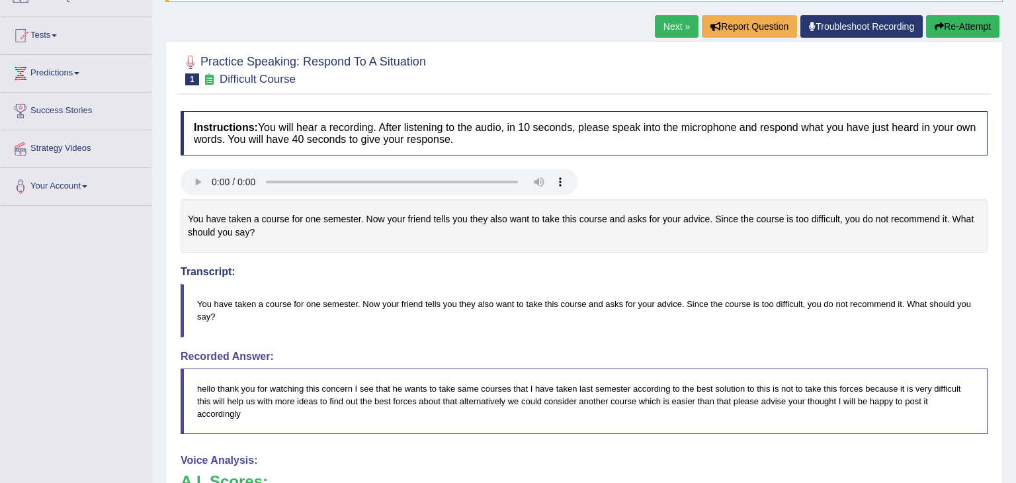
scroll to position [106, 0]
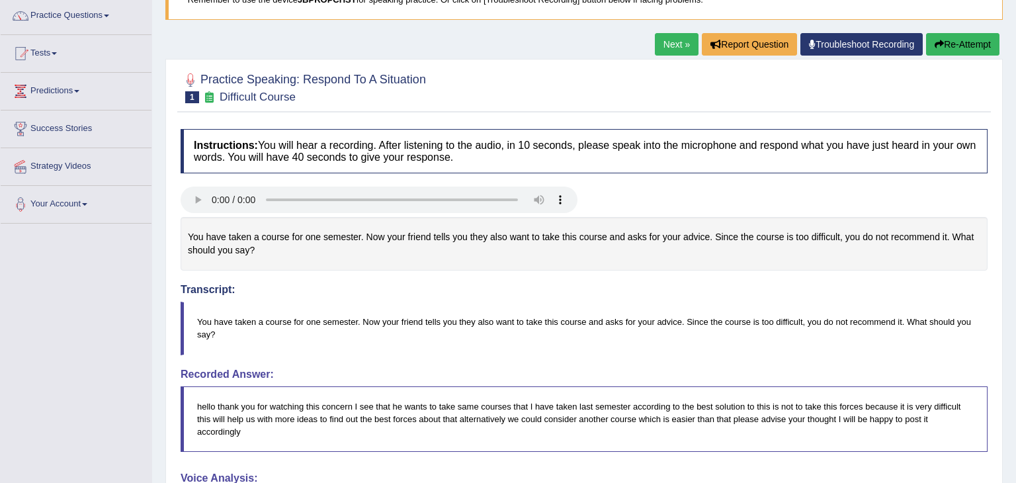
click at [948, 47] on button "Re-Attempt" at bounding box center [962, 44] width 73 height 22
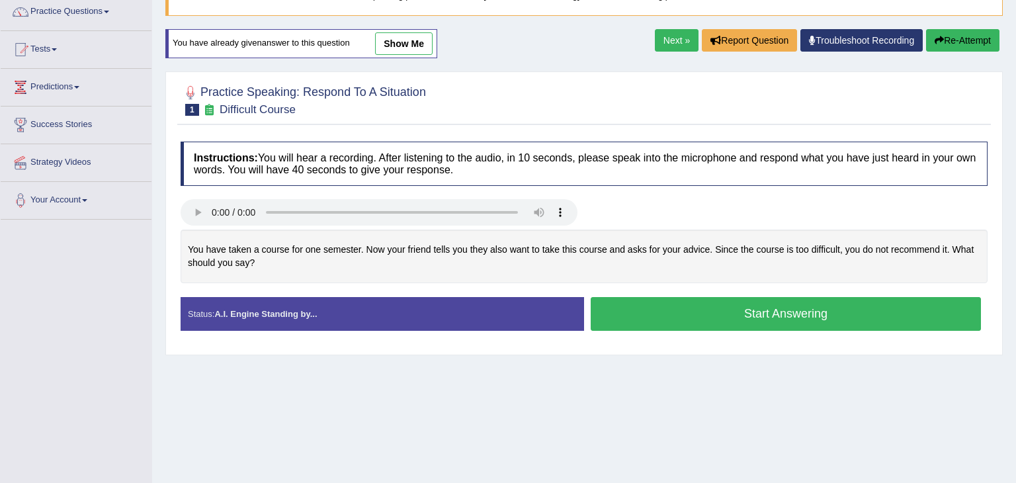
click at [691, 311] on button "Start Answering" at bounding box center [786, 314] width 390 height 34
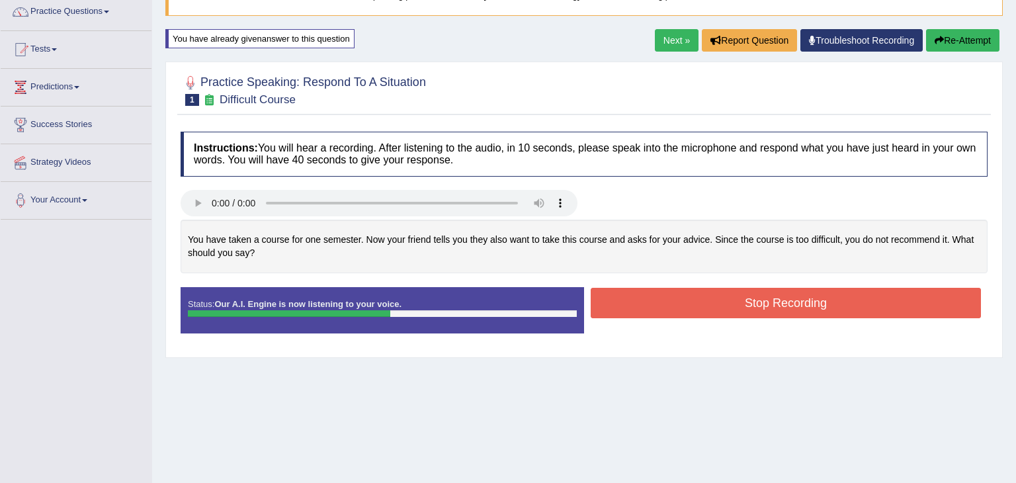
click at [948, 38] on button "Re-Attempt" at bounding box center [962, 40] width 73 height 22
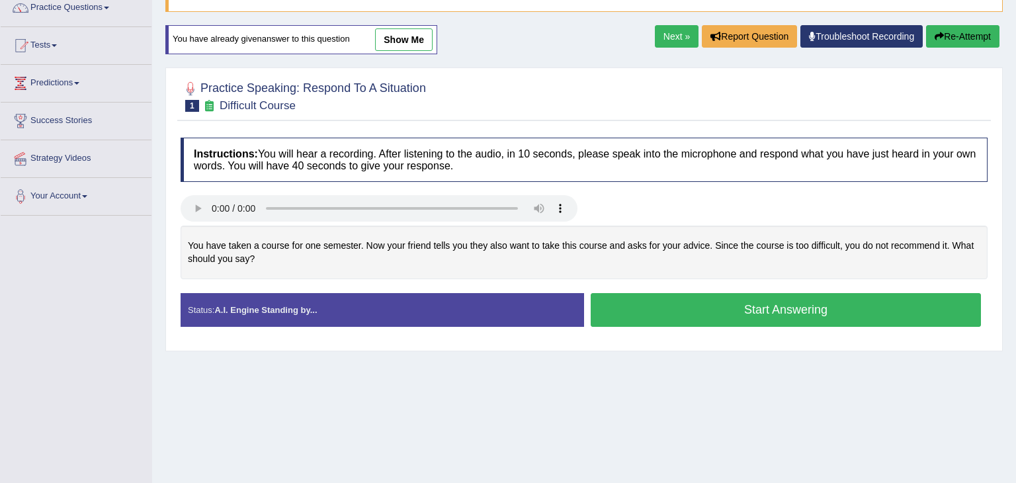
click at [743, 314] on button "Start Answering" at bounding box center [786, 310] width 390 height 34
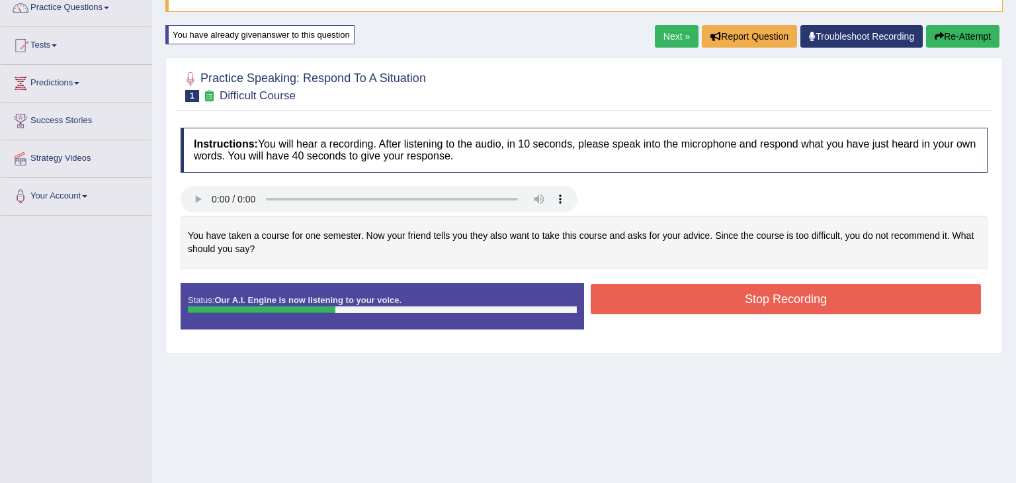
click at [743, 314] on div "Stop Recording" at bounding box center [785, 301] width 403 height 34
click at [747, 304] on button "Stop Recording" at bounding box center [786, 299] width 390 height 30
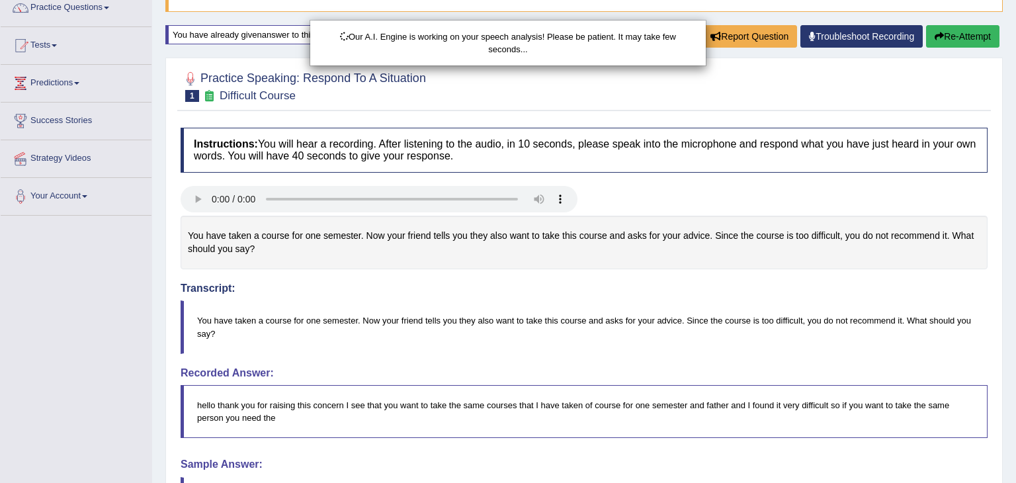
click at [569, 339] on div "Our A.I. Engine is working on your speech analysis! Please be patient. It may t…" at bounding box center [508, 241] width 1016 height 483
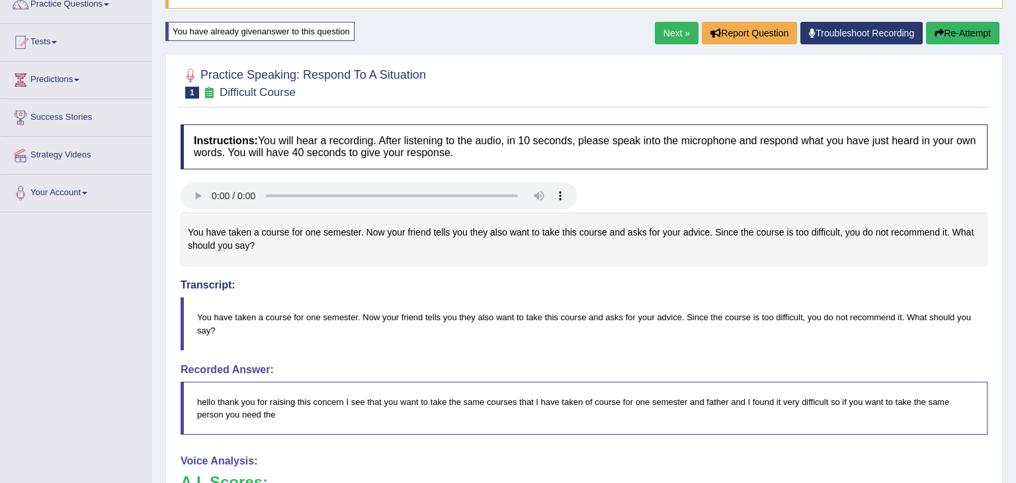
scroll to position [114, 0]
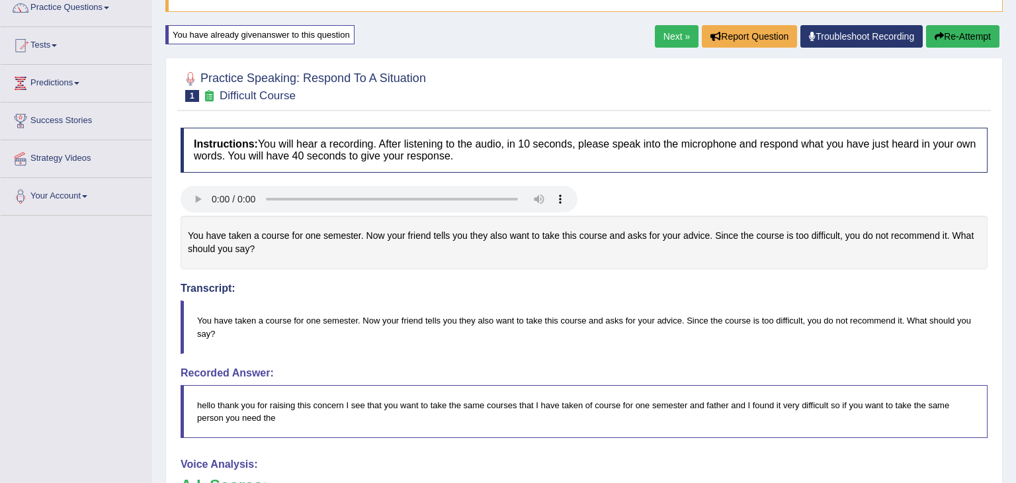
click at [984, 36] on button "Re-Attempt" at bounding box center [962, 36] width 73 height 22
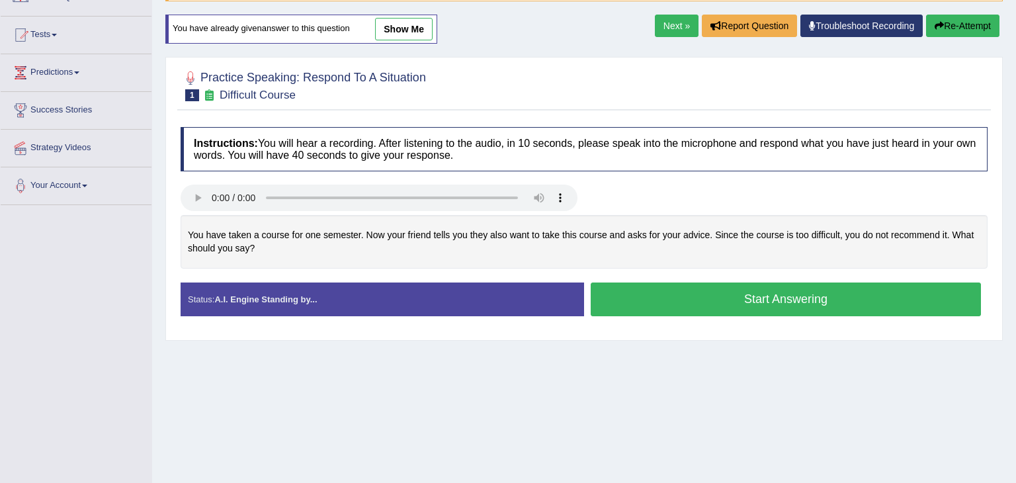
scroll to position [114, 0]
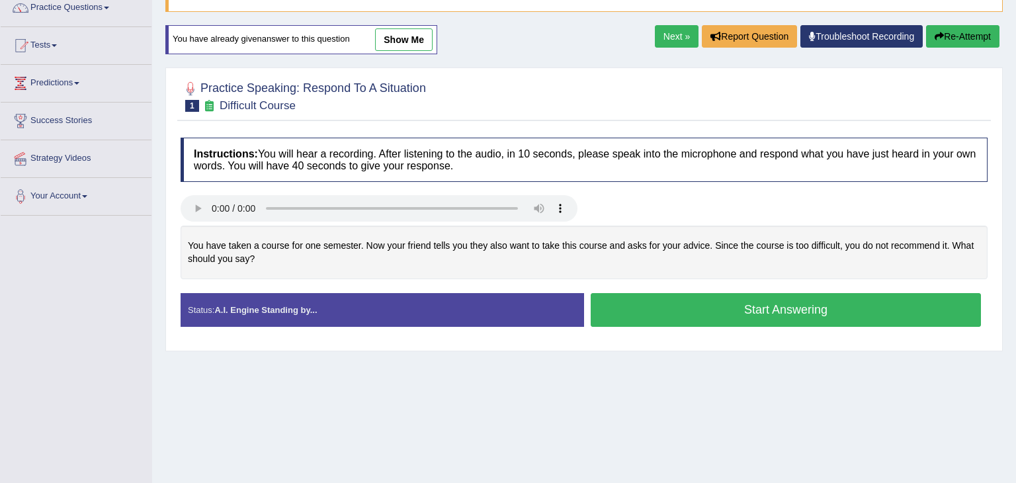
click at [753, 313] on button "Start Answering" at bounding box center [786, 310] width 390 height 34
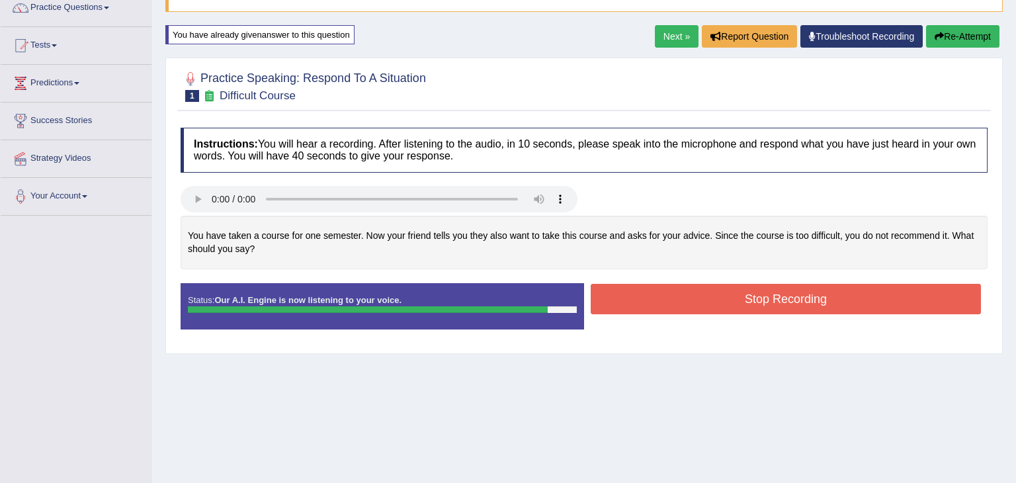
click at [714, 302] on button "Stop Recording" at bounding box center [786, 299] width 390 height 30
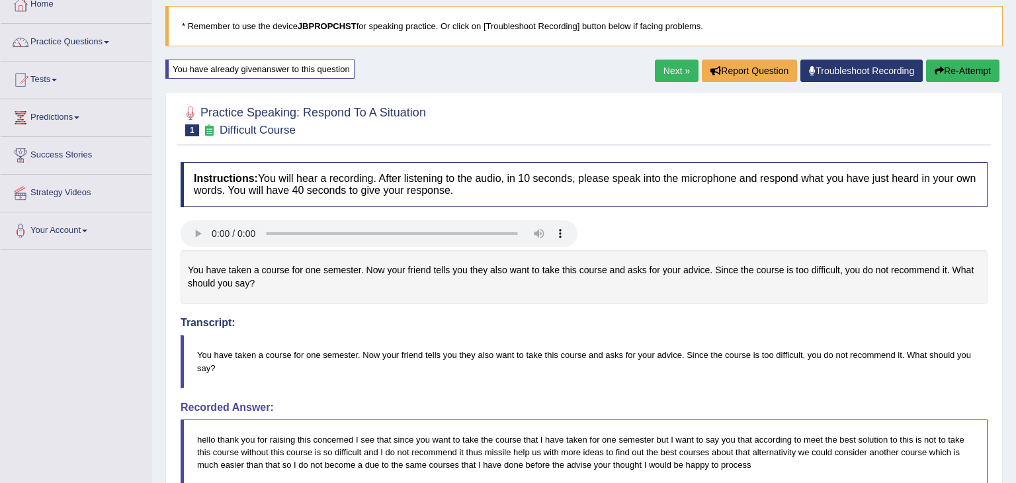
scroll to position [106, 0]
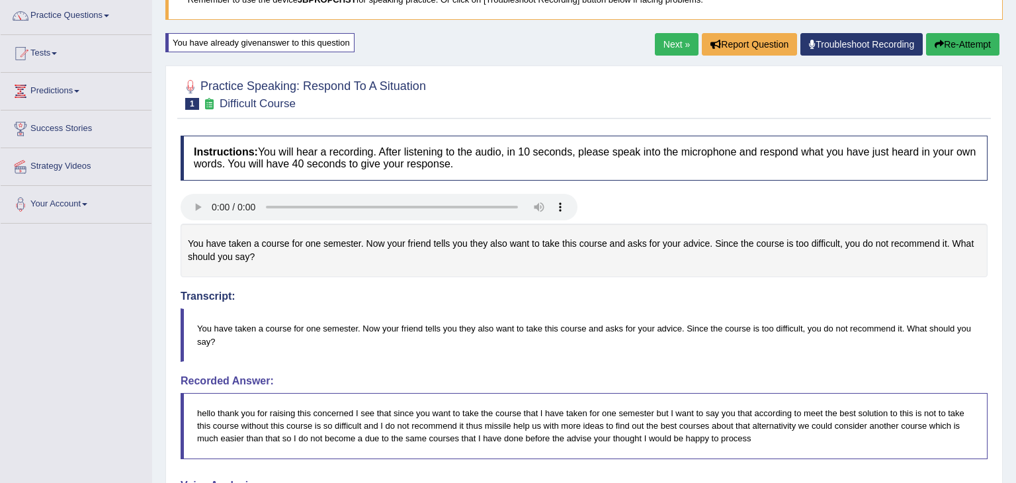
click at [962, 48] on button "Re-Attempt" at bounding box center [962, 44] width 73 height 22
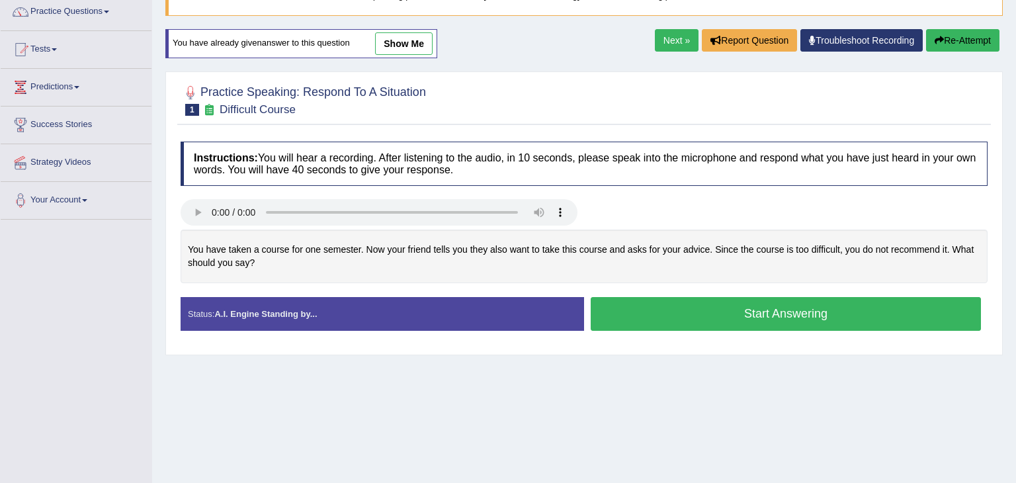
click at [753, 316] on button "Start Answering" at bounding box center [786, 314] width 390 height 34
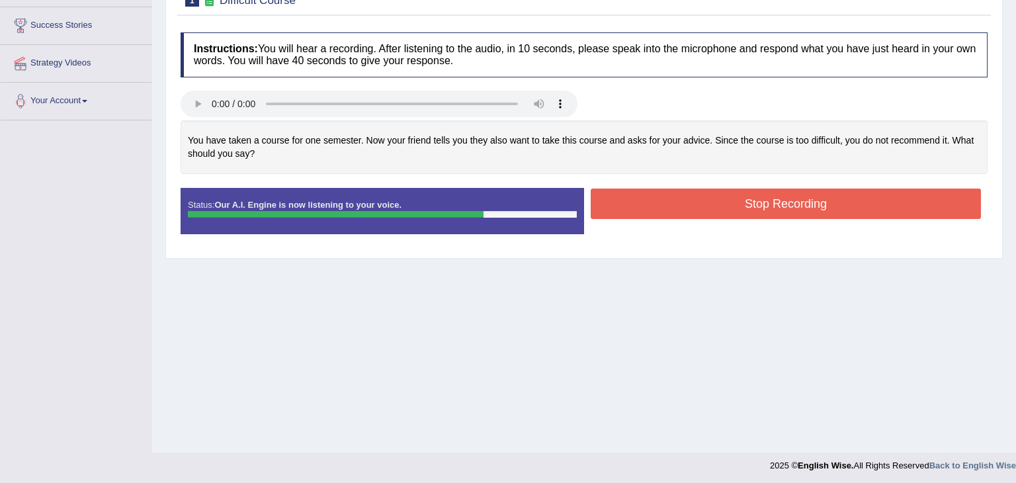
scroll to position [212, 0]
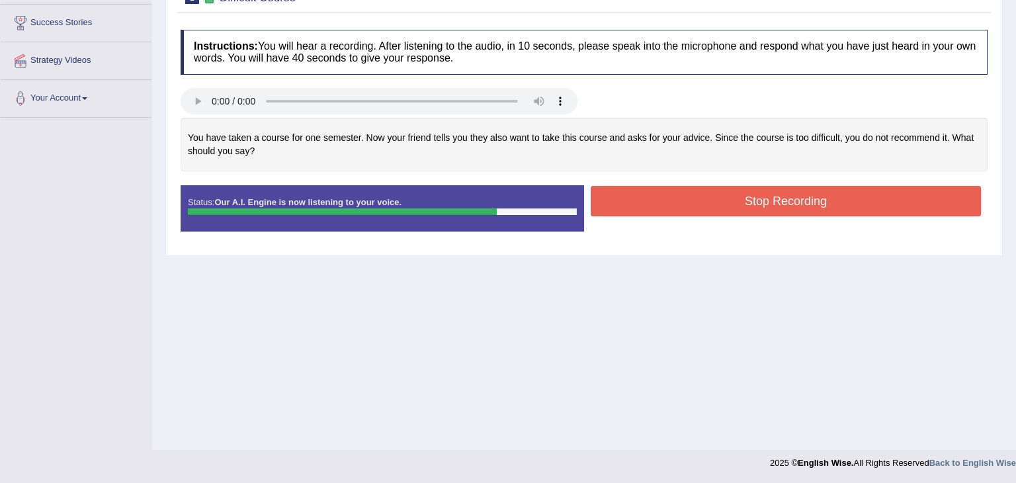
click at [855, 204] on button "Stop Recording" at bounding box center [786, 201] width 390 height 30
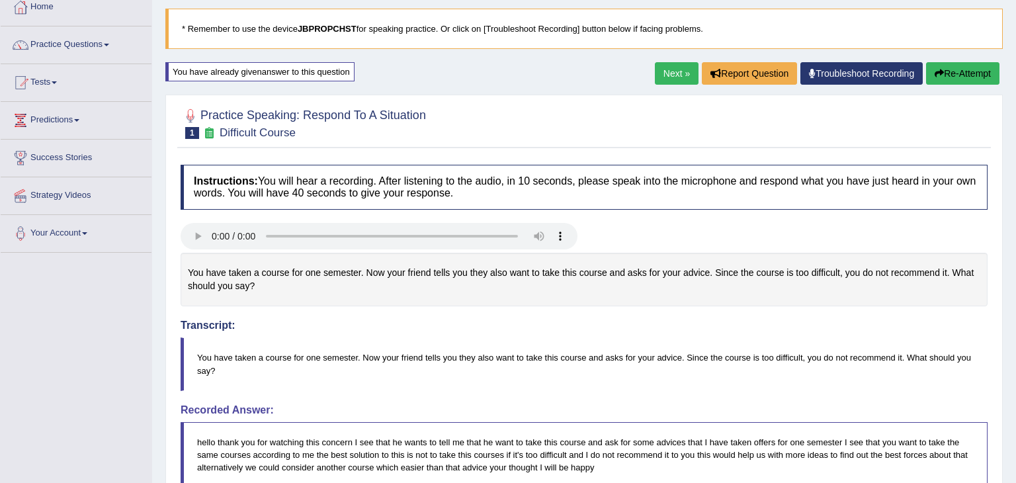
scroll to position [0, 0]
